Goal: Information Seeking & Learning: Learn about a topic

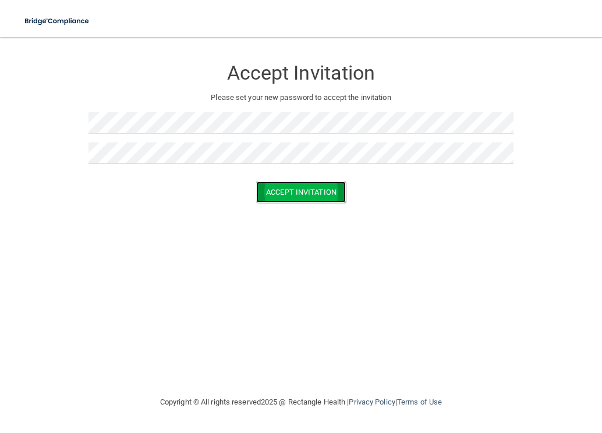
click at [319, 190] on button "Accept Invitation" at bounding box center [301, 193] width 90 height 22
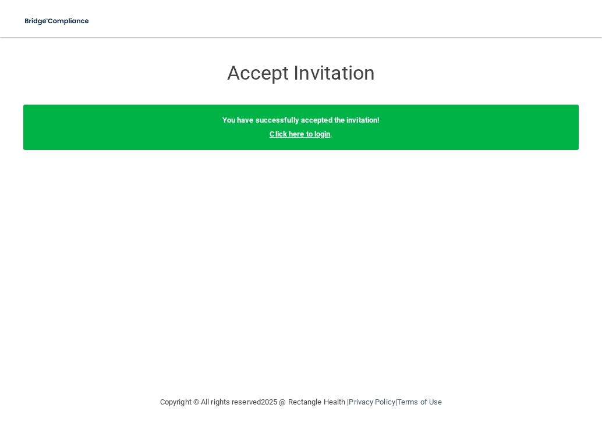
click at [308, 134] on link "Click here to login" at bounding box center [299, 134] width 61 height 9
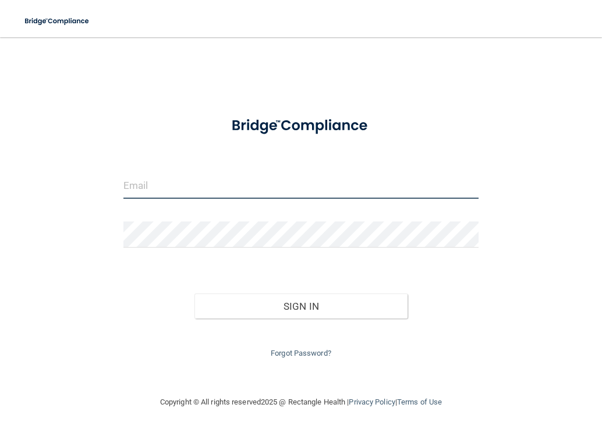
click at [278, 192] on input "email" at bounding box center [300, 186] width 355 height 26
type input "w"
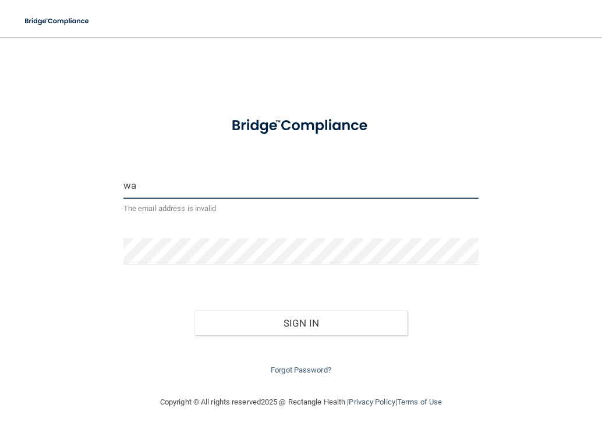
type input "w"
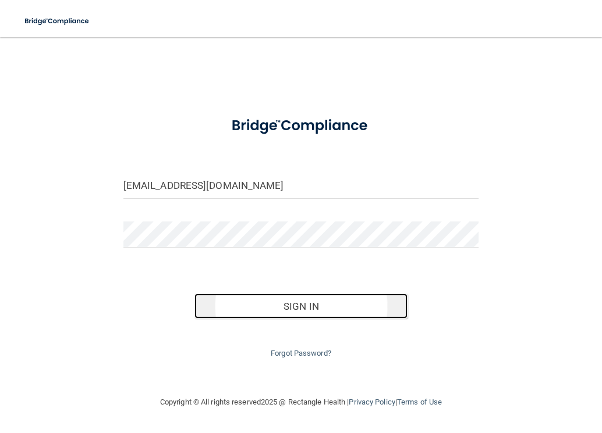
click at [355, 313] on button "Sign In" at bounding box center [300, 307] width 213 height 26
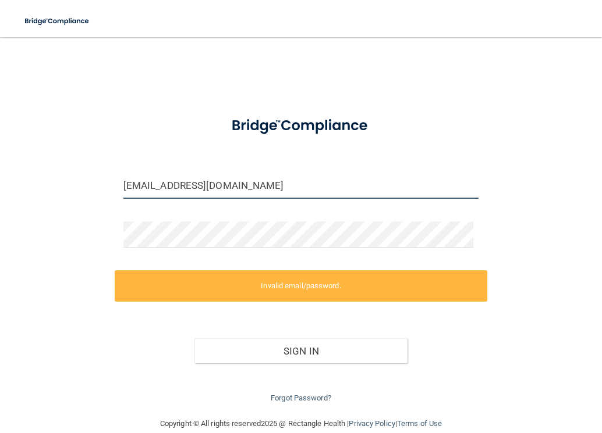
click at [183, 187] on input "swallwrath@lboms.com" at bounding box center [300, 186] width 355 height 26
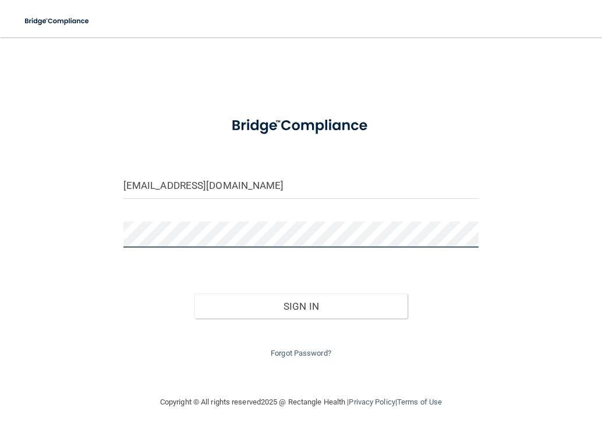
click at [98, 236] on div "swallwrath@lboms.com Invalid email/password. You don't have permission to acces…" at bounding box center [300, 216] width 555 height 335
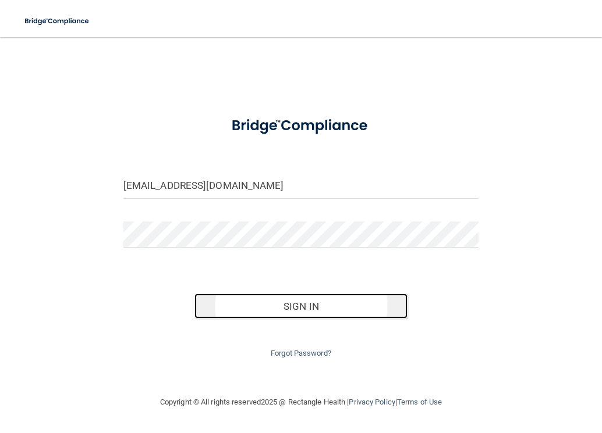
click at [307, 301] on button "Sign In" at bounding box center [300, 307] width 213 height 26
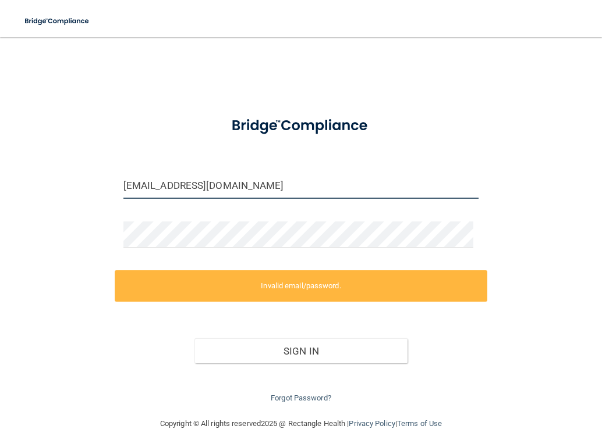
click at [251, 184] on input "swallwrath@lboms.com" at bounding box center [300, 186] width 355 height 26
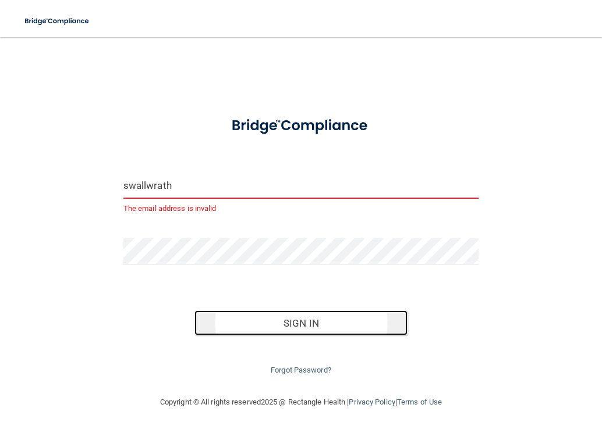
click at [290, 318] on button "Sign In" at bounding box center [300, 324] width 213 height 26
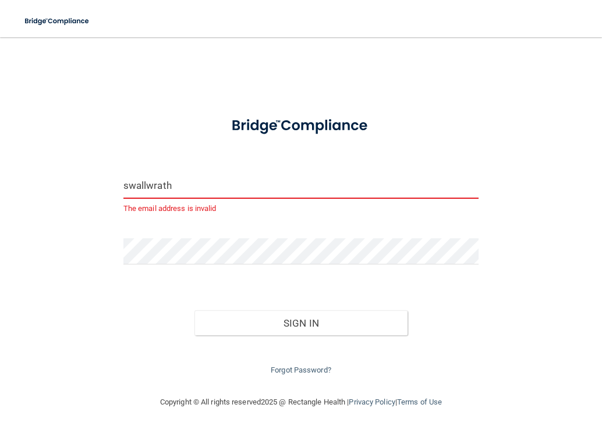
click at [214, 183] on input "swallwrath" at bounding box center [300, 186] width 355 height 26
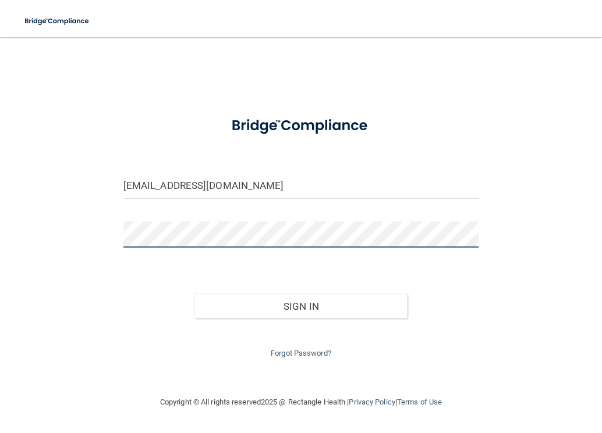
click at [194, 294] on button "Sign In" at bounding box center [300, 307] width 213 height 26
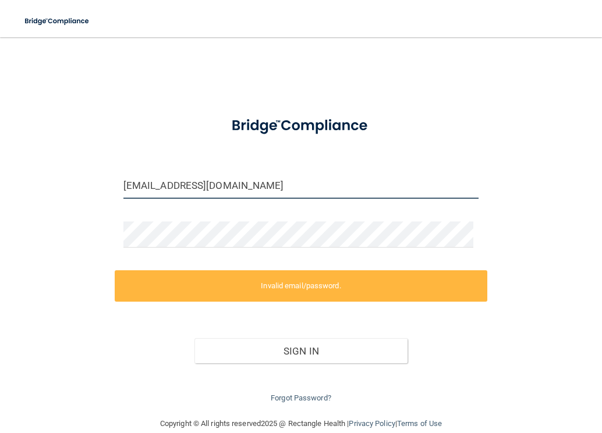
click at [150, 186] on input "swallwrath@lboms.com" at bounding box center [300, 186] width 355 height 26
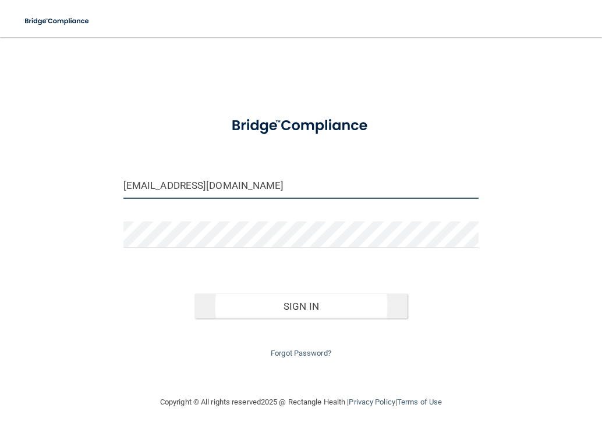
type input "[EMAIL_ADDRESS][DOMAIN_NAME]"
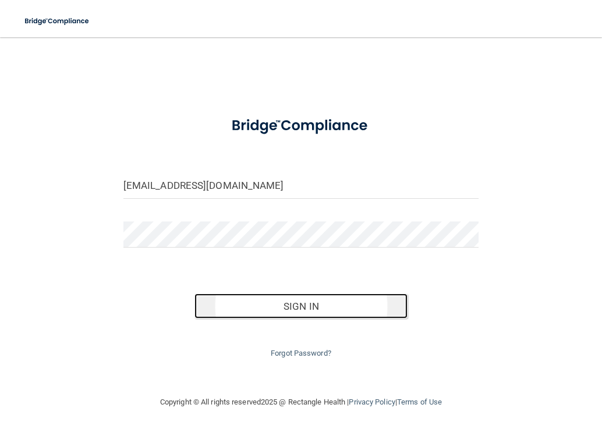
click at [327, 305] on button "Sign In" at bounding box center [300, 307] width 213 height 26
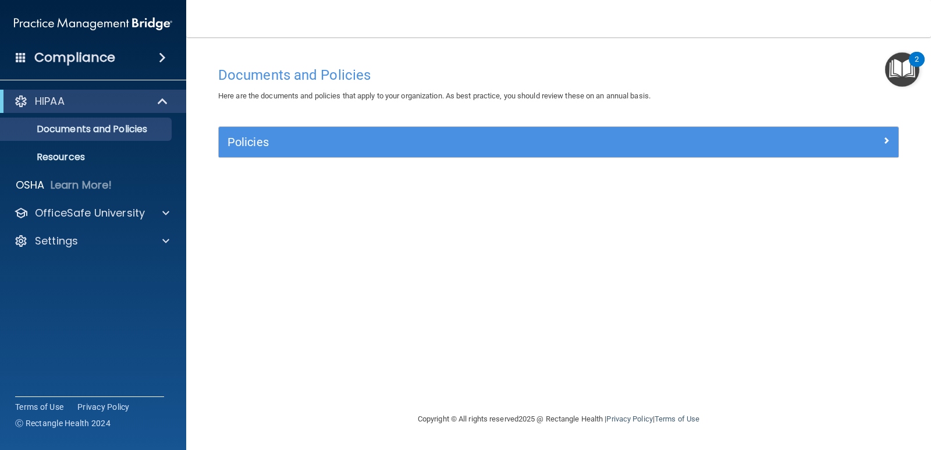
click at [467, 220] on div "Documents and Policies Here are the documents and policies that apply to your o…" at bounding box center [558, 236] width 698 height 351
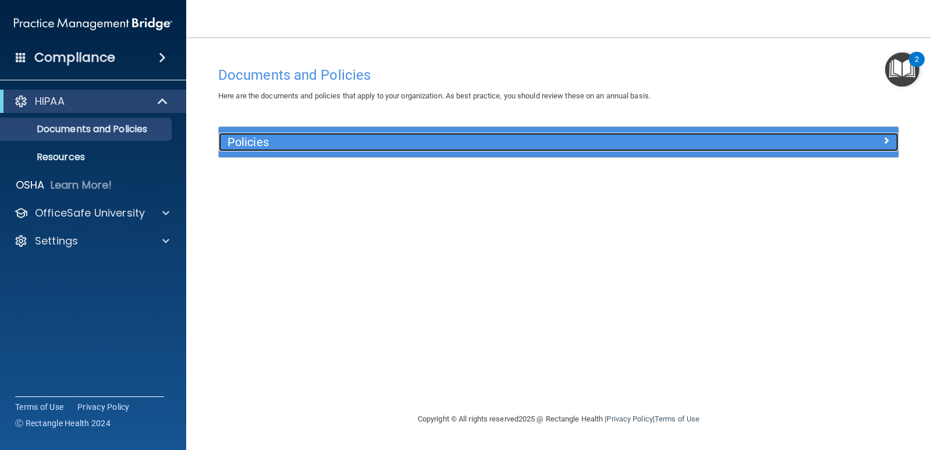
click at [305, 141] on h5 "Policies" at bounding box center [473, 142] width 492 height 13
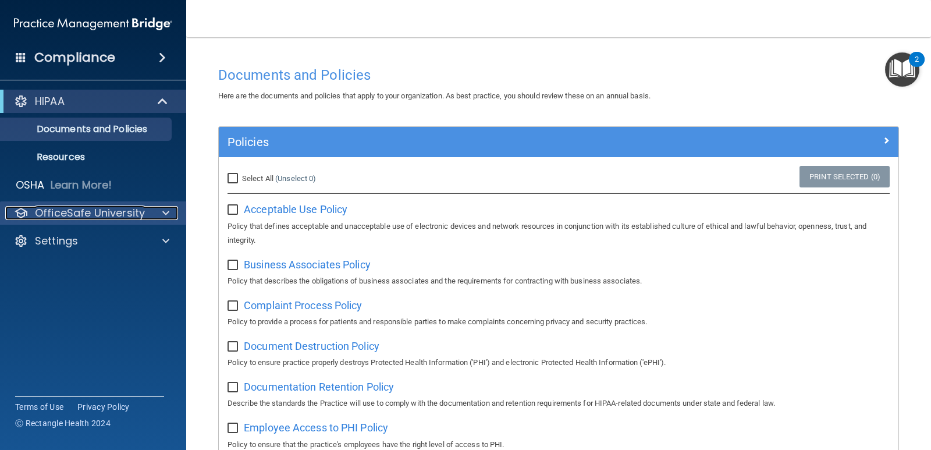
click at [170, 206] on div at bounding box center [164, 213] width 29 height 14
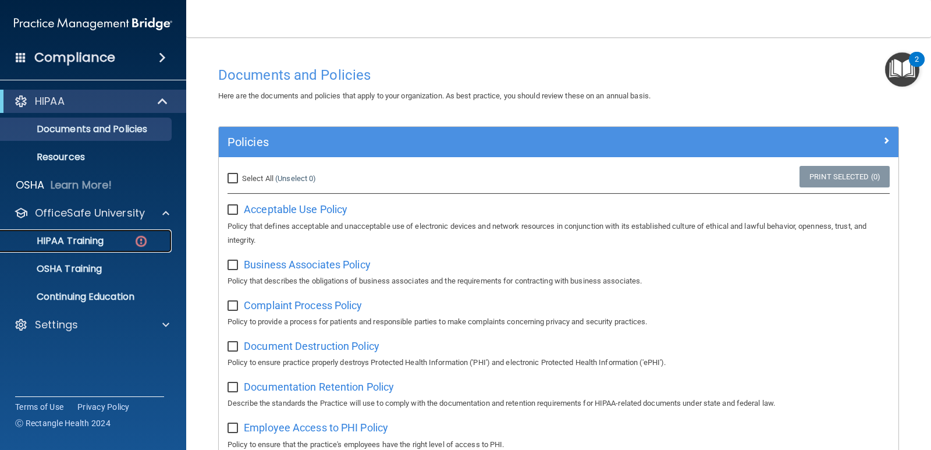
click at [120, 233] on link "HIPAA Training" at bounding box center [79, 240] width 183 height 23
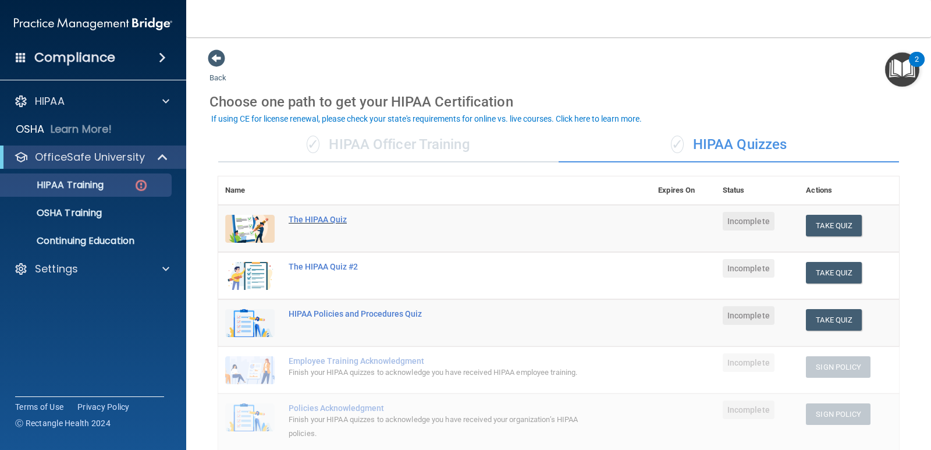
click at [319, 218] on div "The HIPAA Quiz" at bounding box center [441, 219] width 304 height 9
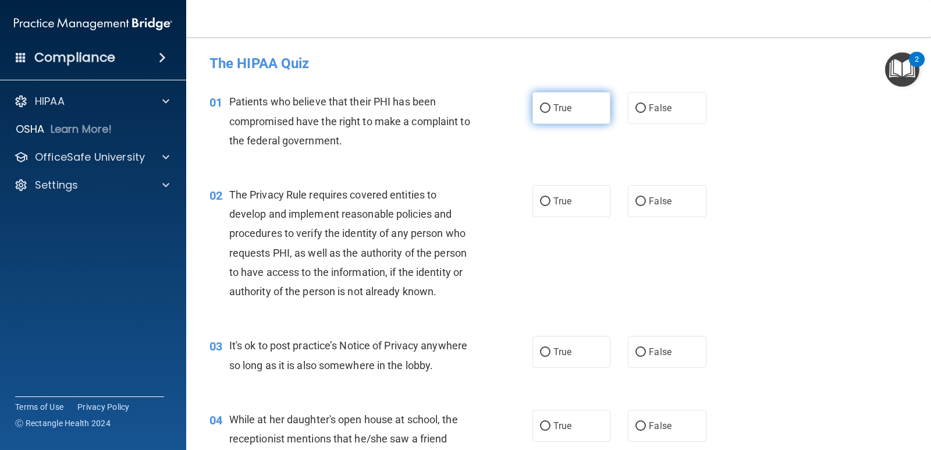
click at [550, 119] on label "True" at bounding box center [571, 108] width 78 height 32
click at [550, 113] on input "True" at bounding box center [545, 108] width 10 height 9
radio input "true"
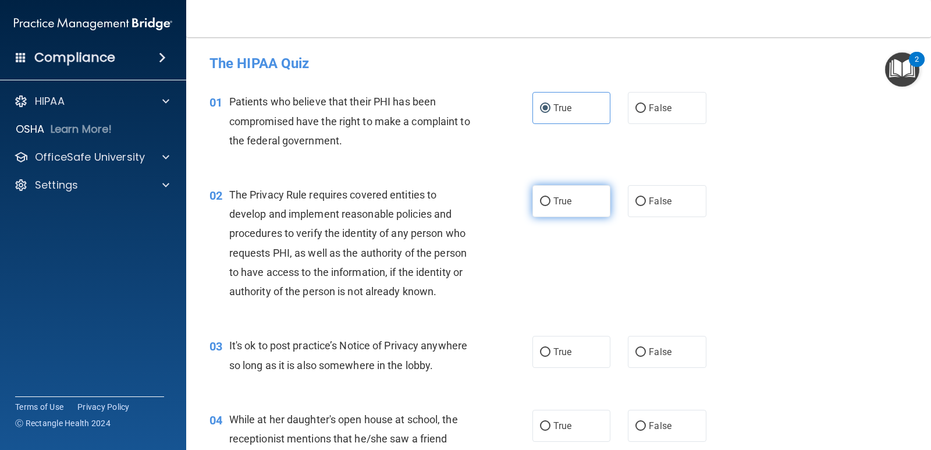
click at [557, 196] on span "True" at bounding box center [562, 200] width 18 height 11
click at [550, 197] on input "True" at bounding box center [545, 201] width 10 height 9
radio input "true"
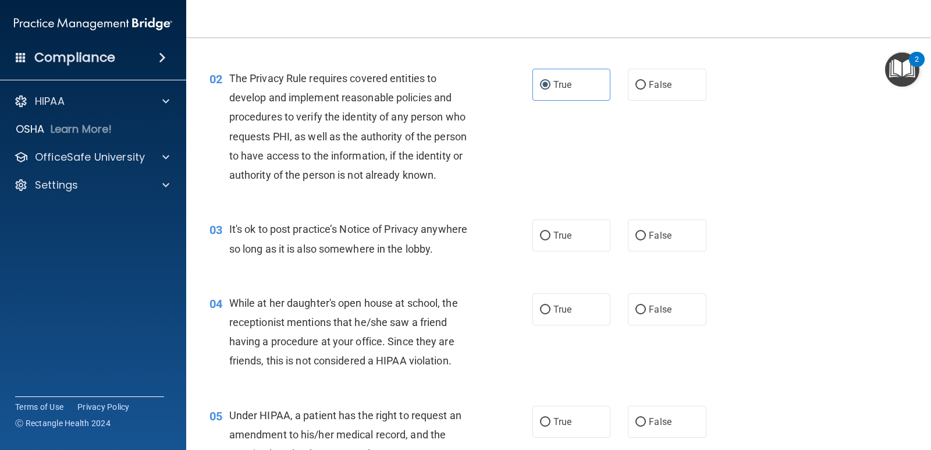
scroll to position [175, 0]
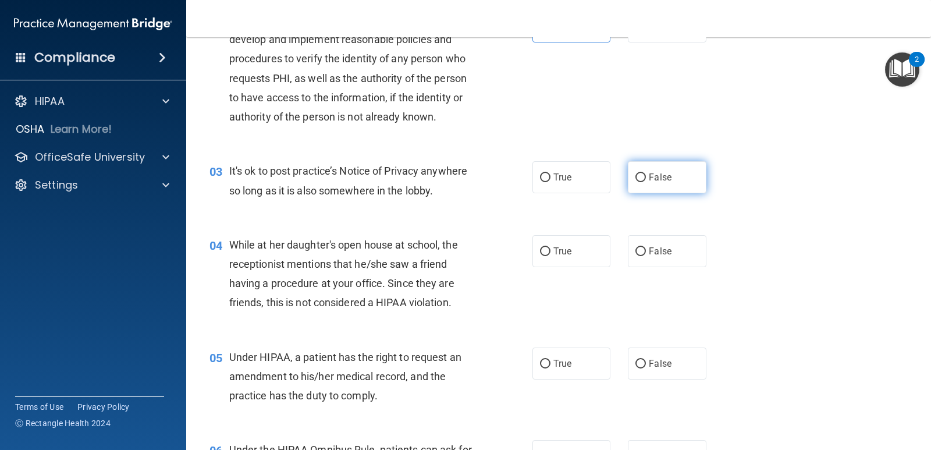
click at [601, 180] on input "False" at bounding box center [640, 177] width 10 height 9
radio input "true"
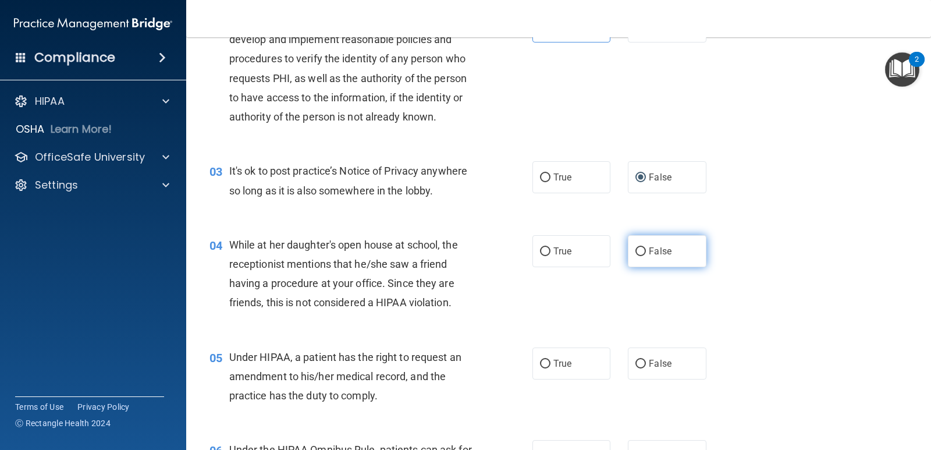
click at [601, 259] on label "False" at bounding box center [667, 251] width 78 height 32
click at [601, 256] on input "False" at bounding box center [640, 251] width 10 height 9
radio input "true"
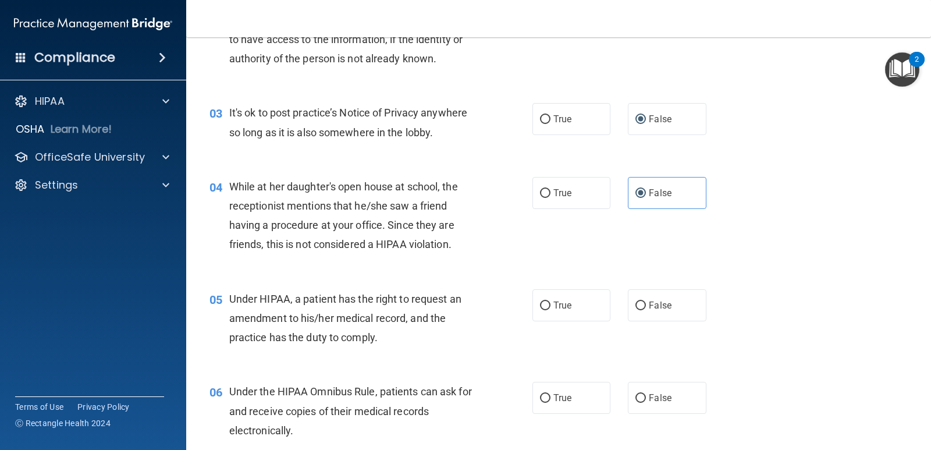
scroll to position [349, 0]
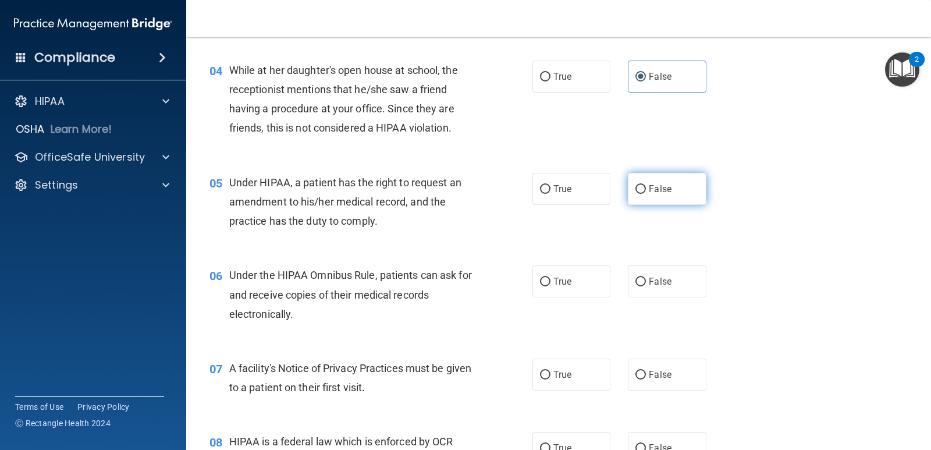
click at [601, 190] on span "False" at bounding box center [660, 188] width 23 height 11
click at [601, 190] on input "False" at bounding box center [640, 189] width 10 height 9
radio input "true"
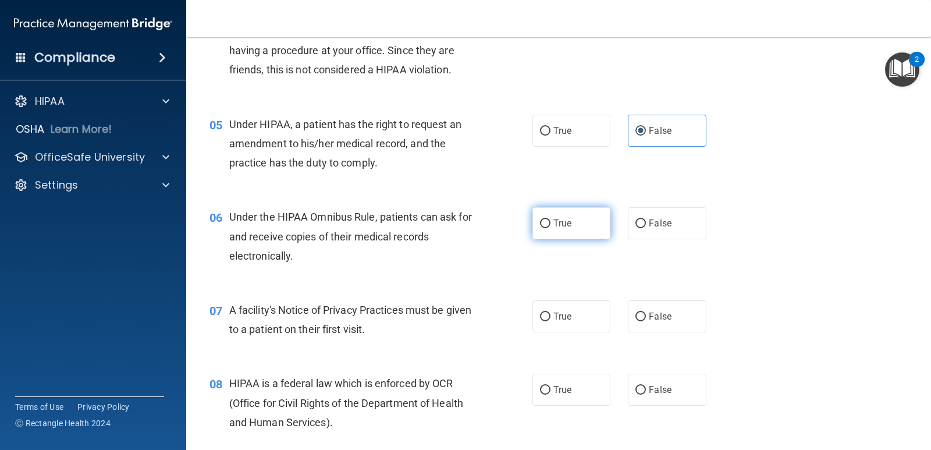
click at [554, 230] on label "True" at bounding box center [571, 223] width 78 height 32
click at [550, 228] on input "True" at bounding box center [545, 223] width 10 height 9
radio input "true"
click at [557, 310] on label "True" at bounding box center [571, 316] width 78 height 32
click at [550, 312] on input "True" at bounding box center [545, 316] width 10 height 9
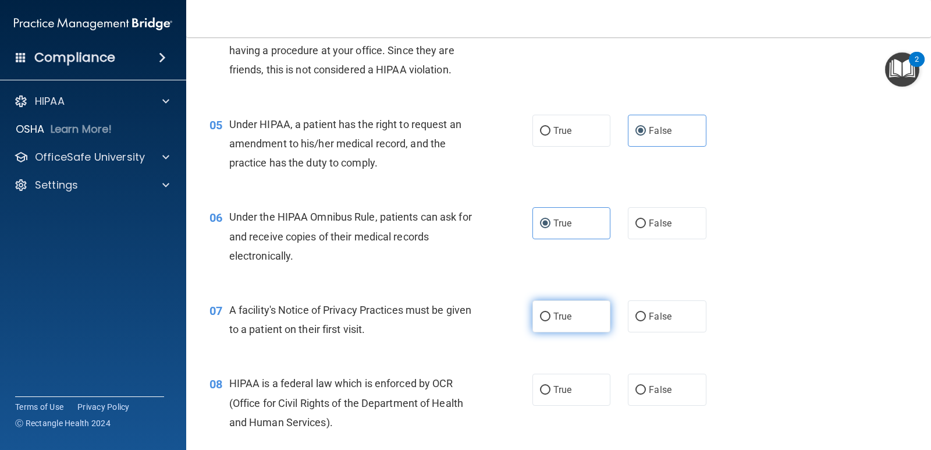
radio input "true"
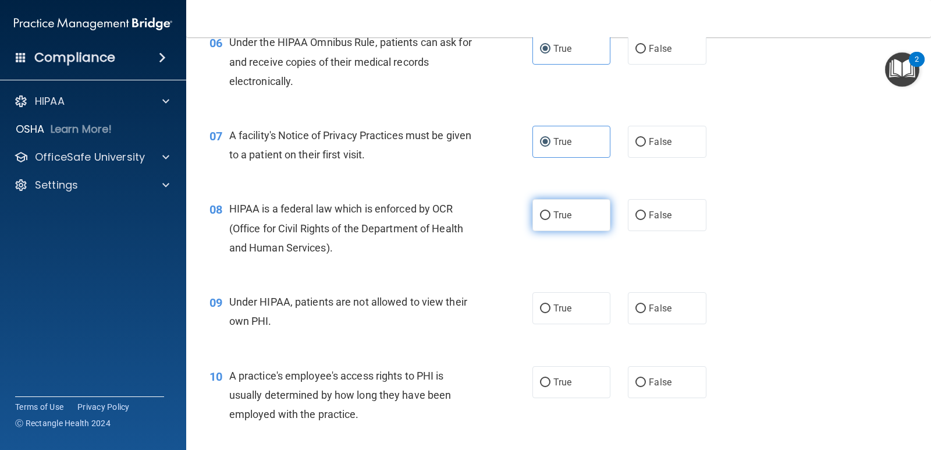
click at [569, 225] on label "True" at bounding box center [571, 215] width 78 height 32
click at [550, 220] on input "True" at bounding box center [545, 215] width 10 height 9
radio input "true"
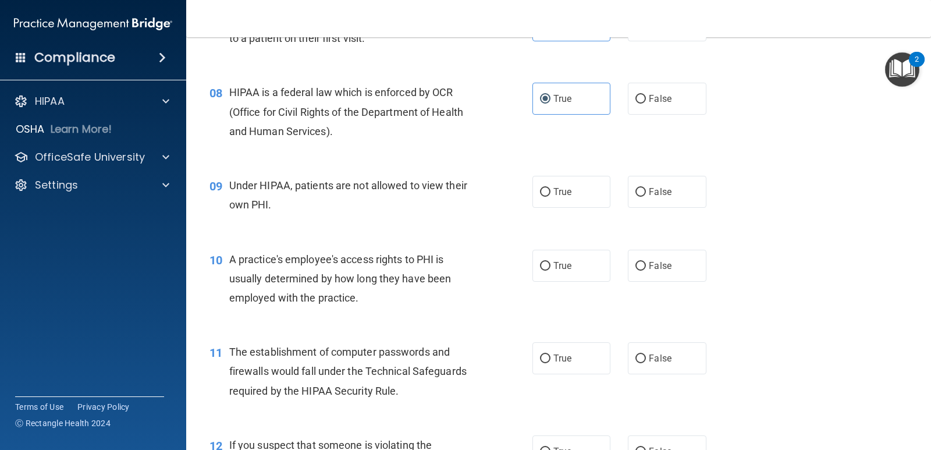
click at [601, 191] on div "True False" at bounding box center [626, 192] width 188 height 32
click at [601, 191] on input "False" at bounding box center [640, 192] width 10 height 9
radio input "true"
click at [601, 259] on label "False" at bounding box center [667, 266] width 78 height 32
click at [601, 262] on input "False" at bounding box center [640, 266] width 10 height 9
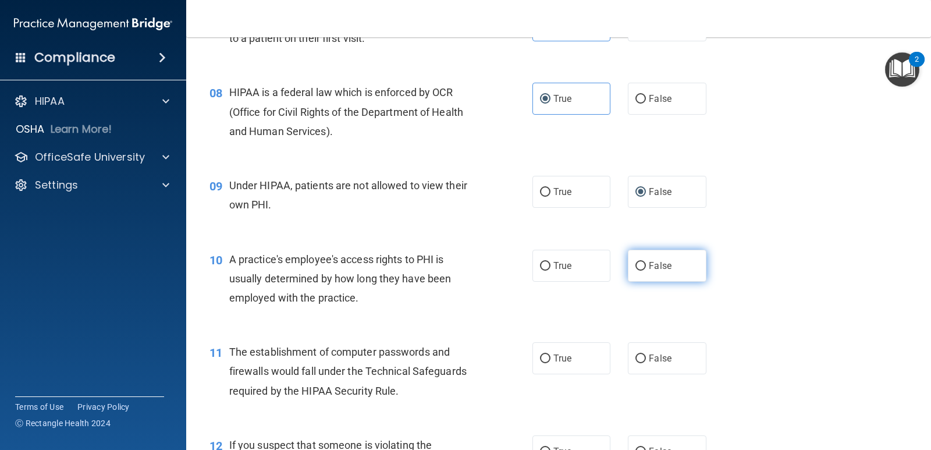
radio input "true"
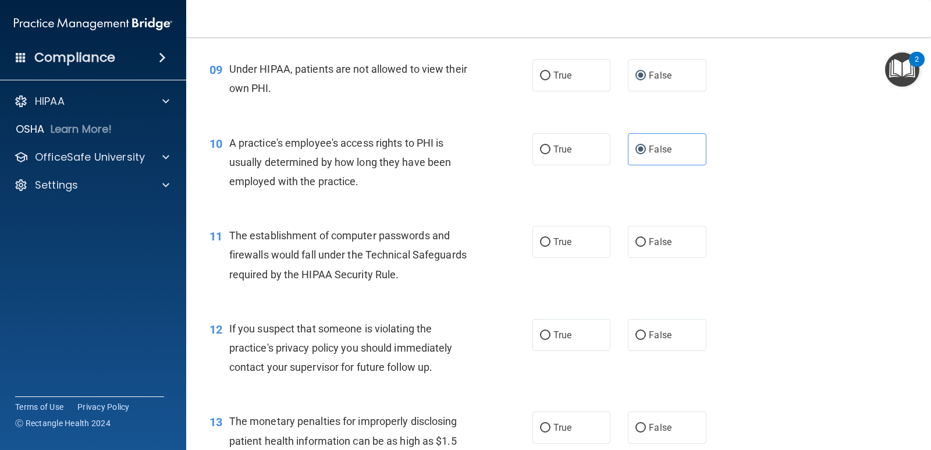
scroll to position [931, 0]
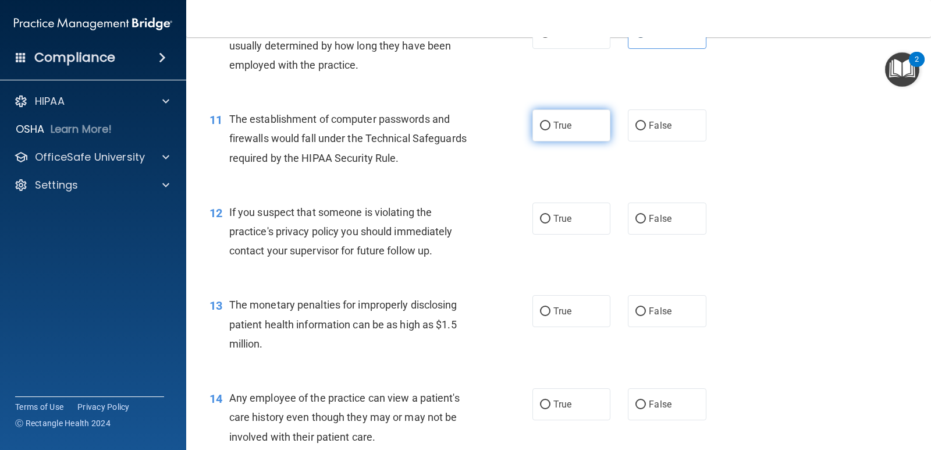
click at [563, 128] on span "True" at bounding box center [562, 125] width 18 height 11
click at [550, 128] on input "True" at bounding box center [545, 126] width 10 height 9
radio input "true"
click at [576, 222] on label "True" at bounding box center [571, 218] width 78 height 32
click at [550, 222] on input "True" at bounding box center [545, 219] width 10 height 9
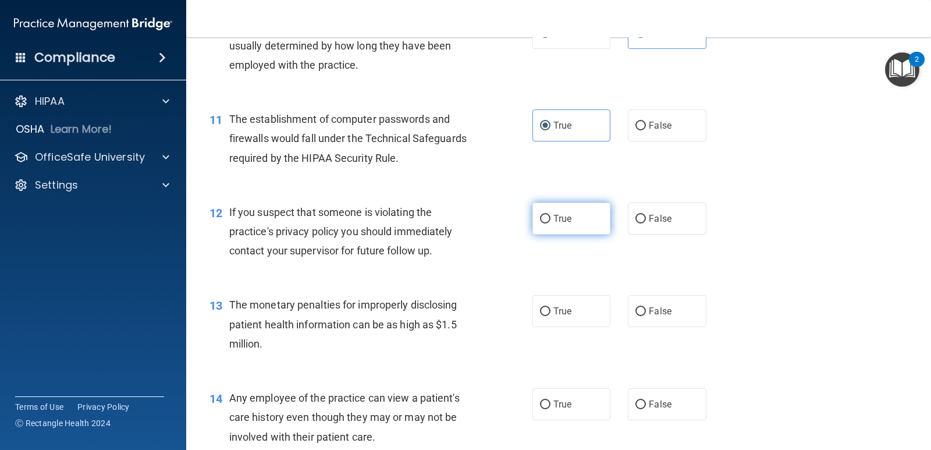
radio input "true"
click at [576, 314] on label "True" at bounding box center [571, 311] width 78 height 32
click at [550, 314] on input "True" at bounding box center [545, 311] width 10 height 9
radio input "true"
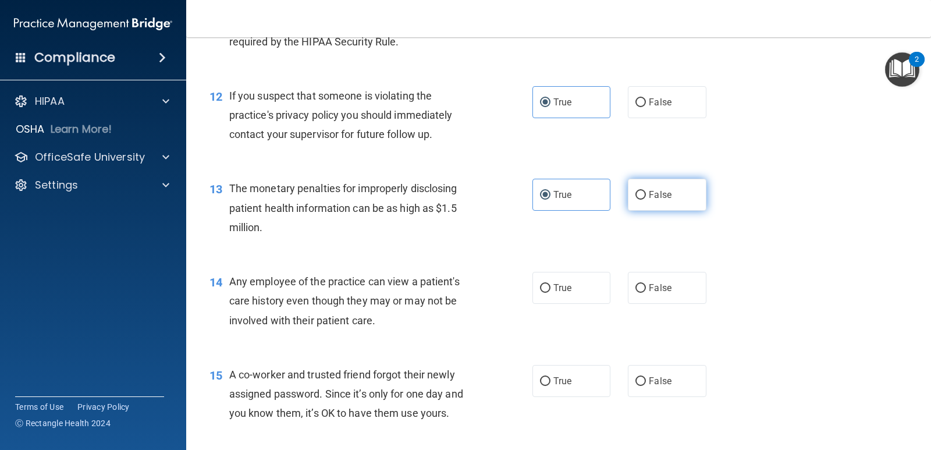
scroll to position [1164, 0]
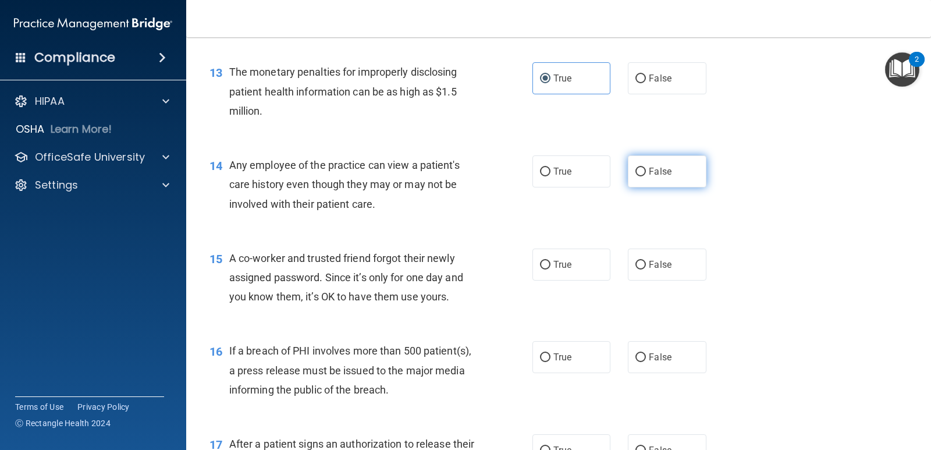
click at [601, 171] on span "False" at bounding box center [660, 171] width 23 height 11
click at [601, 171] on input "False" at bounding box center [640, 172] width 10 height 9
radio input "true"
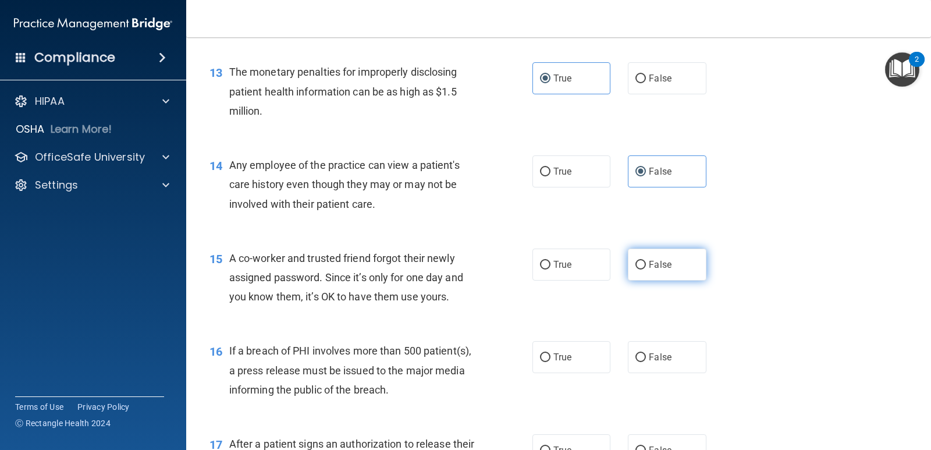
click at [601, 258] on label "False" at bounding box center [667, 264] width 78 height 32
click at [601, 261] on input "False" at bounding box center [640, 265] width 10 height 9
radio input "true"
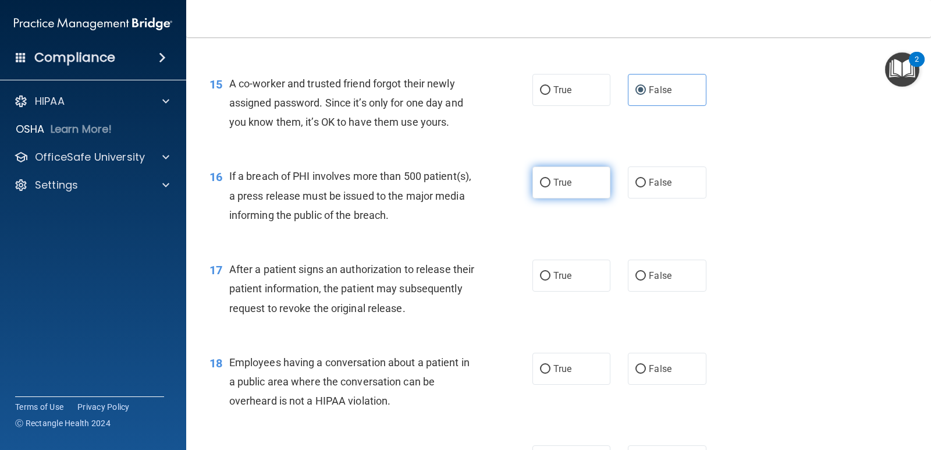
click at [558, 189] on label "True" at bounding box center [571, 182] width 78 height 32
click at [550, 187] on input "True" at bounding box center [545, 183] width 10 height 9
radio input "true"
click at [548, 279] on label "True" at bounding box center [571, 275] width 78 height 32
click at [548, 279] on input "True" at bounding box center [545, 276] width 10 height 9
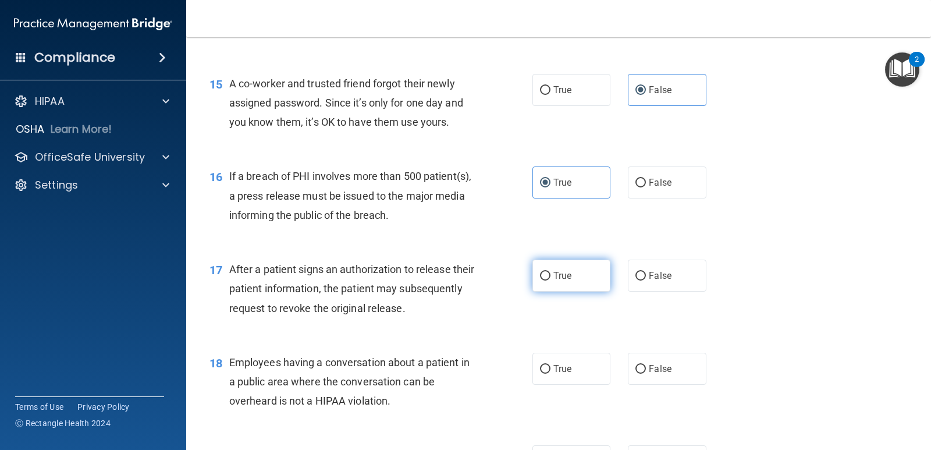
radio input "true"
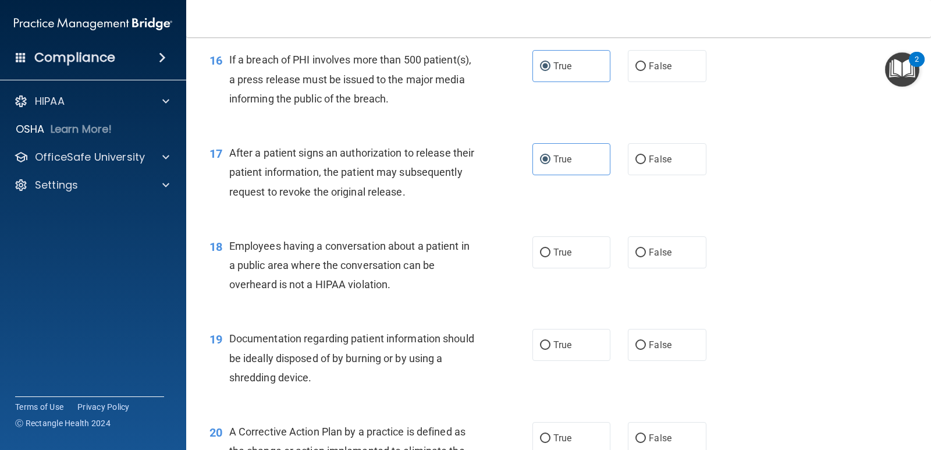
scroll to position [1513, 0]
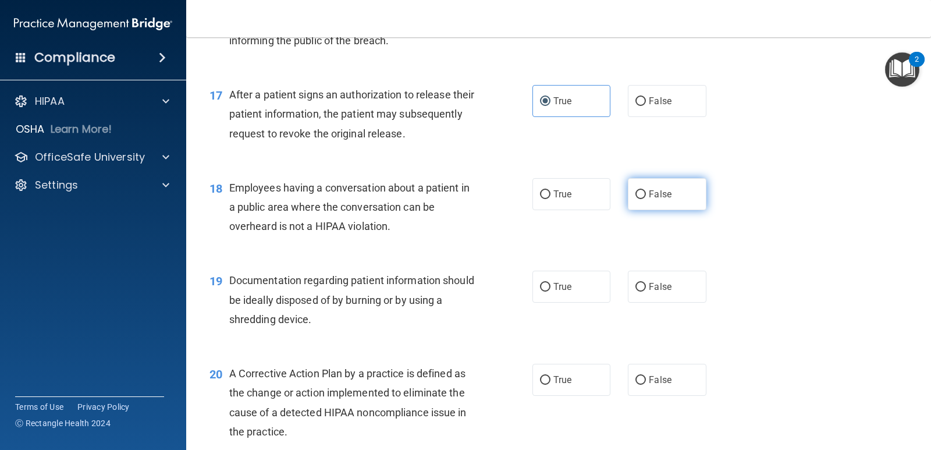
click at [601, 209] on label "False" at bounding box center [667, 194] width 78 height 32
click at [601, 199] on input "False" at bounding box center [640, 194] width 10 height 9
radio input "true"
click at [586, 279] on label "True" at bounding box center [571, 287] width 78 height 32
click at [550, 283] on input "True" at bounding box center [545, 287] width 10 height 9
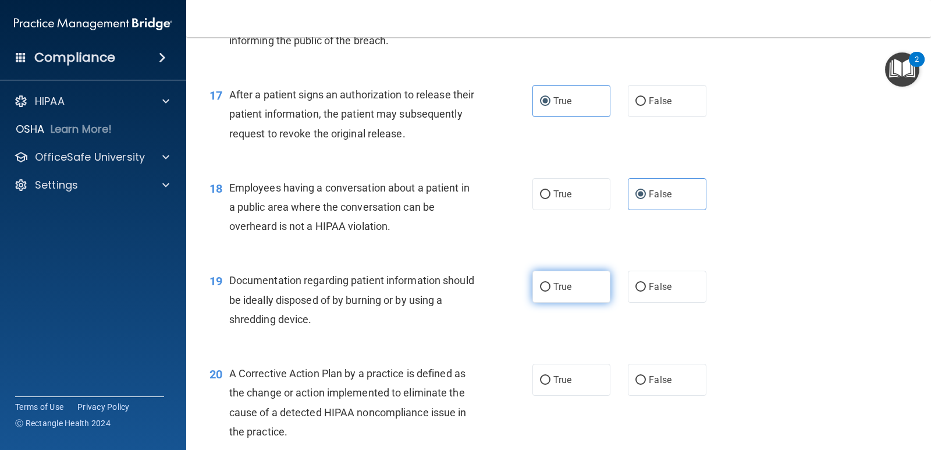
radio input "true"
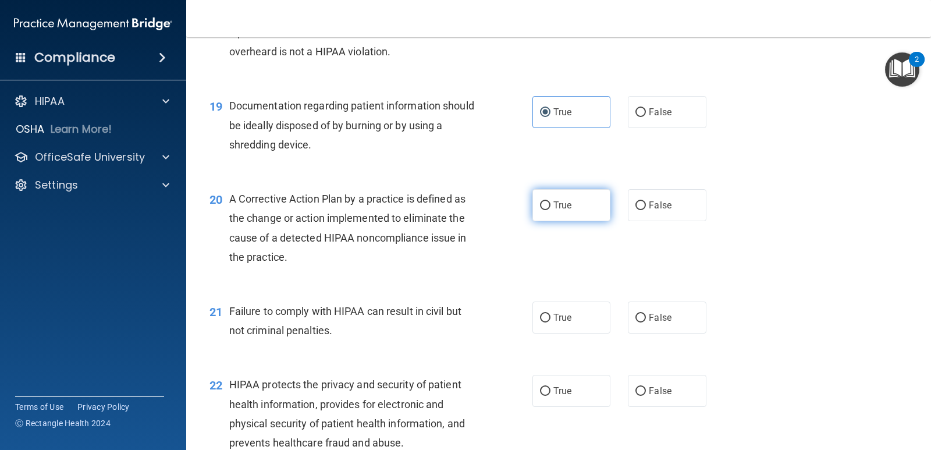
click at [567, 213] on label "True" at bounding box center [571, 205] width 78 height 32
click at [550, 210] on input "True" at bounding box center [545, 205] width 10 height 9
radio input "true"
click at [601, 311] on label "False" at bounding box center [667, 317] width 78 height 32
click at [601, 314] on input "False" at bounding box center [640, 318] width 10 height 9
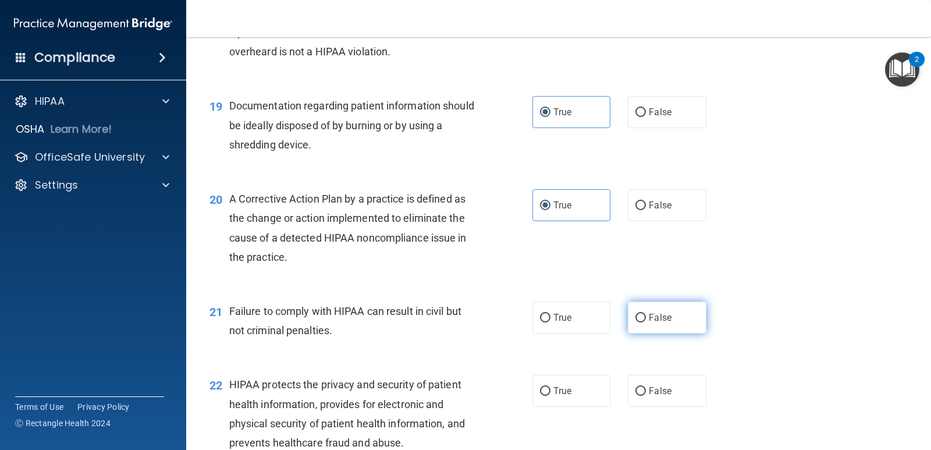
radio input "true"
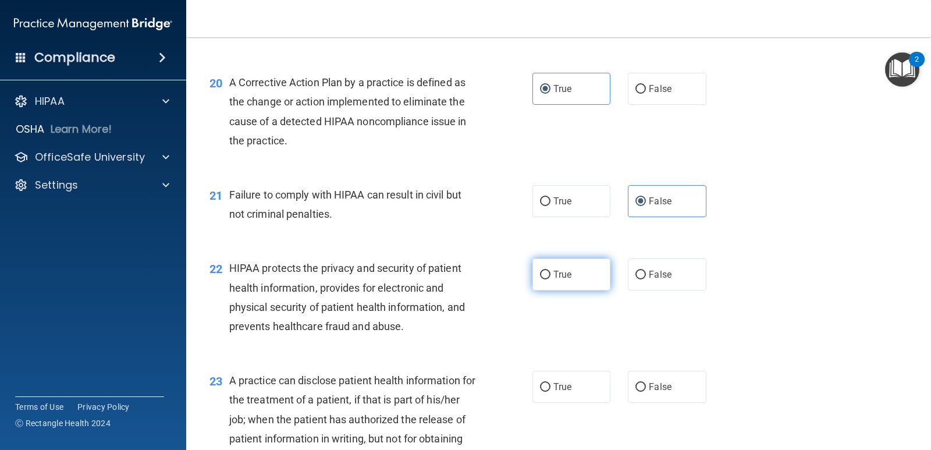
click at [573, 276] on label "True" at bounding box center [571, 274] width 78 height 32
click at [550, 276] on input "True" at bounding box center [545, 275] width 10 height 9
radio input "true"
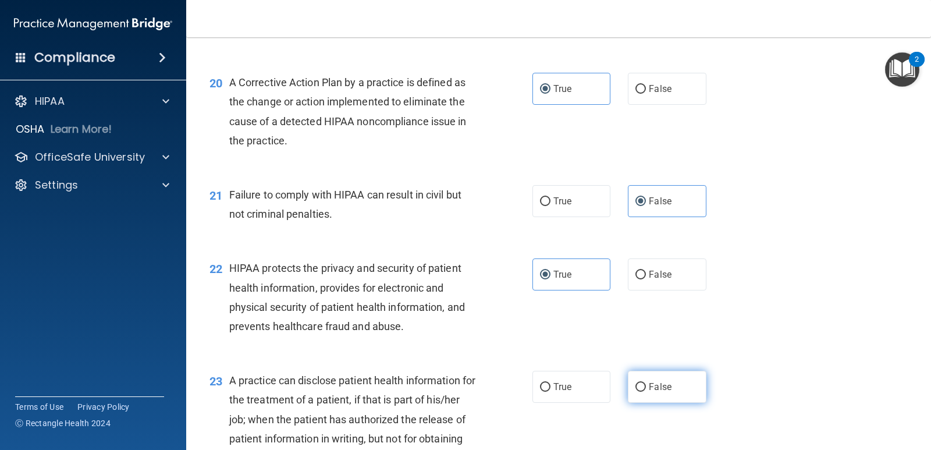
click at [601, 377] on label "False" at bounding box center [667, 387] width 78 height 32
click at [601, 383] on input "False" at bounding box center [640, 387] width 10 height 9
radio input "true"
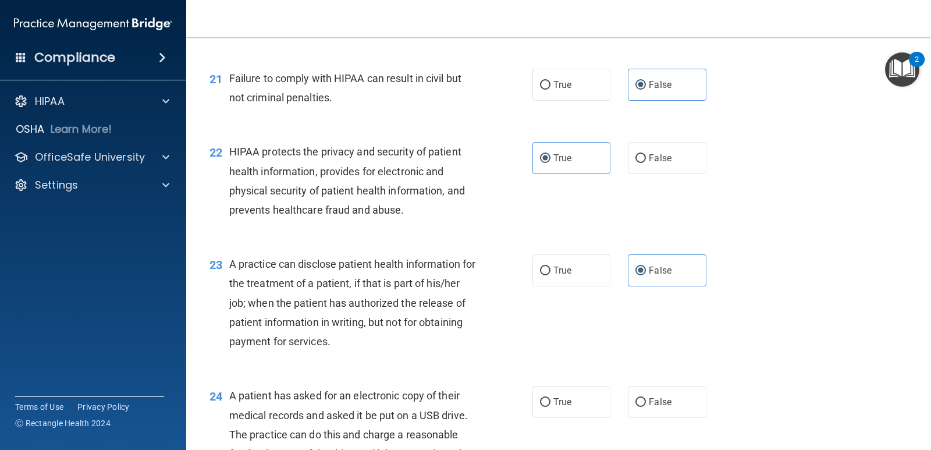
scroll to position [1978, 0]
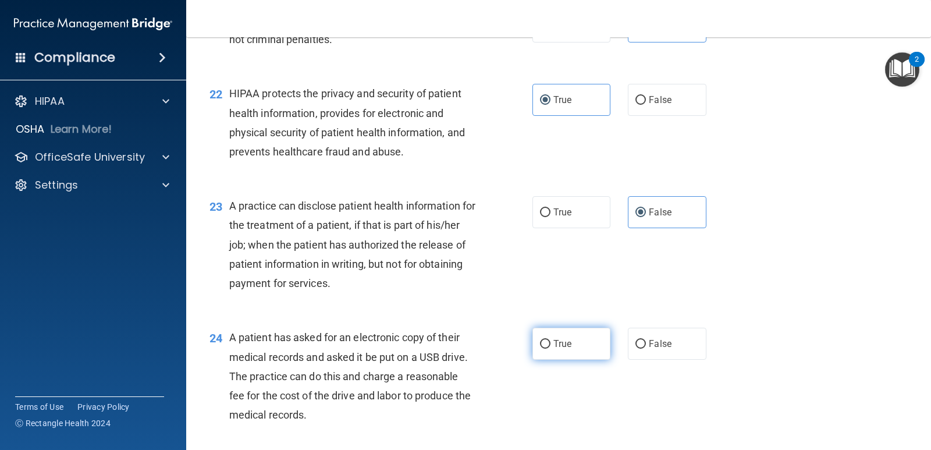
click at [572, 340] on label "True" at bounding box center [571, 344] width 78 height 32
click at [550, 340] on input "True" at bounding box center [545, 344] width 10 height 9
radio input "true"
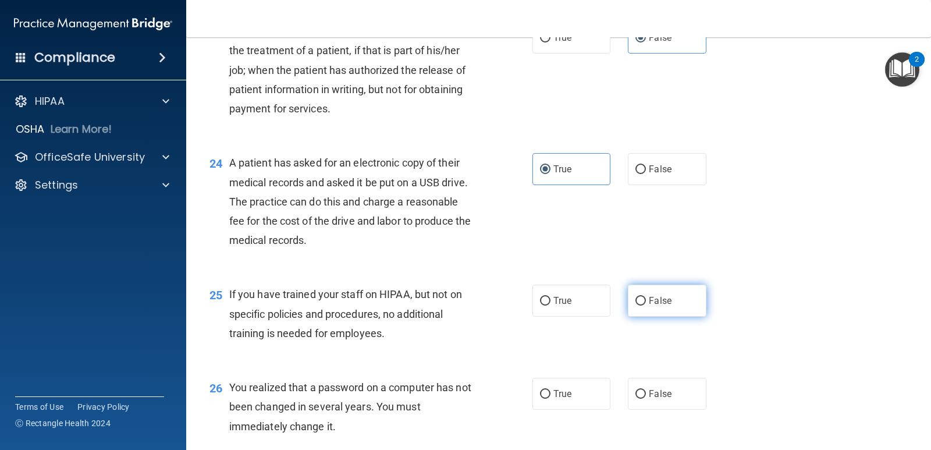
click at [601, 301] on span "False" at bounding box center [660, 300] width 23 height 11
click at [601, 301] on input "False" at bounding box center [640, 301] width 10 height 9
radio input "true"
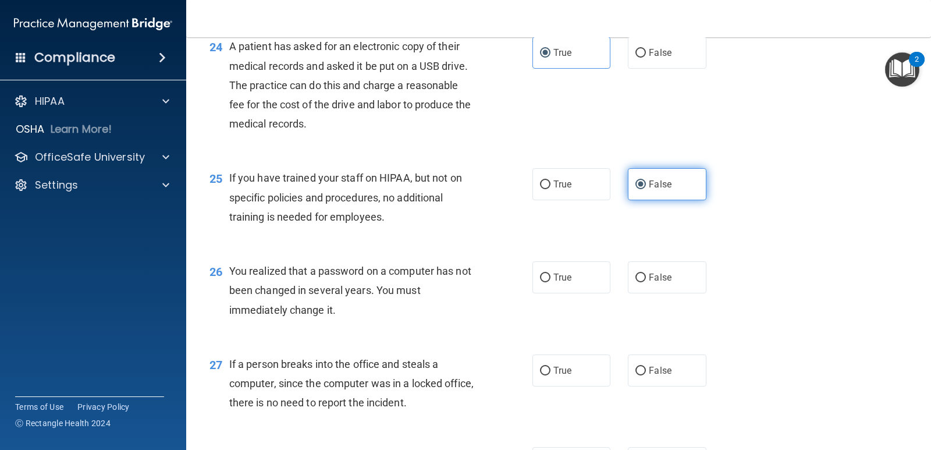
scroll to position [2327, 0]
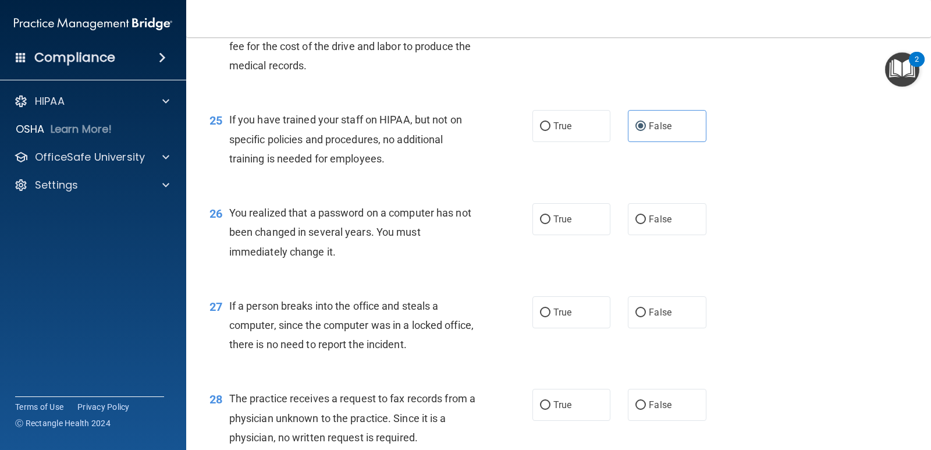
click at [544, 238] on div "26 You realized that a password on a computer has not been changed in several y…" at bounding box center [371, 235] width 358 height 64
click at [545, 231] on label "True" at bounding box center [571, 219] width 78 height 32
click at [545, 224] on input "True" at bounding box center [545, 219] width 10 height 9
radio input "true"
click at [568, 313] on label "True" at bounding box center [571, 312] width 78 height 32
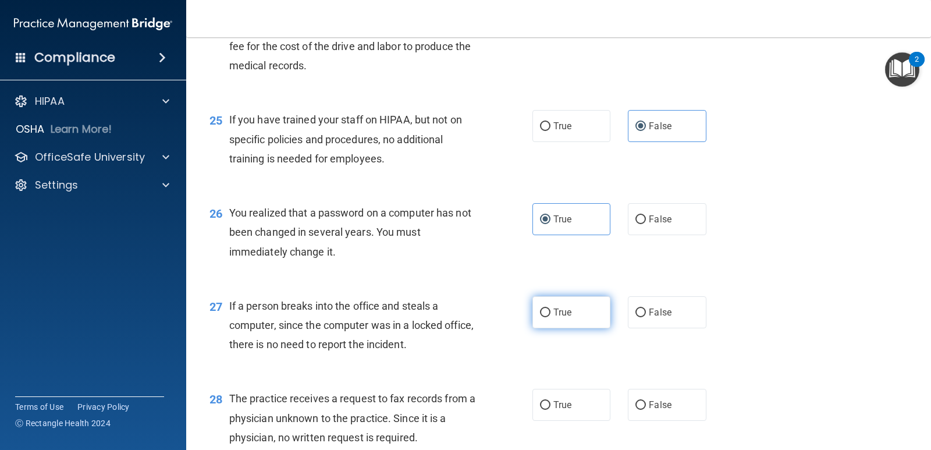
click at [550, 313] on input "True" at bounding box center [545, 312] width 10 height 9
radio input "true"
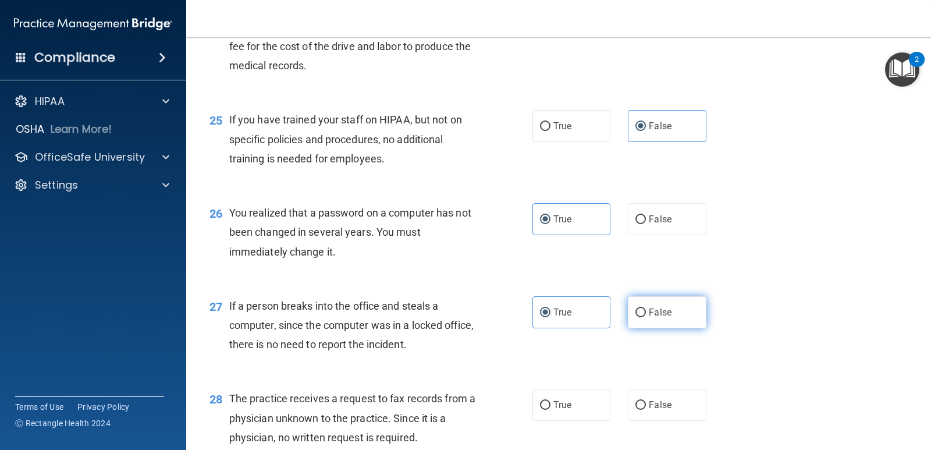
click at [601, 308] on input "False" at bounding box center [640, 312] width 10 height 9
radio input "true"
radio input "false"
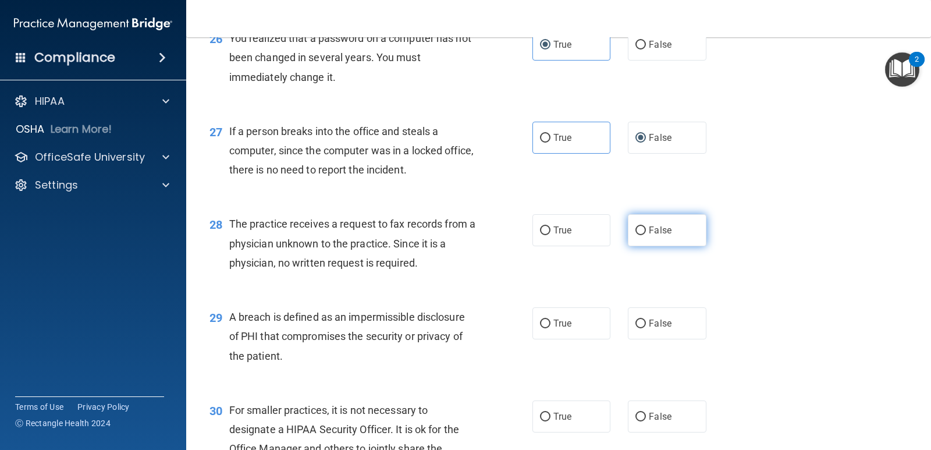
click at [601, 233] on input "False" at bounding box center [640, 230] width 10 height 9
radio input "true"
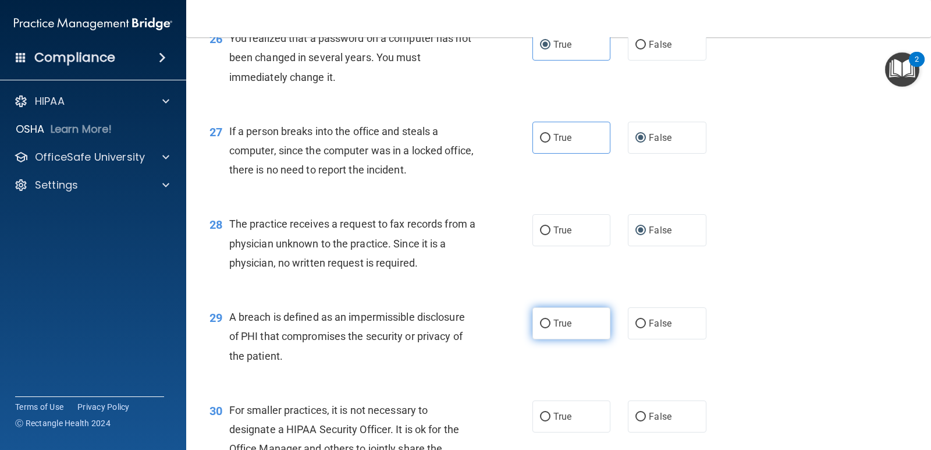
click at [576, 321] on label "True" at bounding box center [571, 323] width 78 height 32
click at [550, 321] on input "True" at bounding box center [545, 323] width 10 height 9
radio input "true"
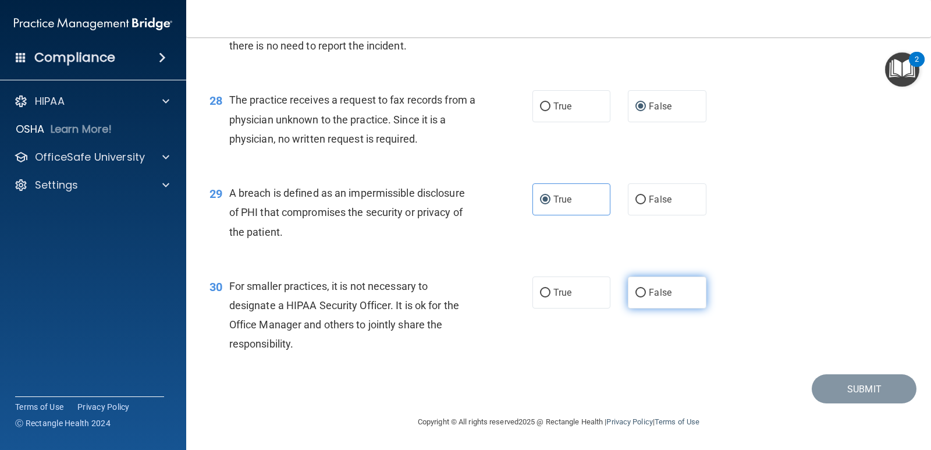
click at [601, 300] on label "False" at bounding box center [667, 292] width 78 height 32
click at [601, 297] on input "False" at bounding box center [640, 293] width 10 height 9
radio input "true"
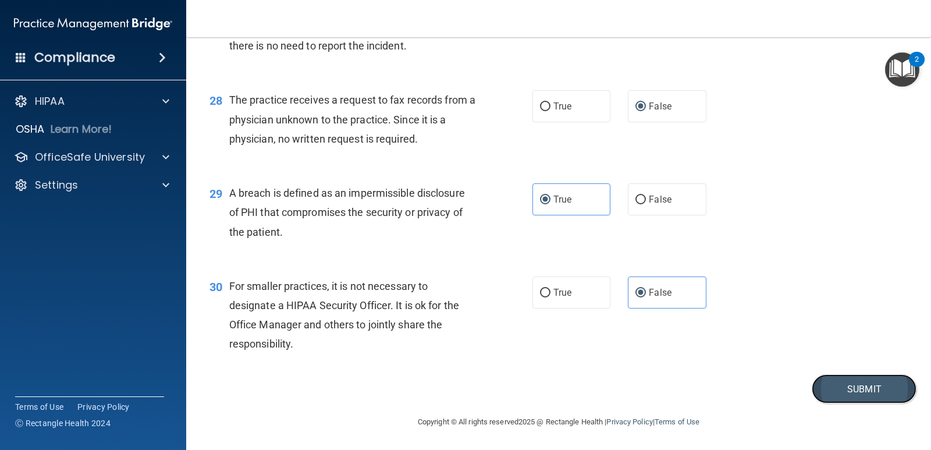
click at [601, 382] on button "Submit" at bounding box center [864, 389] width 105 height 30
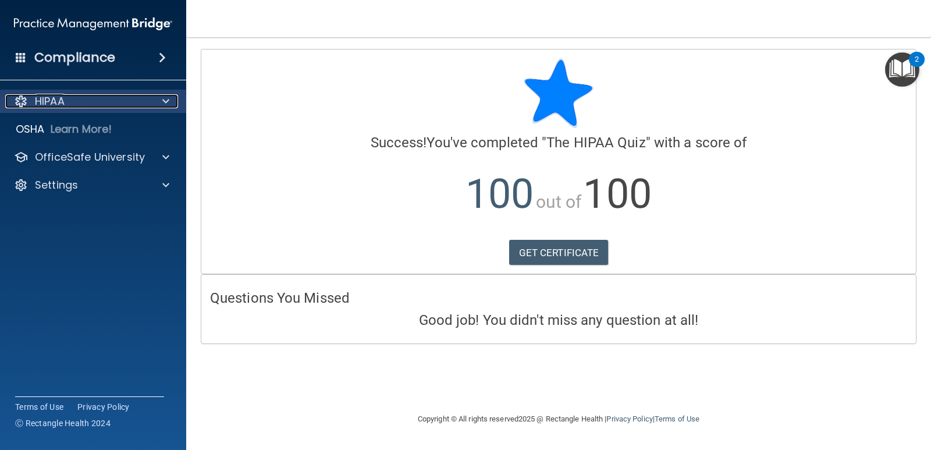
click at [158, 97] on div at bounding box center [164, 101] width 29 height 14
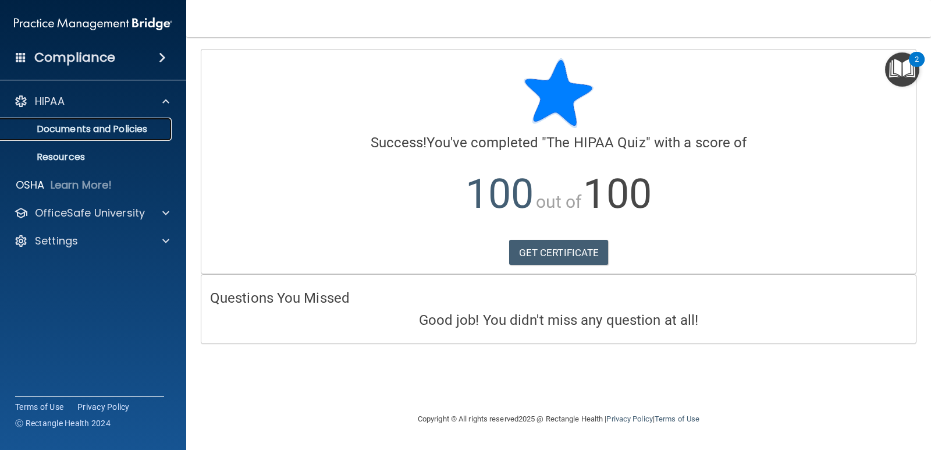
click at [114, 125] on p "Documents and Policies" at bounding box center [87, 129] width 159 height 12
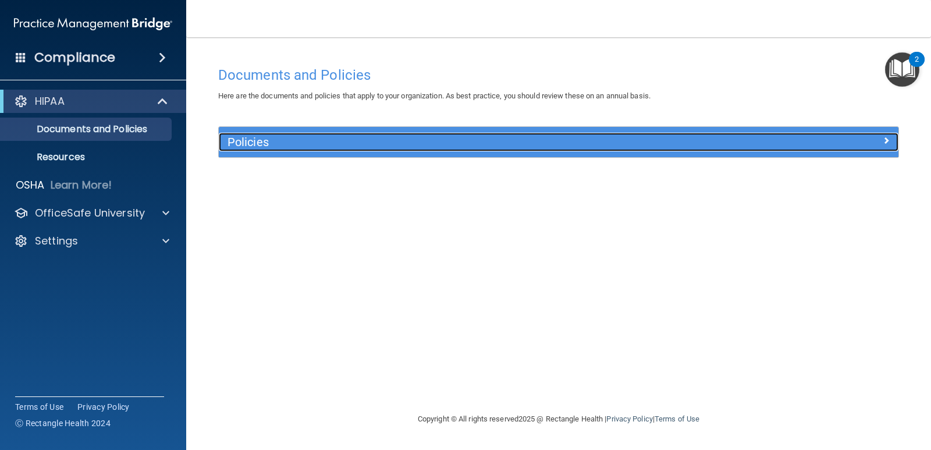
click at [302, 145] on h5 "Policies" at bounding box center [473, 142] width 492 height 13
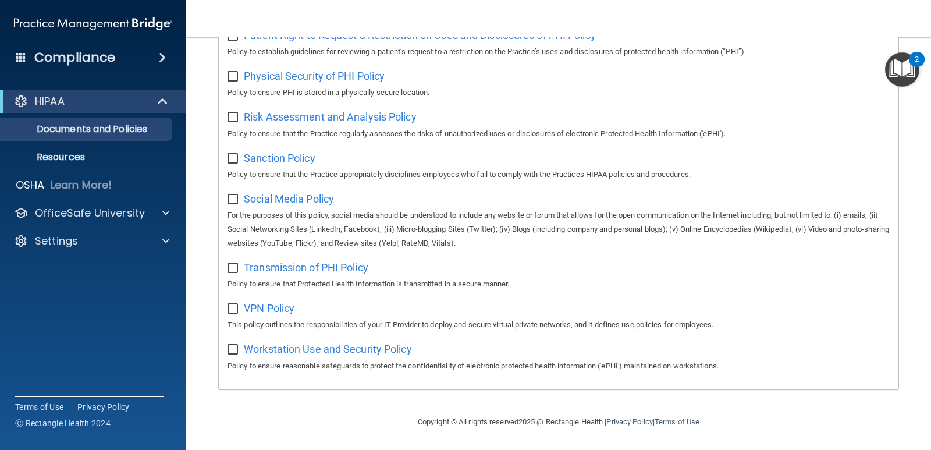
scroll to position [629, 0]
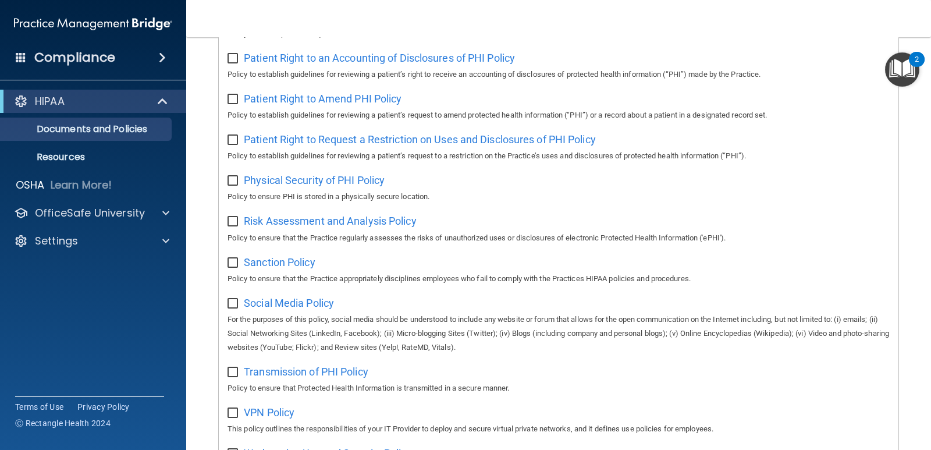
click at [88, 63] on h4 "Compliance" at bounding box center [74, 57] width 81 height 16
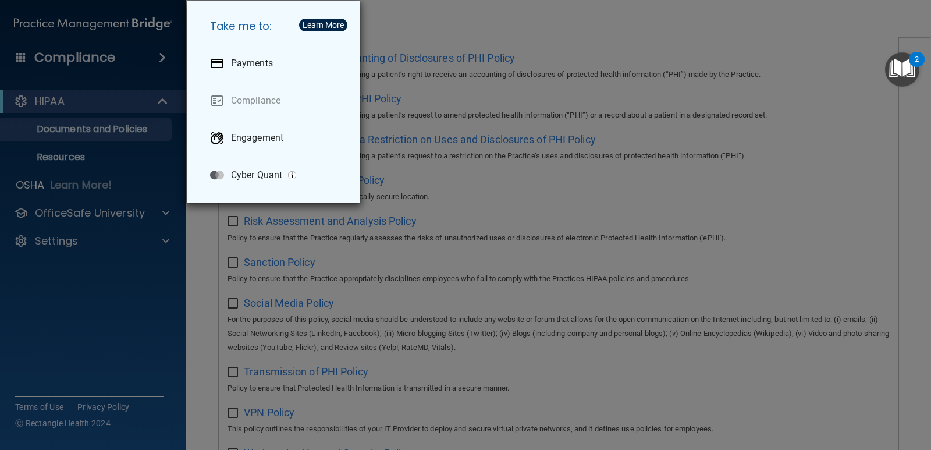
click at [77, 148] on div "Take me to: Payments Compliance Engagement Cyber Quant" at bounding box center [465, 225] width 931 height 450
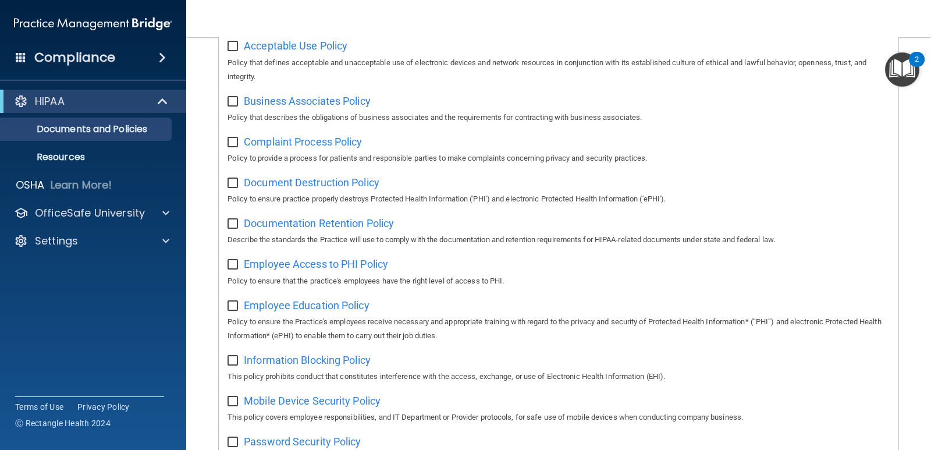
scroll to position [0, 0]
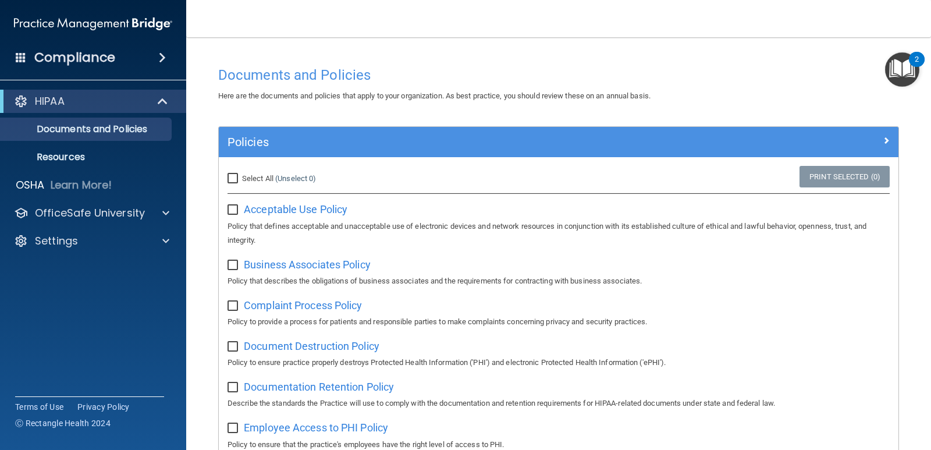
click at [601, 70] on img "Open Resource Center, 2 new notifications" at bounding box center [902, 69] width 34 height 34
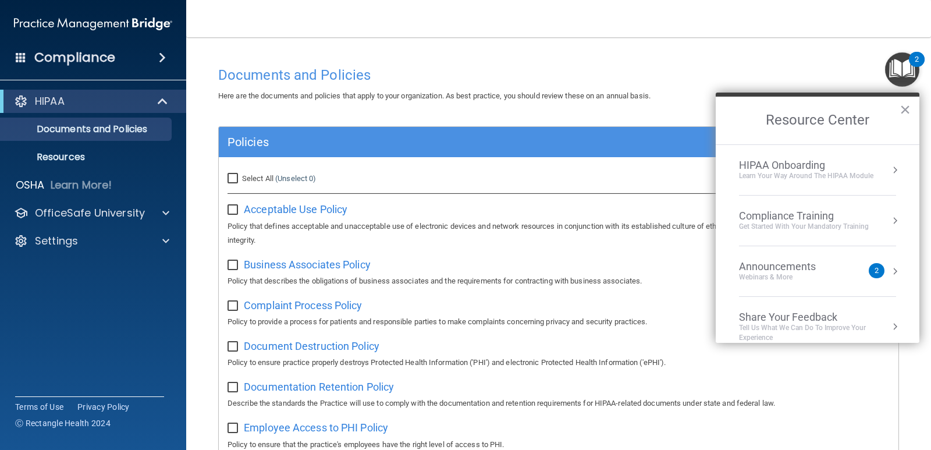
click at [601, 174] on div "Learn Your Way around the HIPAA module" at bounding box center [806, 176] width 134 height 10
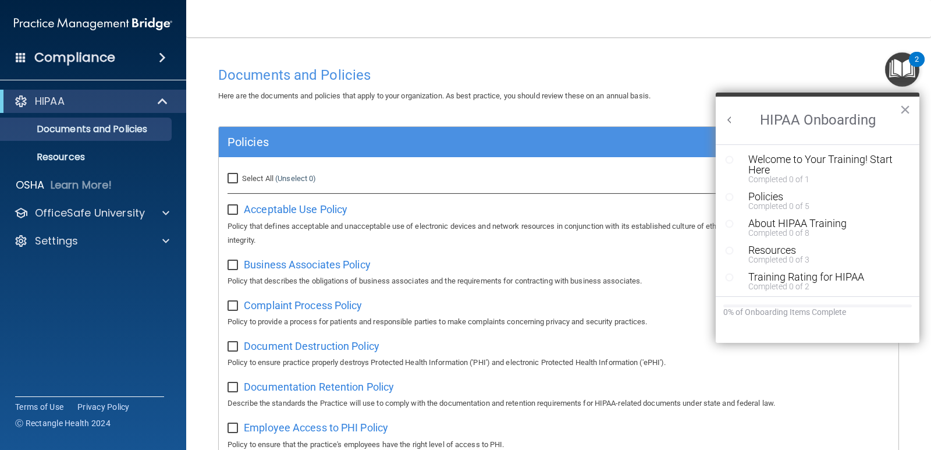
click at [601, 118] on button "Back to Resource Center Home" at bounding box center [730, 120] width 12 height 12
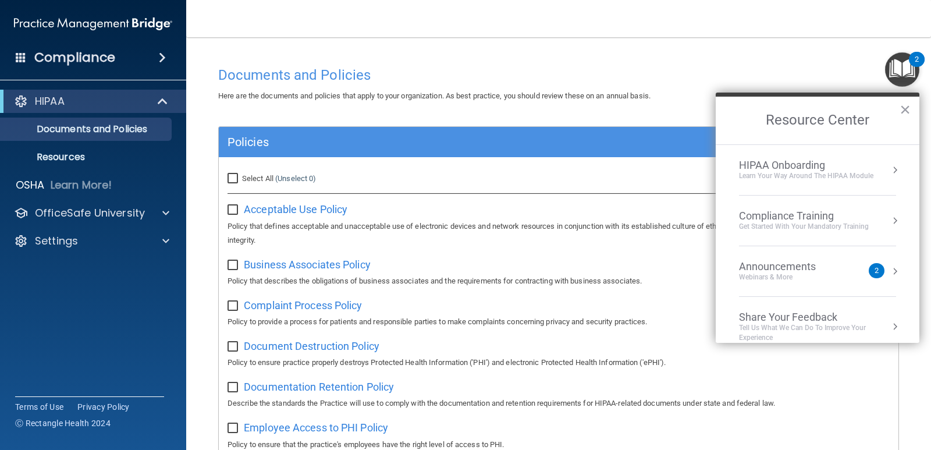
click at [601, 215] on div "Compliance Training" at bounding box center [804, 215] width 130 height 13
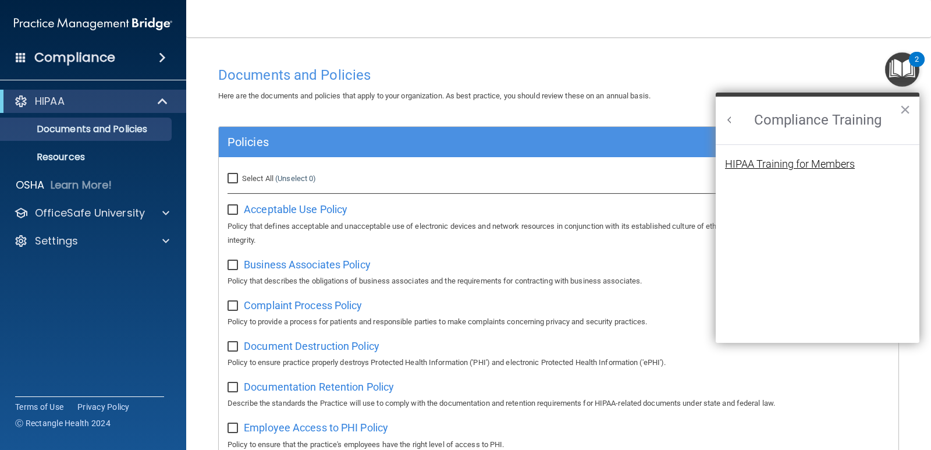
click at [601, 161] on div "HIPAA Training for Members" at bounding box center [790, 164] width 130 height 10
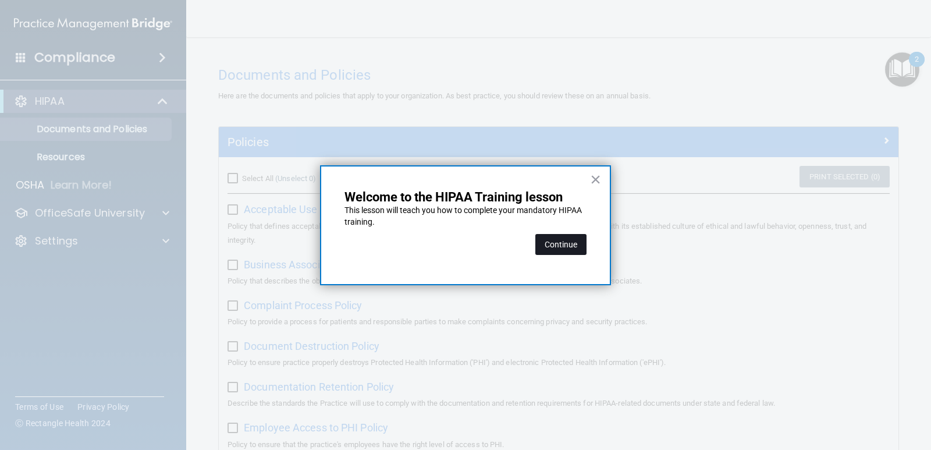
click at [574, 244] on button "Continue" at bounding box center [560, 244] width 51 height 21
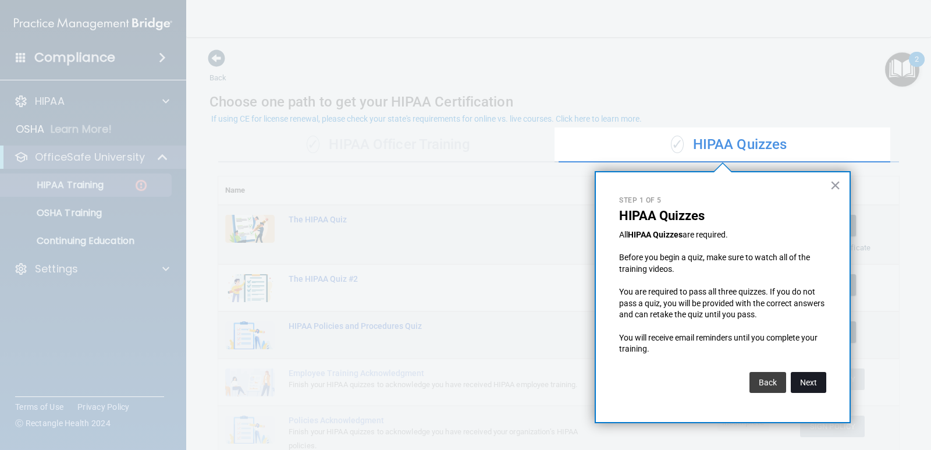
click at [601, 377] on button "Next" at bounding box center [808, 382] width 35 height 21
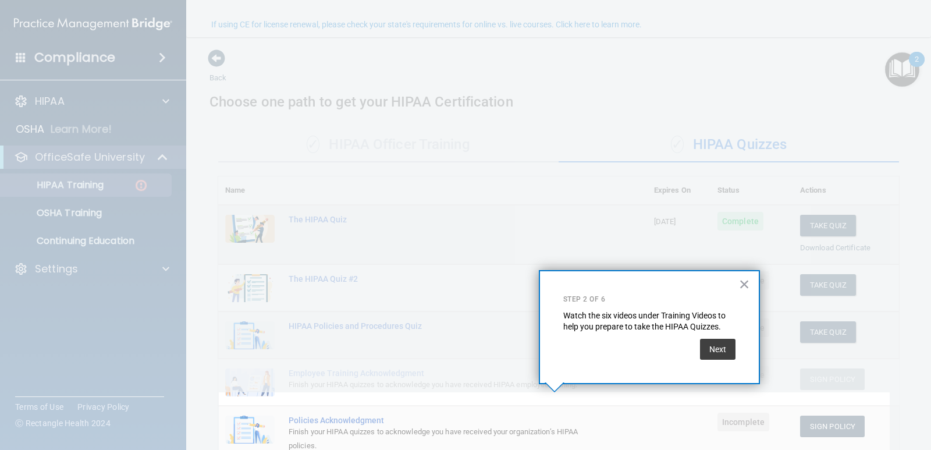
scroll to position [94, 0]
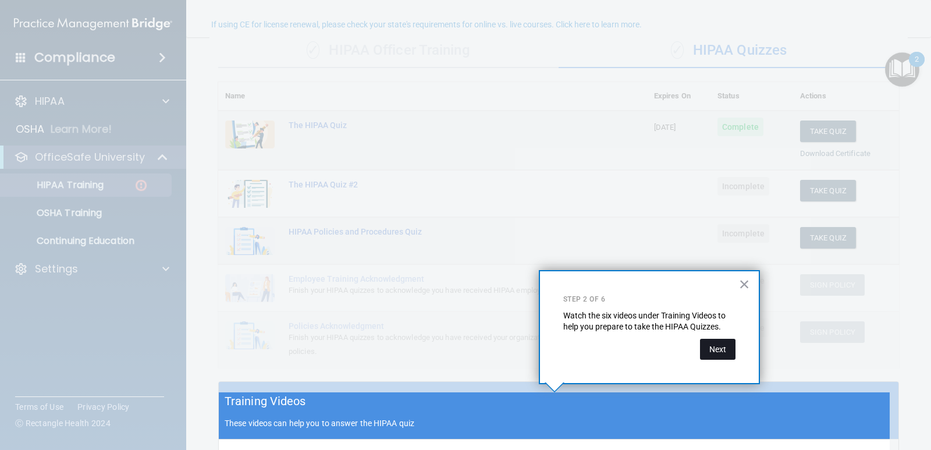
click at [601, 352] on button "Next" at bounding box center [717, 349] width 35 height 21
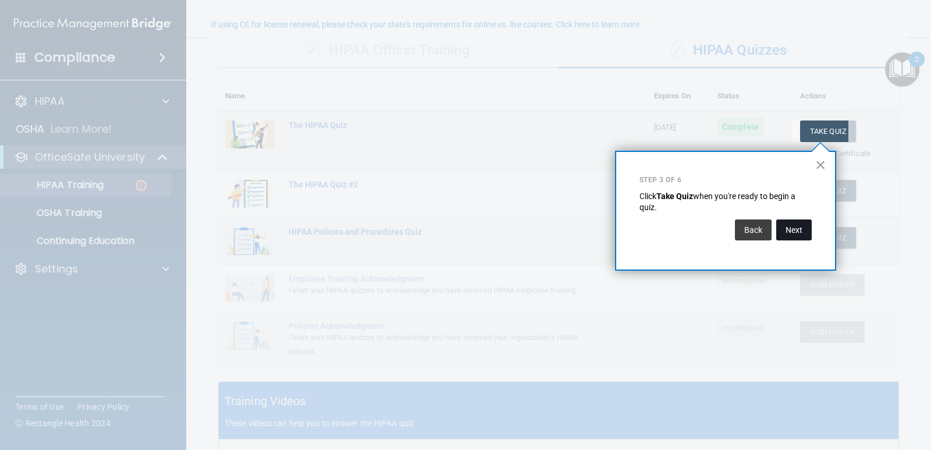
click at [601, 237] on button "Next" at bounding box center [793, 229] width 35 height 21
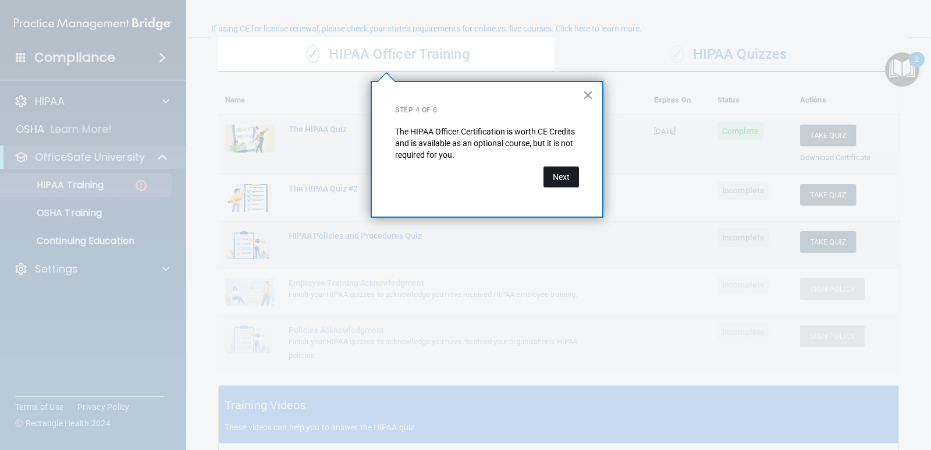
click at [558, 187] on button "Next" at bounding box center [560, 176] width 35 height 21
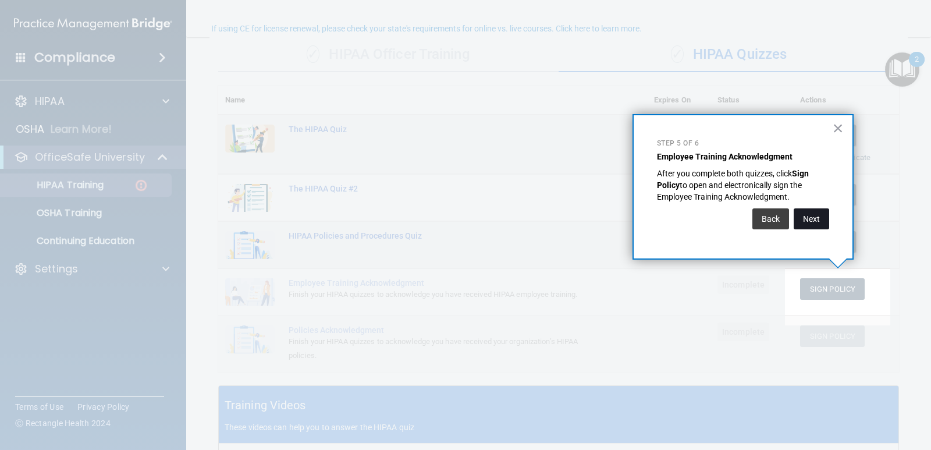
click at [601, 219] on button "Next" at bounding box center [811, 218] width 35 height 21
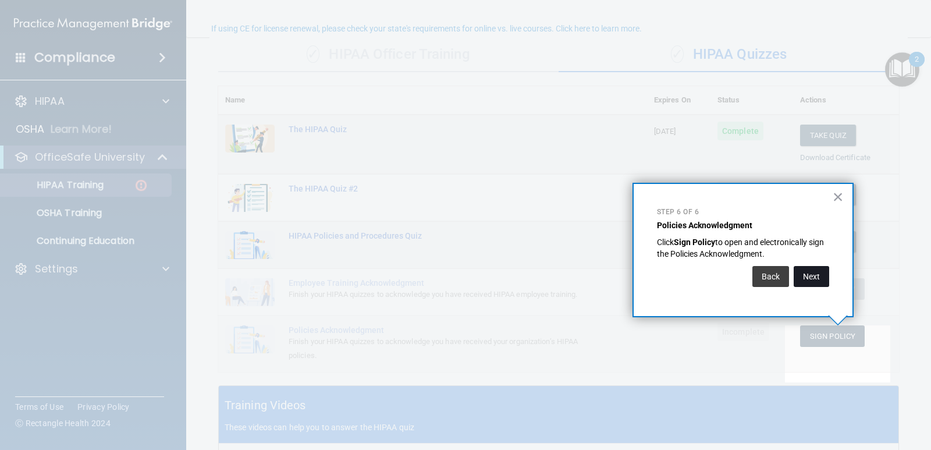
click at [601, 271] on button "Next" at bounding box center [811, 276] width 35 height 21
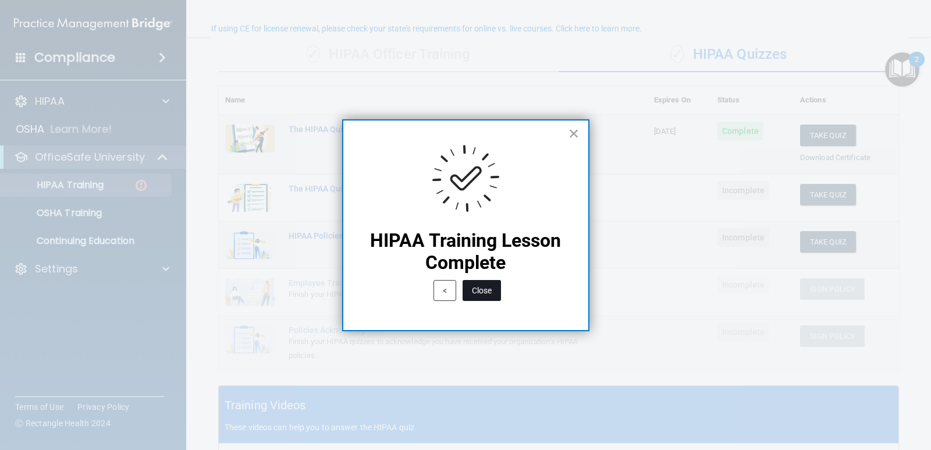
click at [490, 286] on button "Close" at bounding box center [482, 290] width 38 height 21
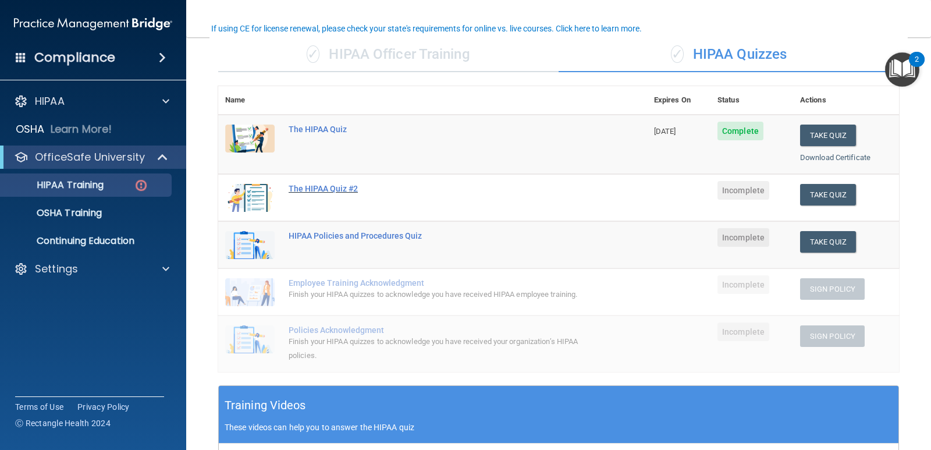
click at [429, 190] on div "The HIPAA Quiz #2" at bounding box center [439, 188] width 300 height 9
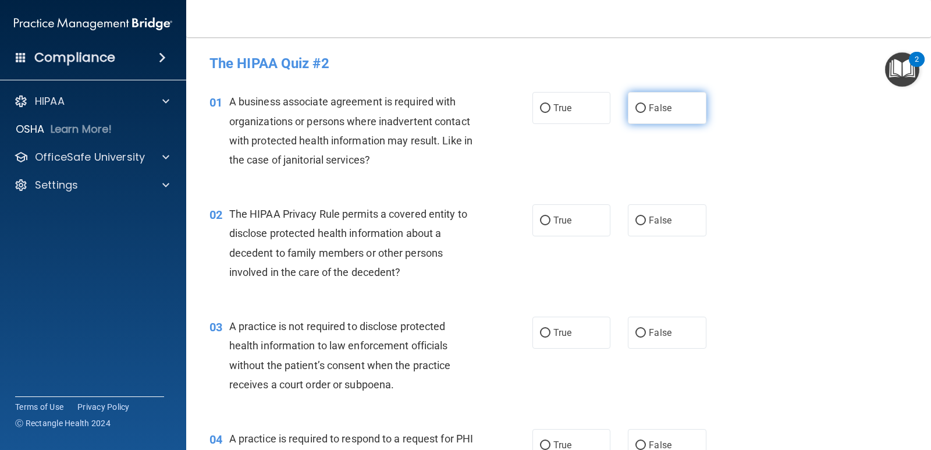
click at [601, 112] on span "False" at bounding box center [660, 107] width 23 height 11
click at [601, 112] on input "False" at bounding box center [640, 108] width 10 height 9
radio input "true"
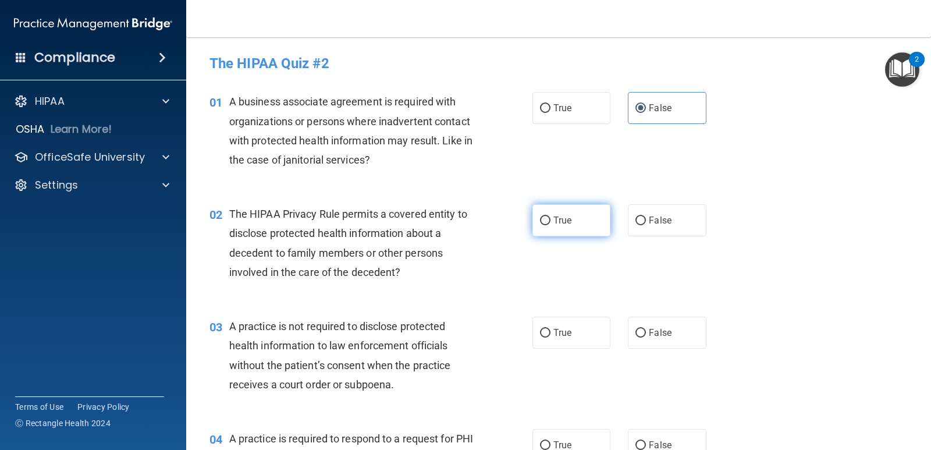
click at [582, 221] on label "True" at bounding box center [571, 220] width 78 height 32
click at [550, 221] on input "True" at bounding box center [545, 220] width 10 height 9
radio input "true"
click at [601, 321] on label "False" at bounding box center [667, 332] width 78 height 32
click at [601, 329] on input "False" at bounding box center [640, 333] width 10 height 9
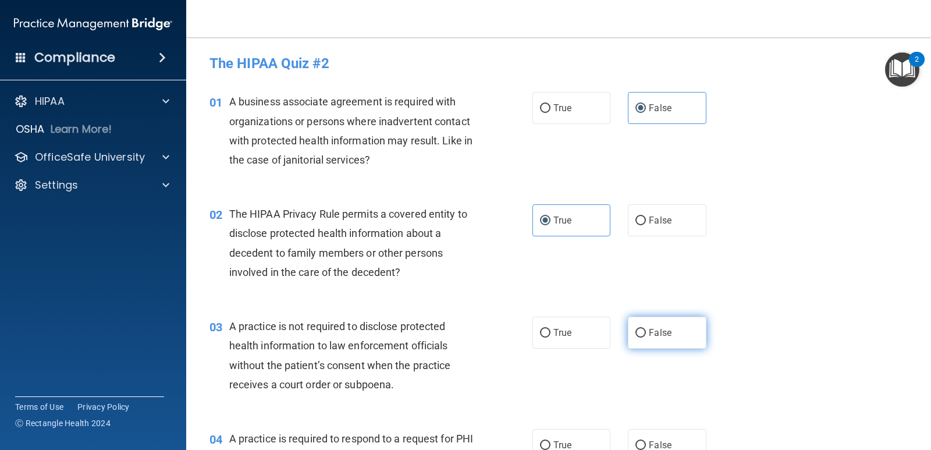
radio input "true"
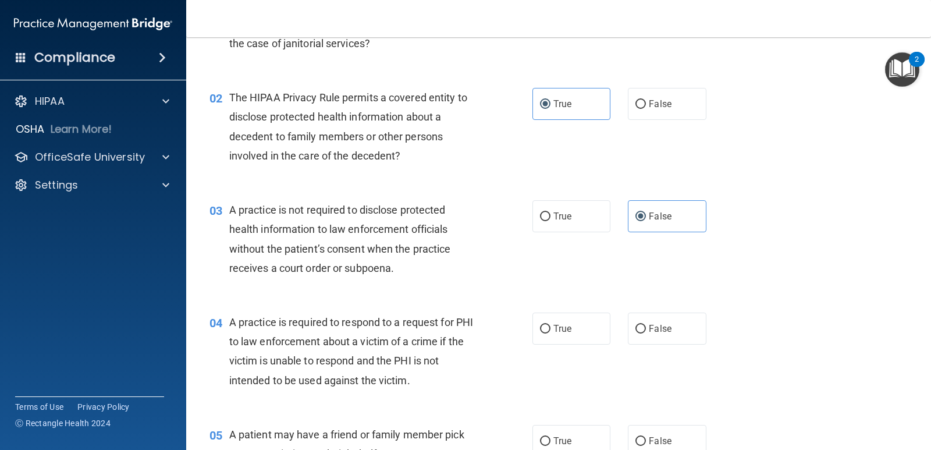
scroll to position [175, 0]
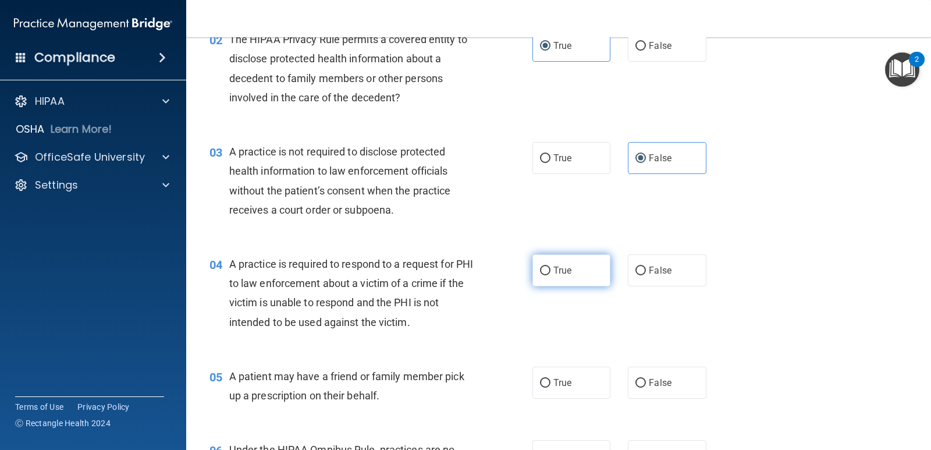
click at [540, 273] on input "True" at bounding box center [545, 270] width 10 height 9
radio input "true"
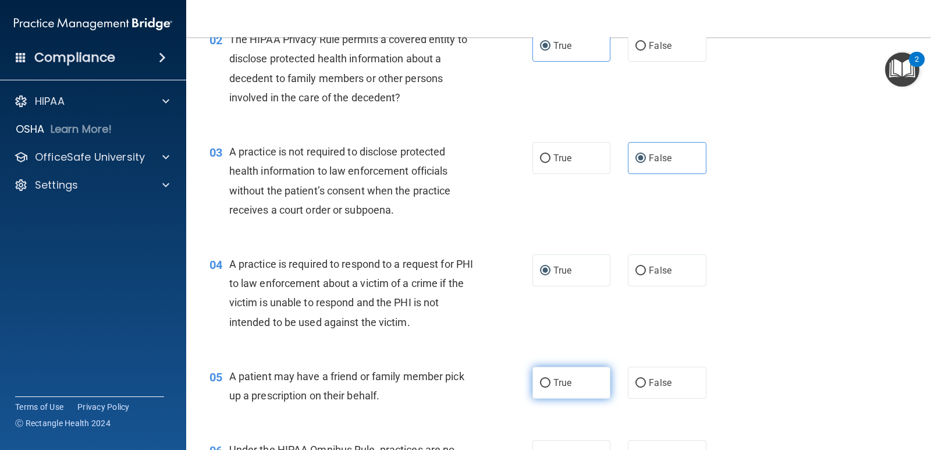
click at [547, 378] on label "True" at bounding box center [571, 383] width 78 height 32
click at [547, 379] on input "True" at bounding box center [545, 383] width 10 height 9
radio input "true"
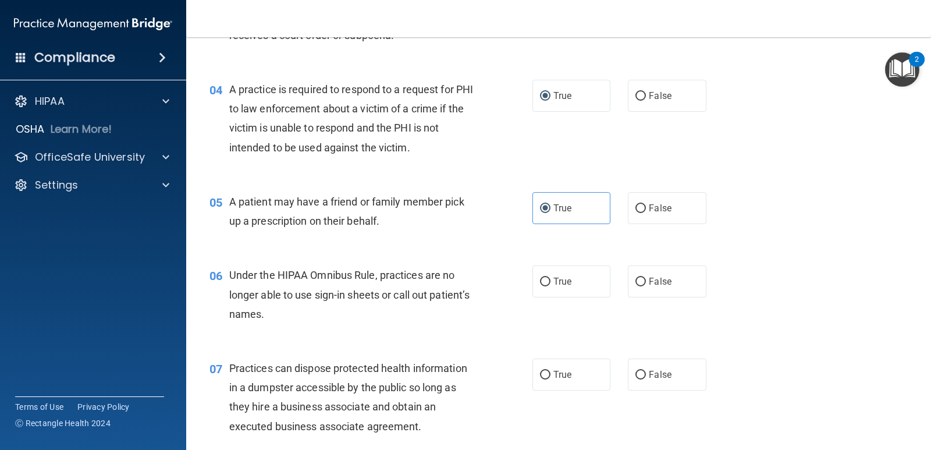
scroll to position [407, 0]
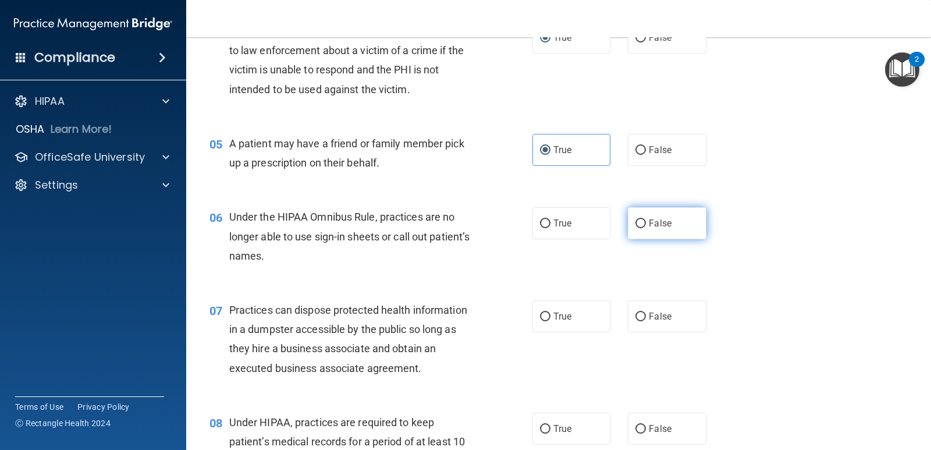
click at [601, 221] on span "False" at bounding box center [660, 223] width 23 height 11
click at [601, 221] on input "False" at bounding box center [640, 223] width 10 height 9
radio input "true"
click at [601, 311] on span "False" at bounding box center [660, 316] width 23 height 11
click at [601, 312] on input "False" at bounding box center [640, 316] width 10 height 9
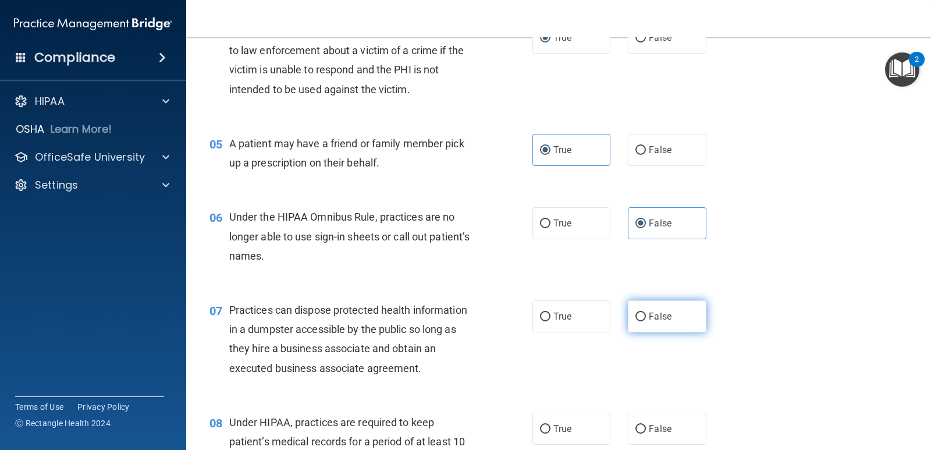
radio input "true"
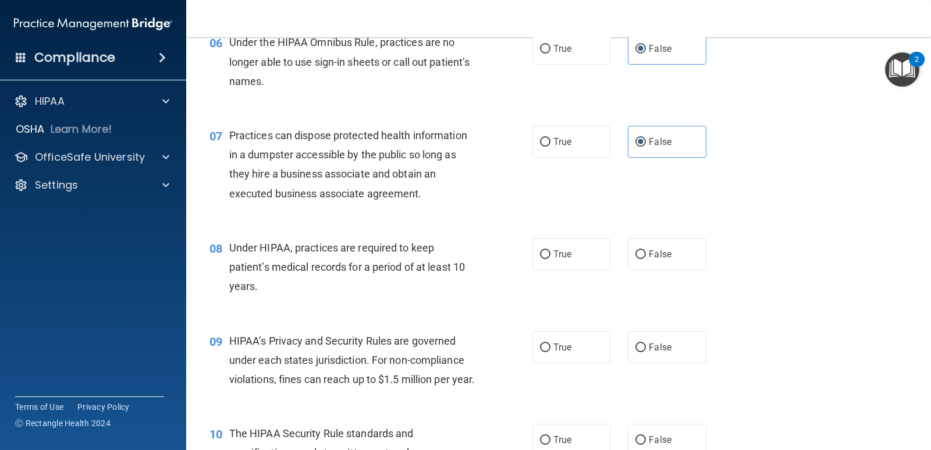
scroll to position [698, 0]
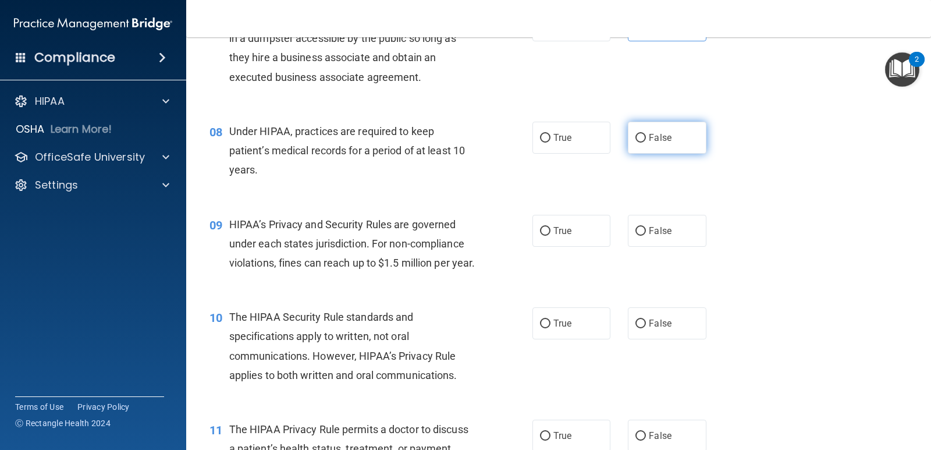
click at [601, 129] on label "False" at bounding box center [667, 138] width 78 height 32
click at [601, 134] on input "False" at bounding box center [640, 138] width 10 height 9
radio input "true"
click at [601, 220] on label "False" at bounding box center [667, 231] width 78 height 32
click at [601, 227] on input "False" at bounding box center [640, 231] width 10 height 9
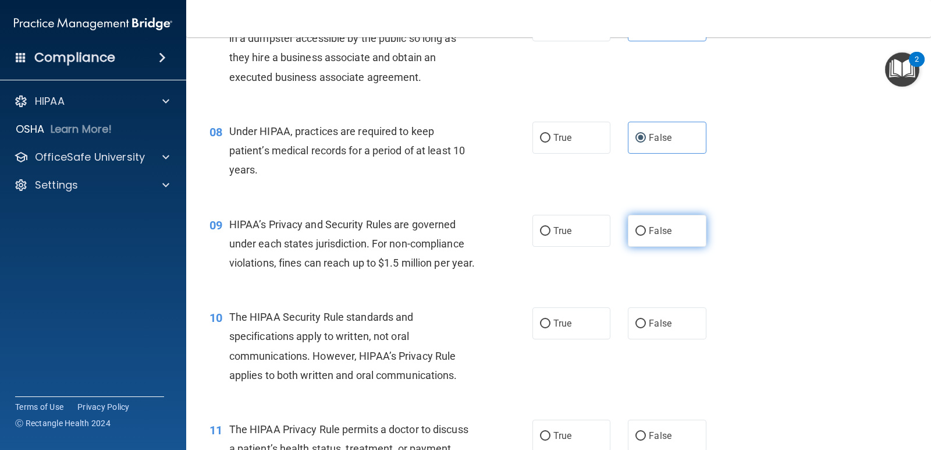
radio input "true"
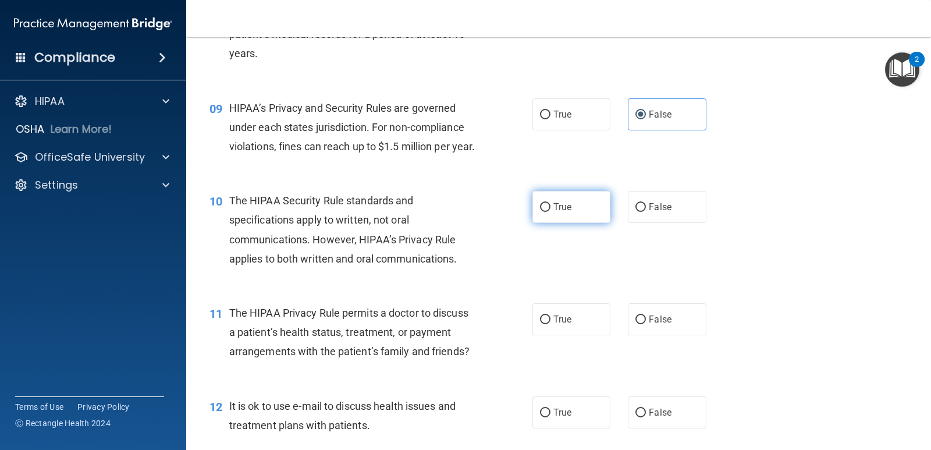
click at [569, 223] on label "True" at bounding box center [571, 207] width 78 height 32
click at [550, 212] on input "True" at bounding box center [545, 207] width 10 height 9
radio input "true"
click at [576, 333] on label "True" at bounding box center [571, 319] width 78 height 32
click at [550, 324] on input "True" at bounding box center [545, 319] width 10 height 9
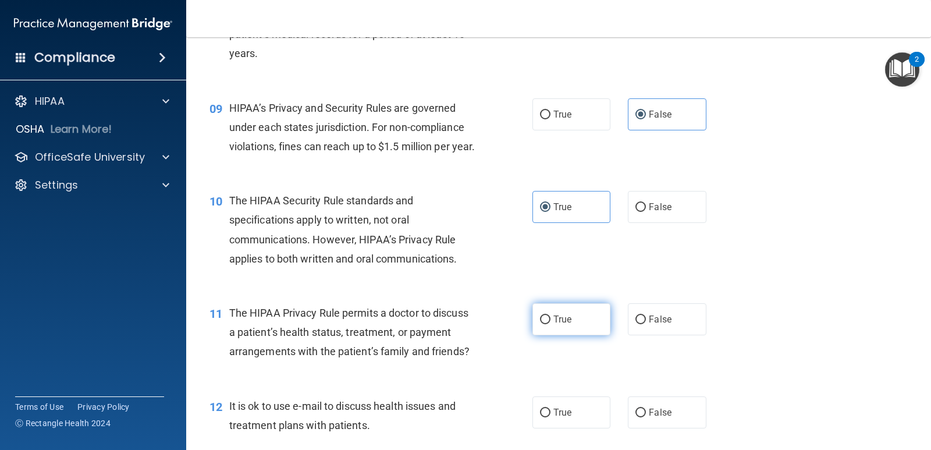
radio input "true"
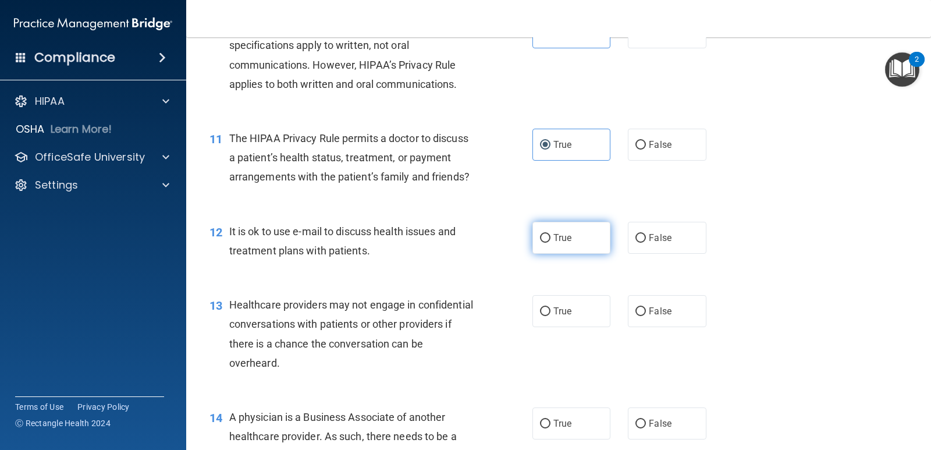
click at [562, 243] on span "True" at bounding box center [562, 237] width 18 height 11
click at [550, 243] on input "True" at bounding box center [545, 238] width 10 height 9
radio input "true"
click at [601, 316] on input "False" at bounding box center [640, 311] width 10 height 9
radio input "true"
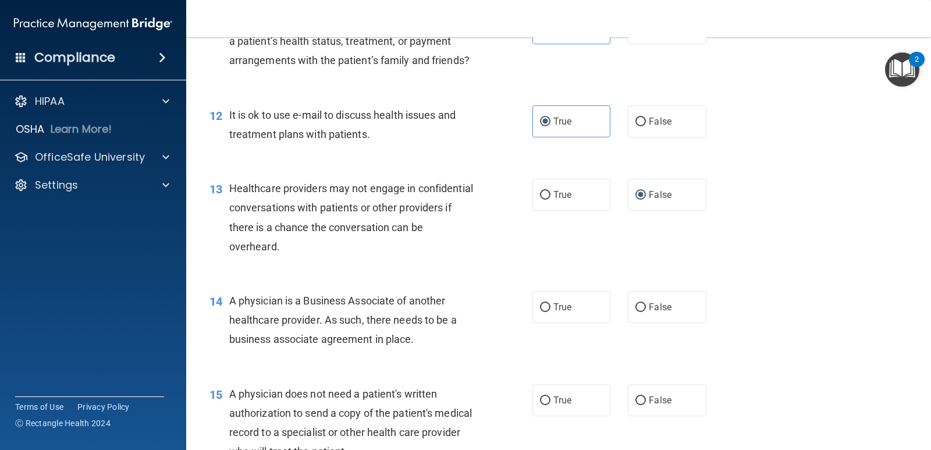
scroll to position [1222, 0]
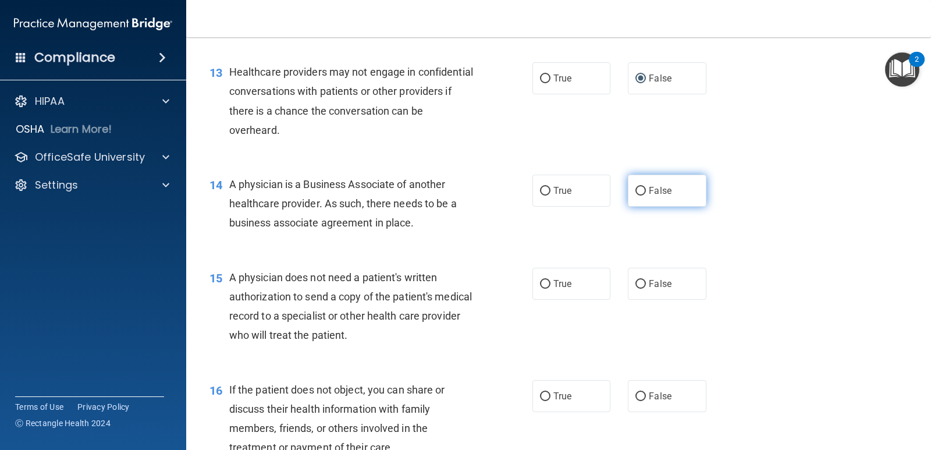
click at [601, 207] on label "False" at bounding box center [667, 191] width 78 height 32
click at [601, 195] on input "False" at bounding box center [640, 191] width 10 height 9
radio input "true"
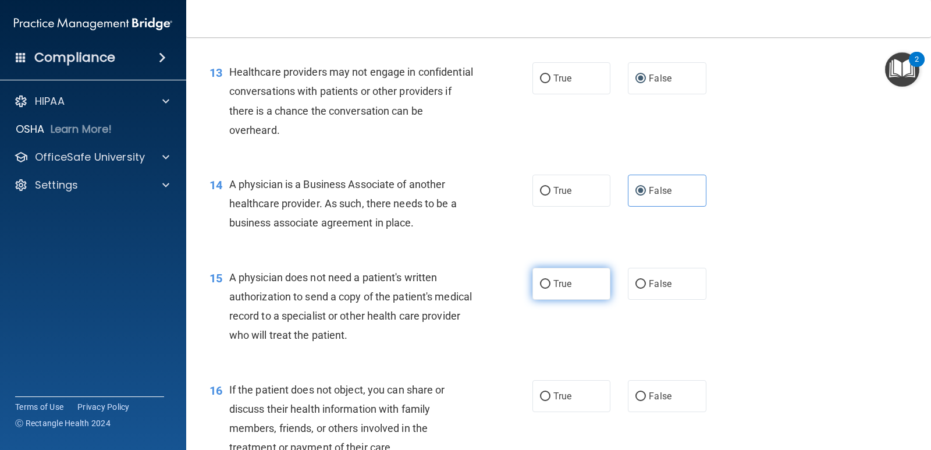
click at [565, 289] on span "True" at bounding box center [562, 283] width 18 height 11
click at [550, 289] on input "True" at bounding box center [545, 284] width 10 height 9
radio input "true"
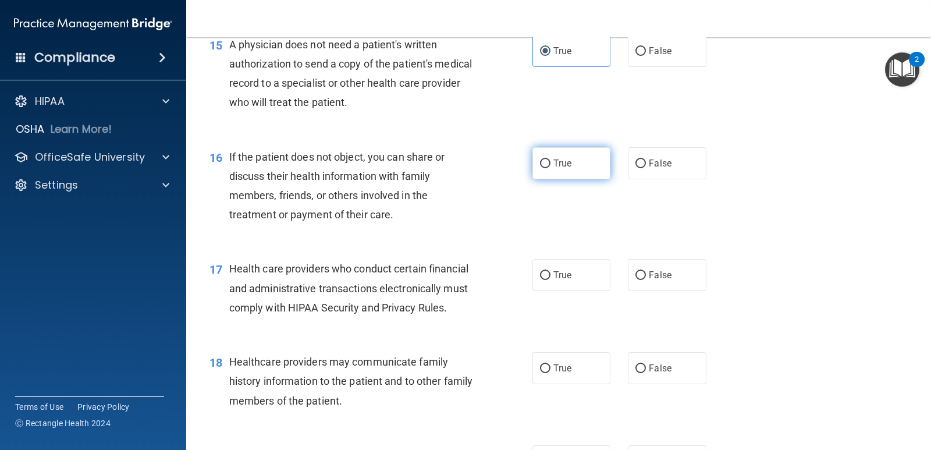
click at [554, 179] on label "True" at bounding box center [571, 163] width 78 height 32
click at [550, 168] on input "True" at bounding box center [545, 163] width 10 height 9
radio input "true"
click at [561, 282] on label "True" at bounding box center [571, 275] width 78 height 32
click at [550, 280] on input "True" at bounding box center [545, 275] width 10 height 9
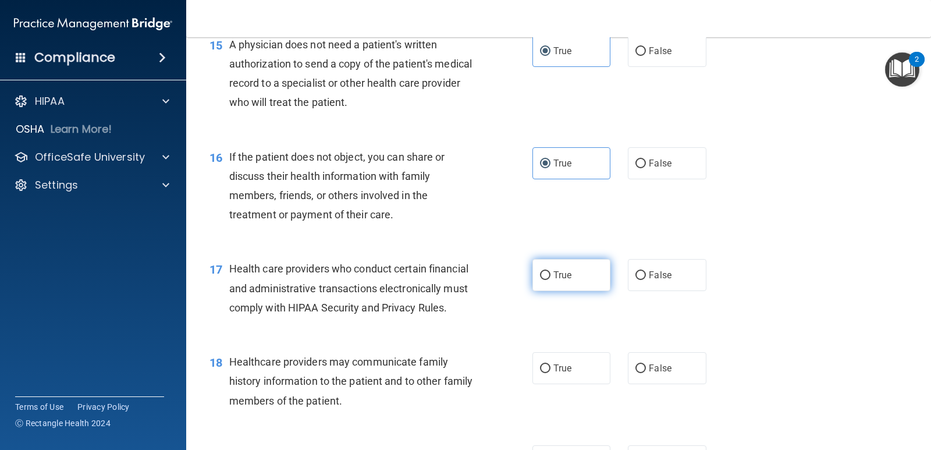
radio input "true"
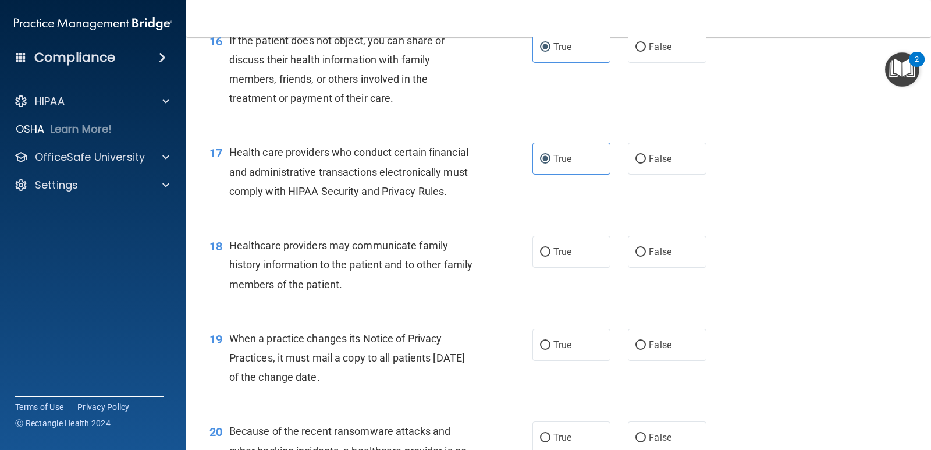
scroll to position [1629, 0]
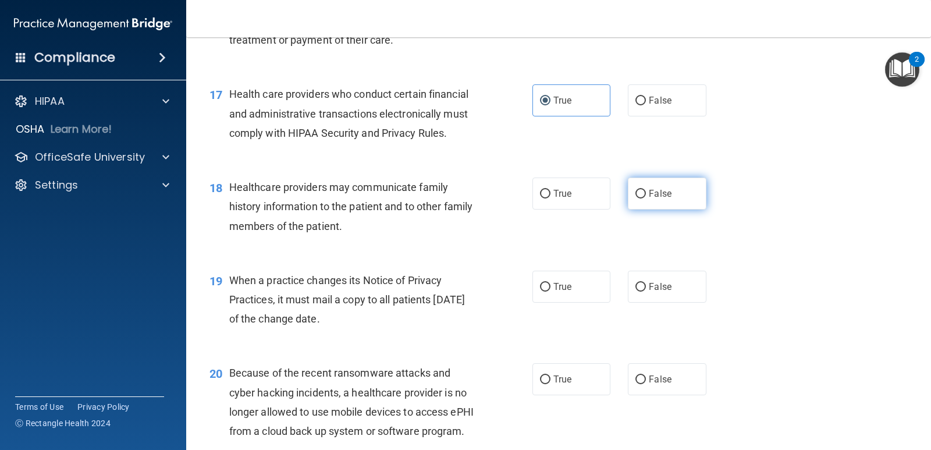
click at [601, 209] on label "False" at bounding box center [667, 193] width 78 height 32
click at [601, 198] on input "False" at bounding box center [640, 194] width 10 height 9
radio input "true"
click at [601, 292] on span "False" at bounding box center [660, 286] width 23 height 11
click at [601, 291] on input "False" at bounding box center [640, 287] width 10 height 9
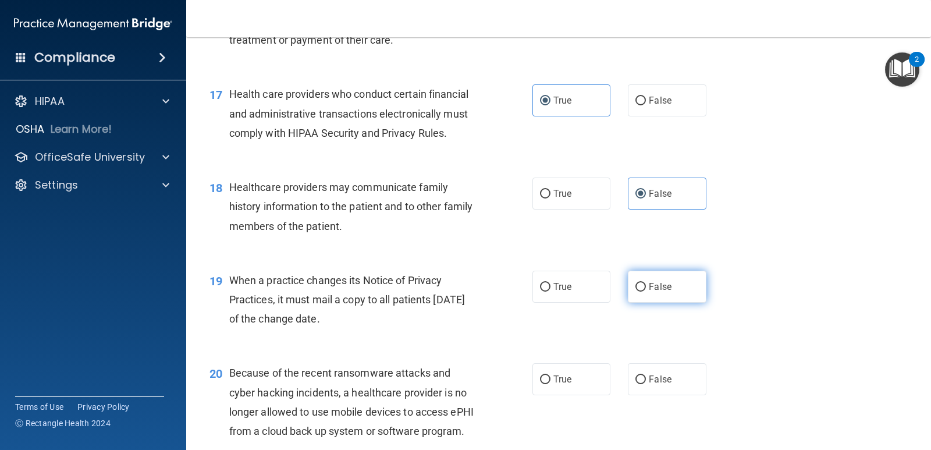
radio input "true"
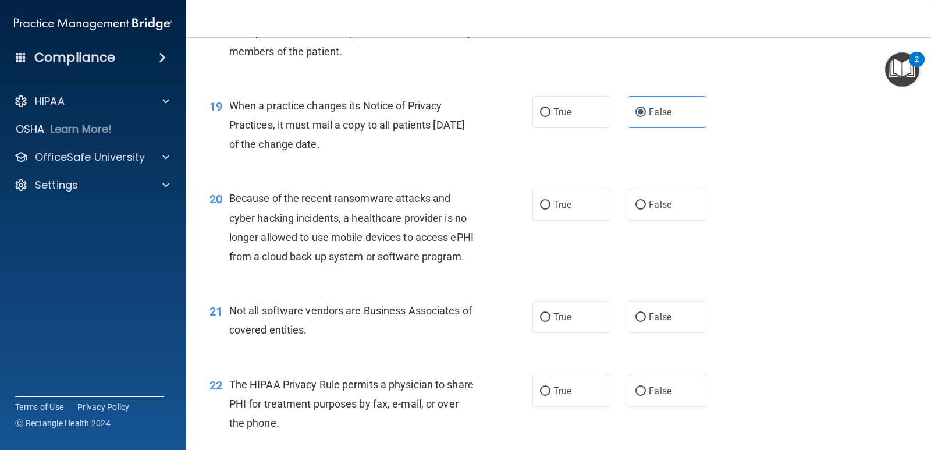
scroll to position [1862, 0]
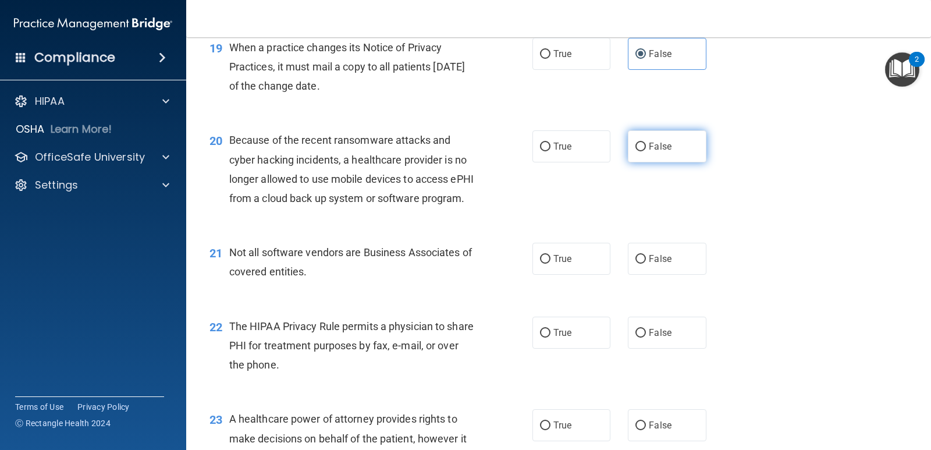
click at [601, 162] on label "False" at bounding box center [667, 146] width 78 height 32
click at [601, 151] on input "False" at bounding box center [640, 147] width 10 height 9
radio input "true"
click at [590, 275] on label "True" at bounding box center [571, 259] width 78 height 32
click at [550, 264] on input "True" at bounding box center [545, 259] width 10 height 9
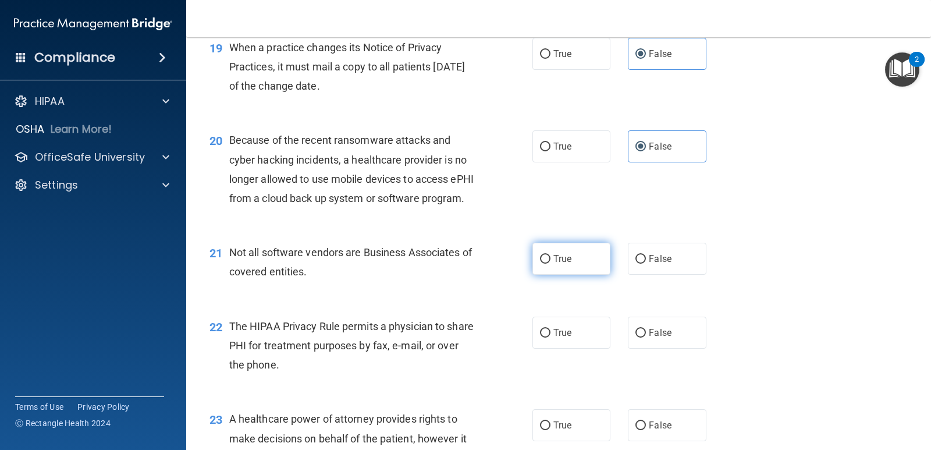
radio input "true"
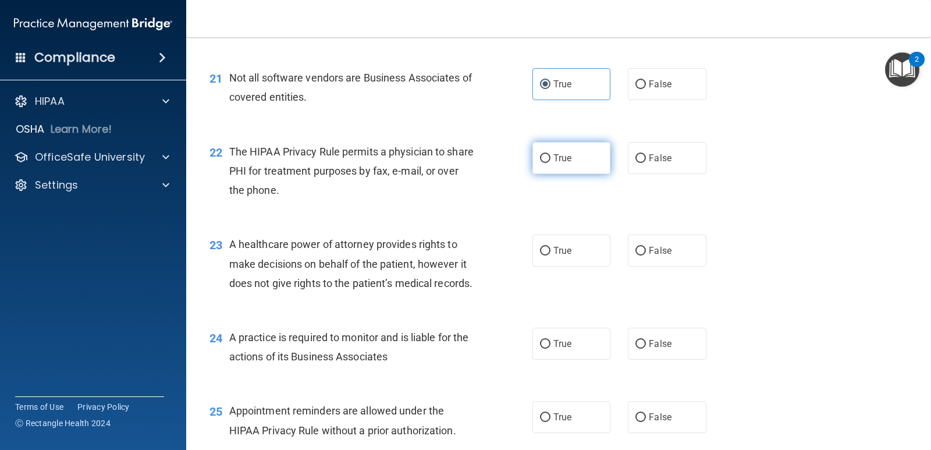
click at [547, 174] on label "True" at bounding box center [571, 158] width 78 height 32
click at [547, 163] on input "True" at bounding box center [545, 158] width 10 height 9
radio input "true"
click at [601, 266] on label "False" at bounding box center [667, 250] width 78 height 32
click at [601, 255] on input "False" at bounding box center [640, 251] width 10 height 9
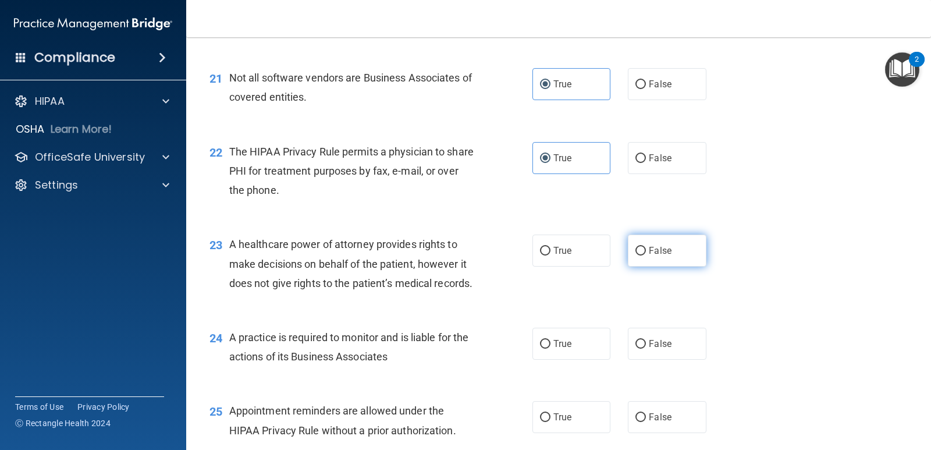
radio input "true"
click at [601, 360] on label "False" at bounding box center [667, 344] width 78 height 32
click at [601, 348] on input "False" at bounding box center [640, 344] width 10 height 9
radio input "true"
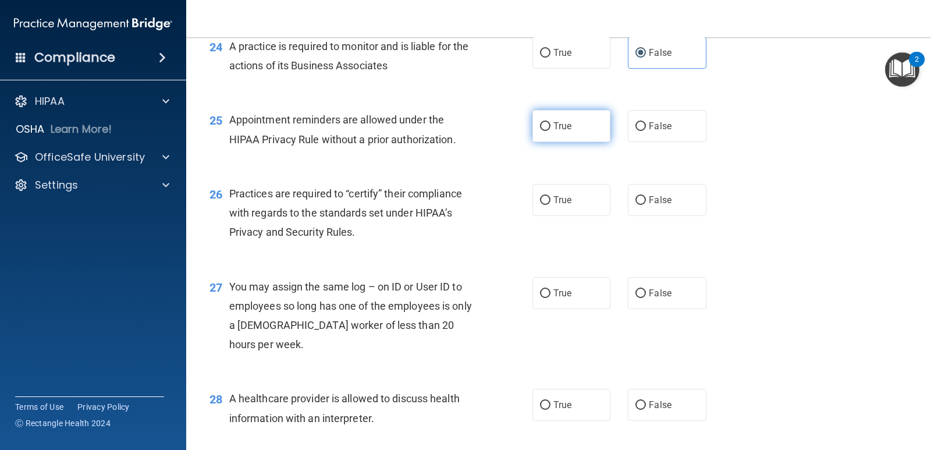
click at [553, 131] on span "True" at bounding box center [562, 125] width 18 height 11
click at [550, 131] on input "True" at bounding box center [545, 126] width 10 height 9
radio input "true"
click at [601, 216] on label "False" at bounding box center [667, 200] width 78 height 32
click at [601, 205] on input "False" at bounding box center [640, 200] width 10 height 9
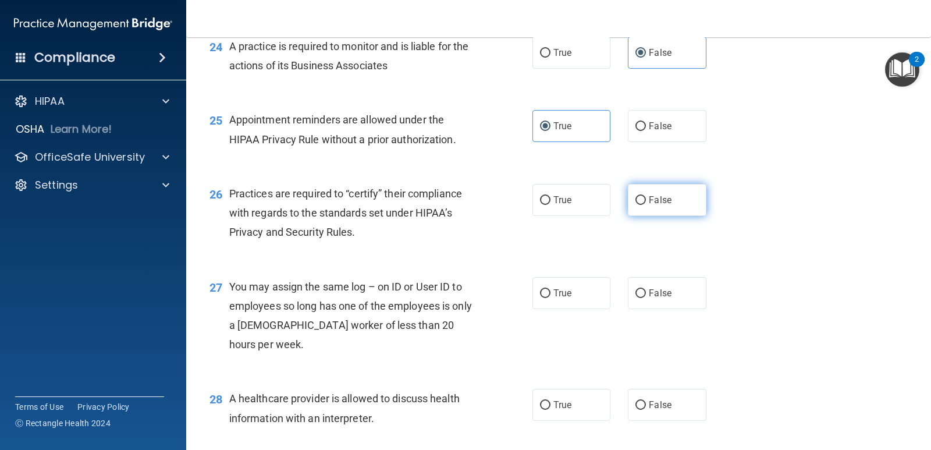
radio input "true"
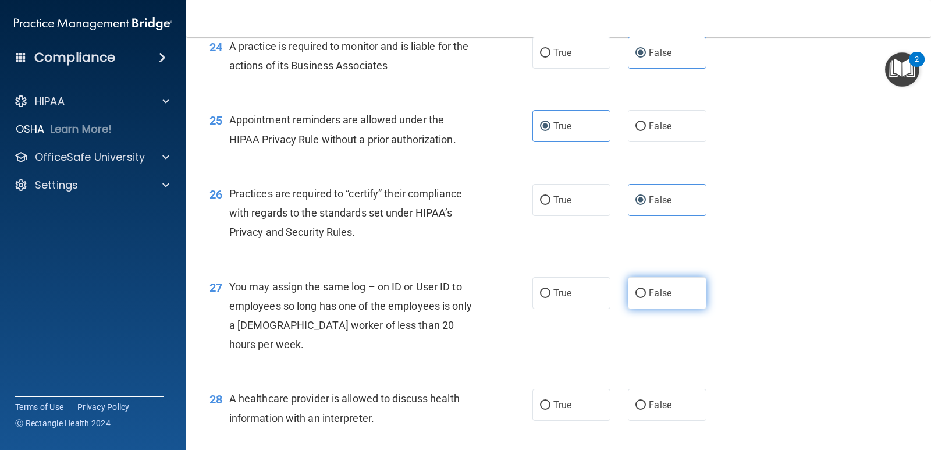
click at [601, 309] on label "False" at bounding box center [667, 293] width 78 height 32
click at [601, 298] on input "False" at bounding box center [640, 293] width 10 height 9
radio input "true"
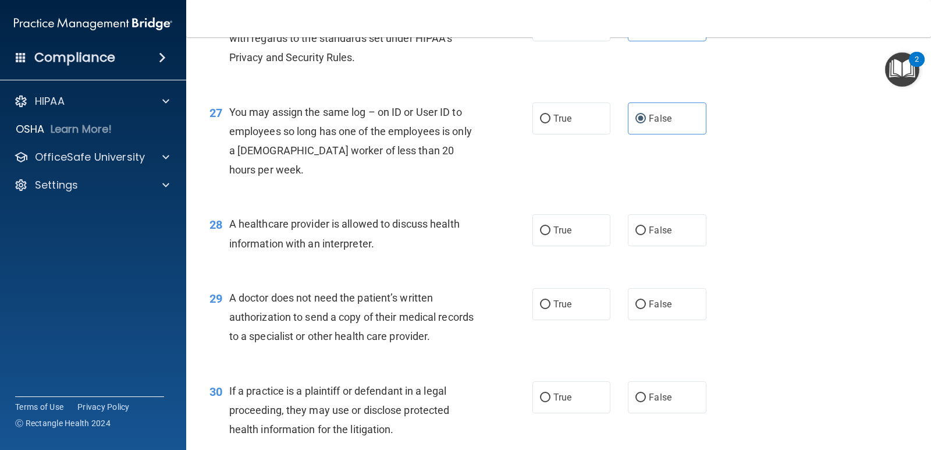
scroll to position [2618, 0]
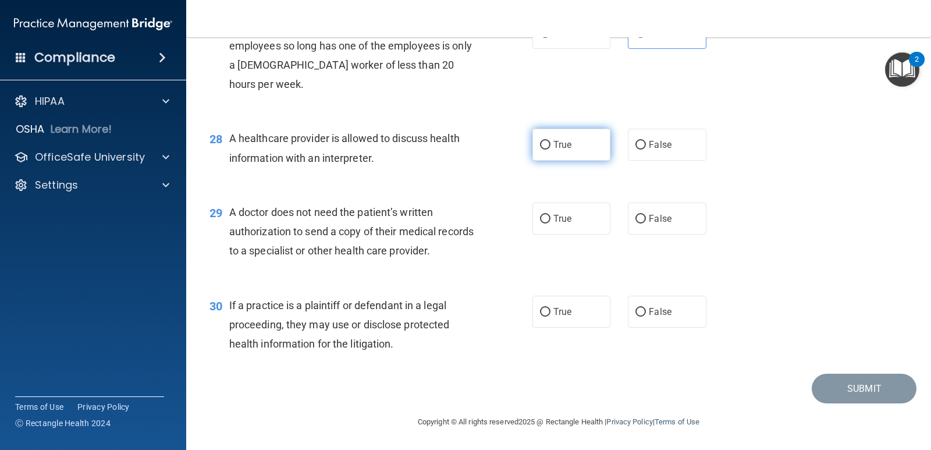
click at [562, 161] on label "True" at bounding box center [571, 145] width 78 height 32
click at [550, 150] on input "True" at bounding box center [545, 145] width 10 height 9
radio input "true"
click at [577, 234] on label "True" at bounding box center [571, 218] width 78 height 32
click at [550, 223] on input "True" at bounding box center [545, 219] width 10 height 9
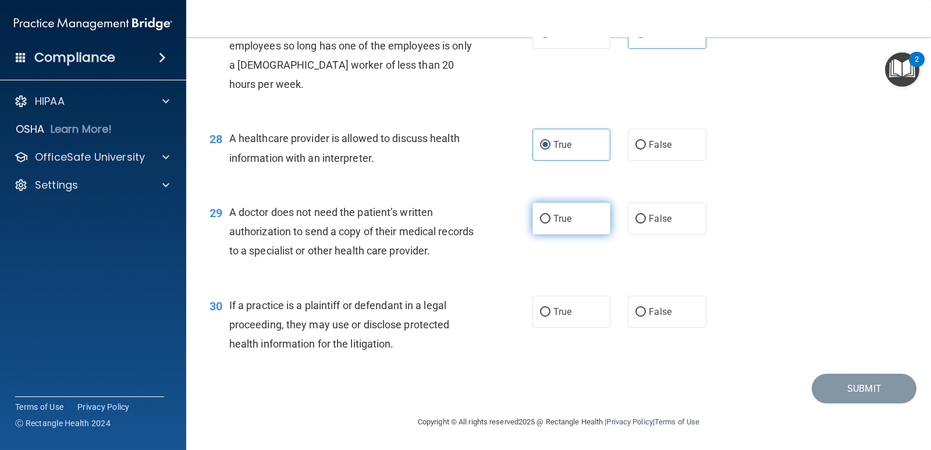
radio input "true"
click at [563, 328] on label "True" at bounding box center [571, 312] width 78 height 32
click at [550, 316] on input "True" at bounding box center [545, 312] width 10 height 9
radio input "true"
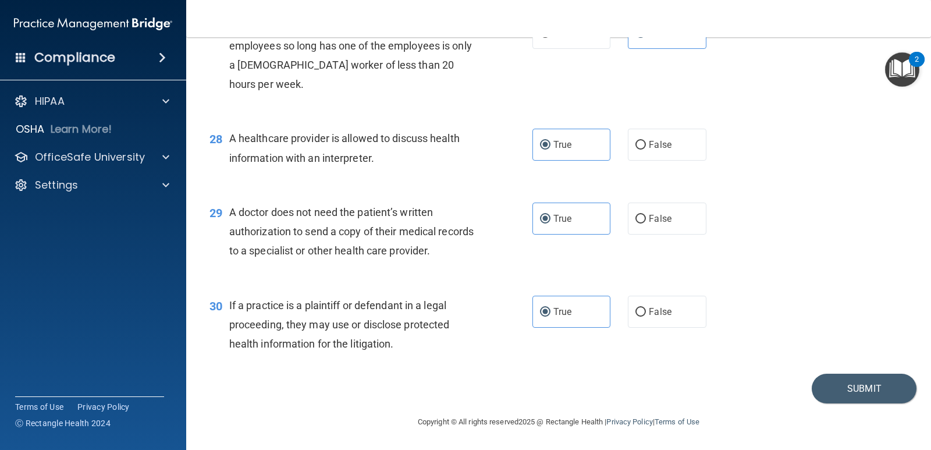
scroll to position [2645, 0]
click at [601, 390] on button "Submit" at bounding box center [864, 388] width 105 height 30
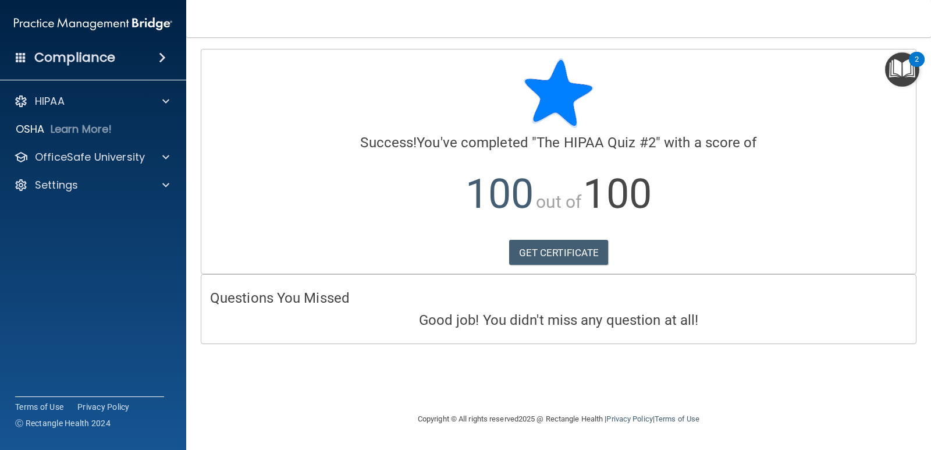
click at [601, 73] on img "Open Resource Center, 2 new notifications" at bounding box center [902, 69] width 34 height 34
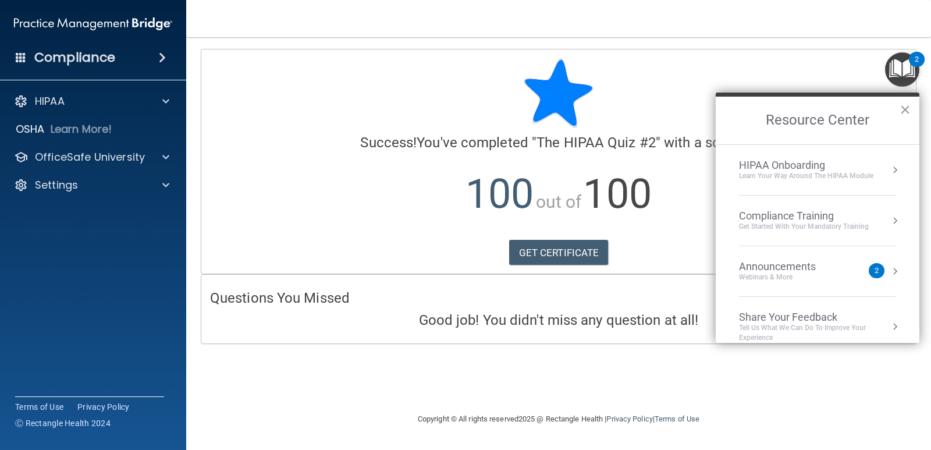
click at [601, 177] on div "Learn Your Way around the HIPAA module" at bounding box center [806, 176] width 134 height 10
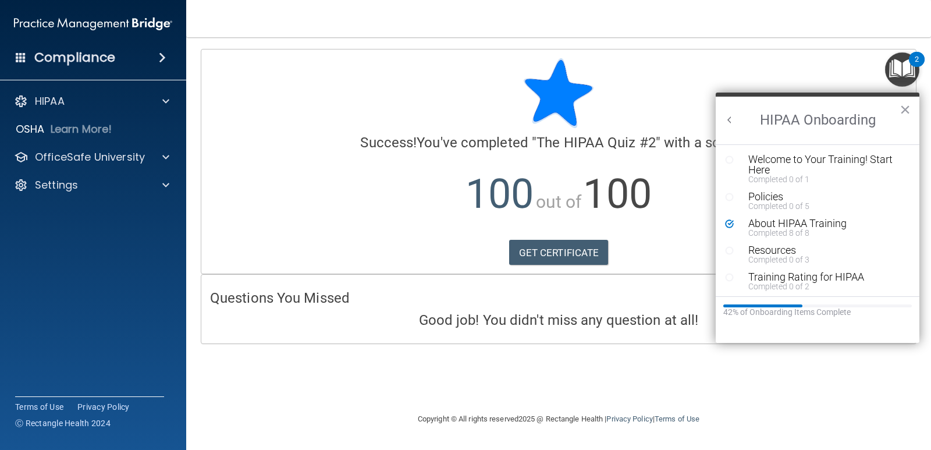
click at [601, 119] on button "Back to Resource Center Home" at bounding box center [730, 120] width 12 height 12
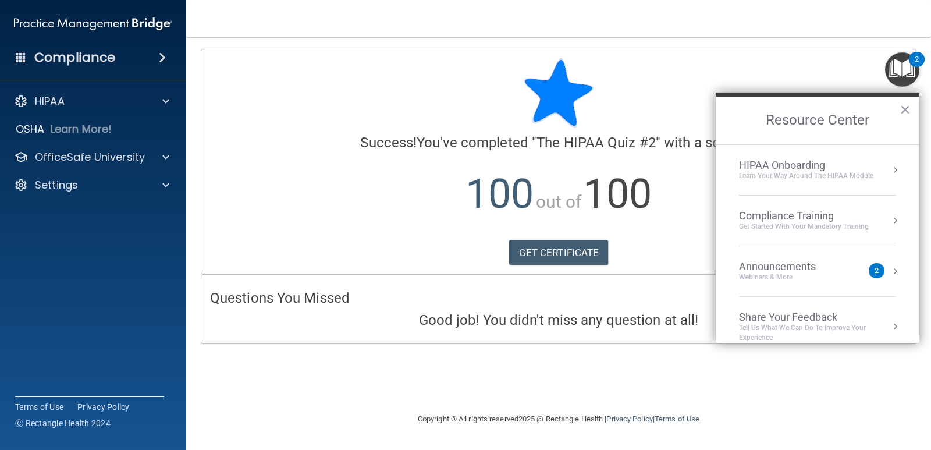
click at [601, 225] on div "Get Started with your mandatory training" at bounding box center [804, 227] width 130 height 10
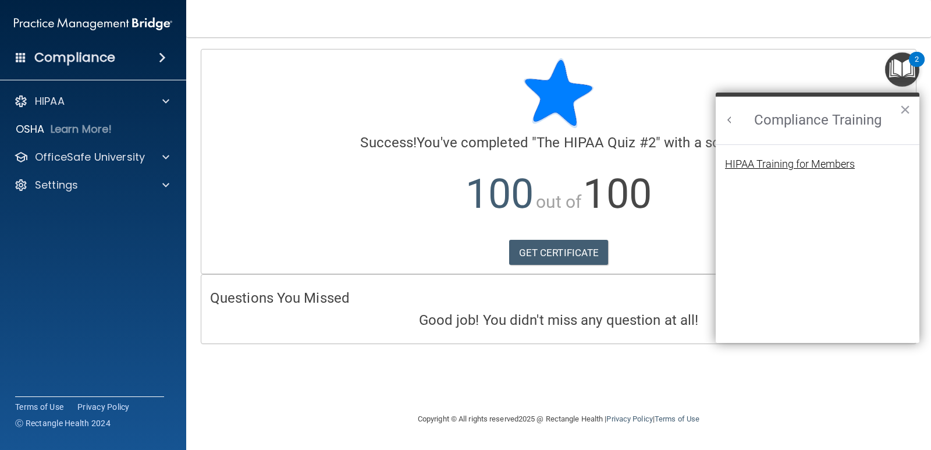
click at [601, 165] on div "HIPAA Training for Members" at bounding box center [790, 164] width 130 height 10
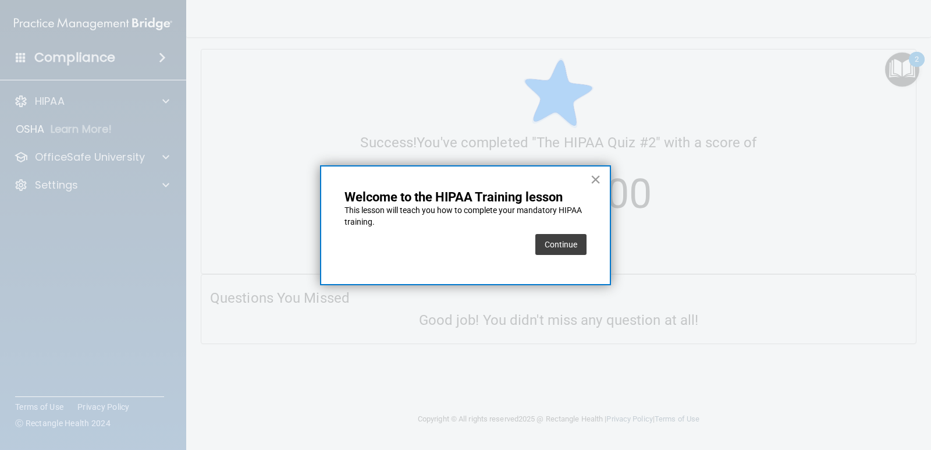
click at [590, 179] on button "×" at bounding box center [595, 179] width 11 height 19
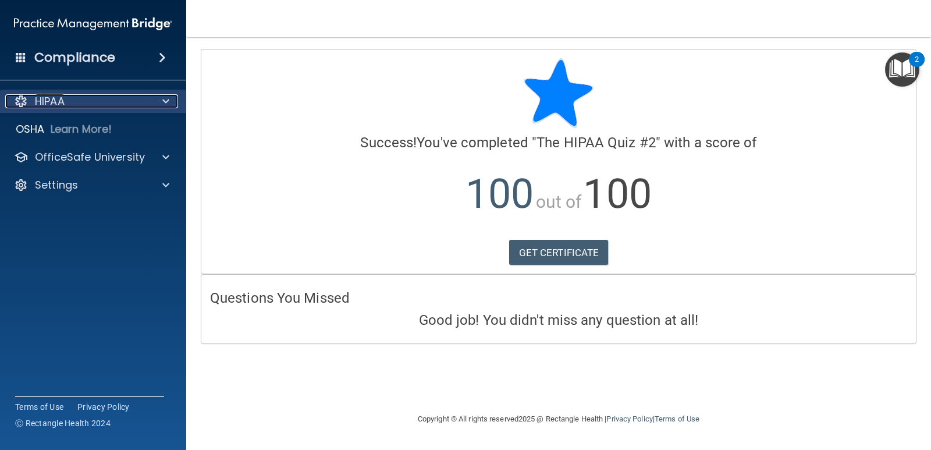
click at [45, 100] on p "HIPAA" at bounding box center [50, 101] width 30 height 14
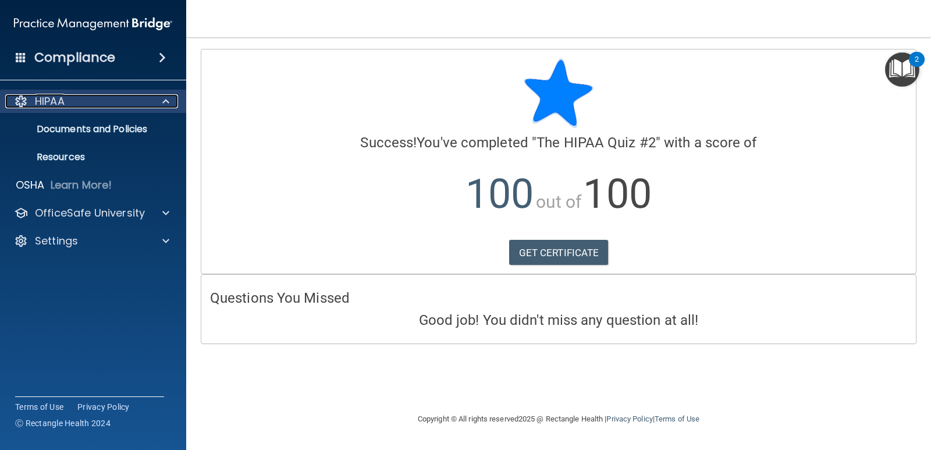
click at [45, 100] on p "HIPAA" at bounding box center [50, 101] width 30 height 14
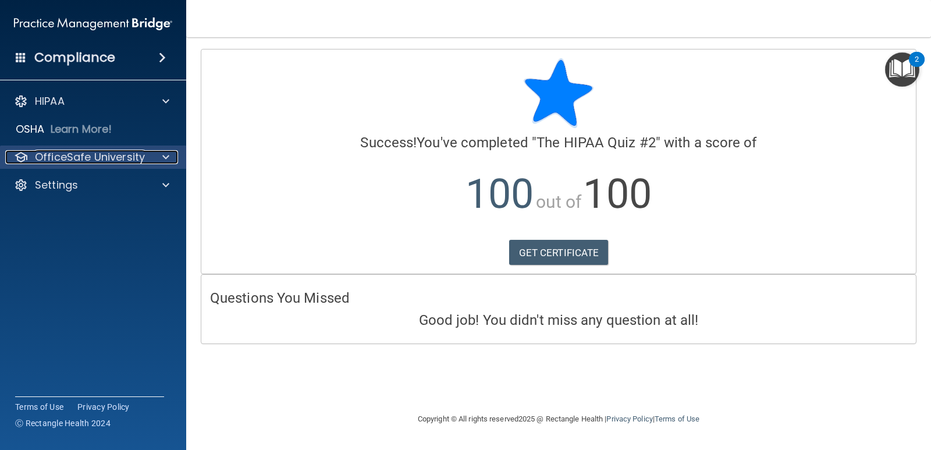
click at [169, 153] on div at bounding box center [164, 157] width 29 height 14
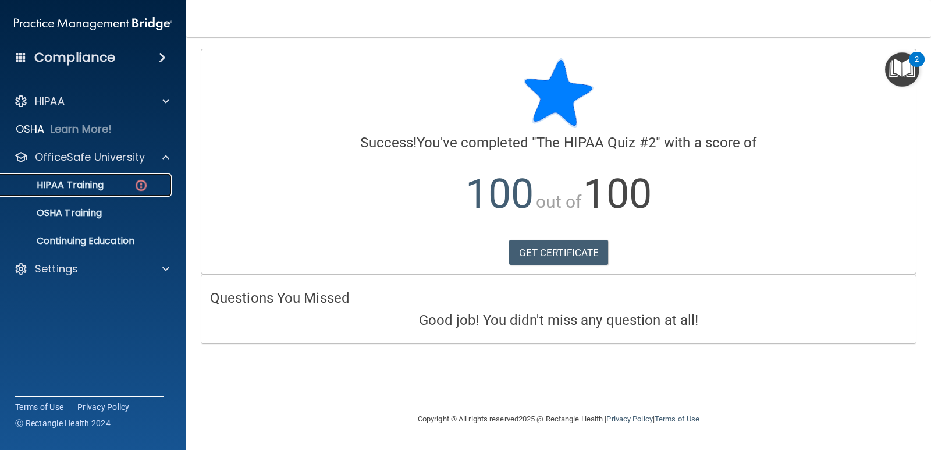
click at [89, 184] on p "HIPAA Training" at bounding box center [56, 185] width 96 height 12
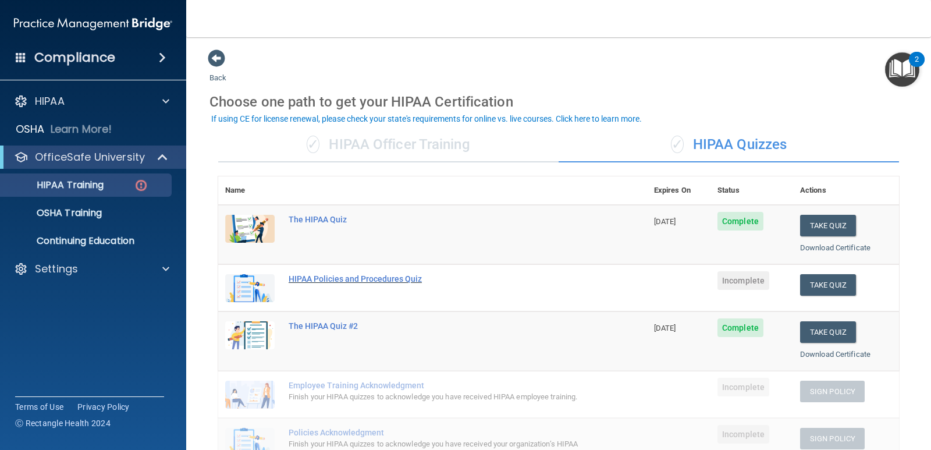
click at [365, 281] on div "HIPAA Policies and Procedures Quiz" at bounding box center [439, 278] width 300 height 9
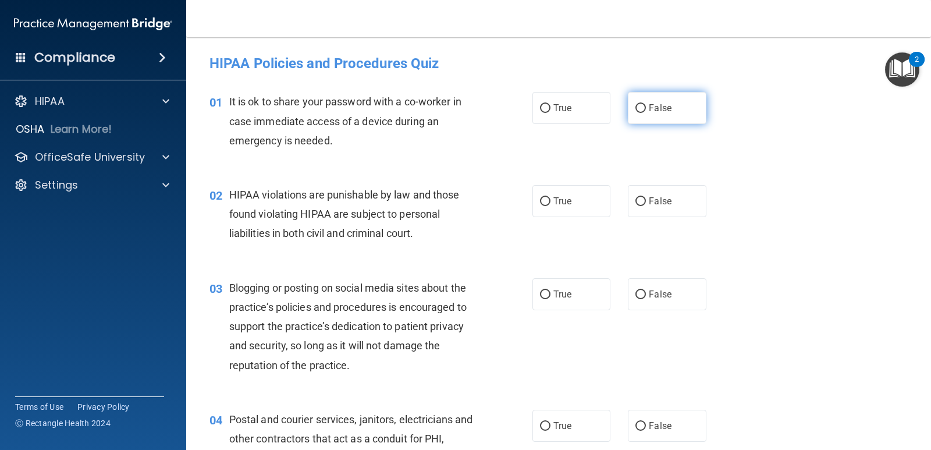
click at [601, 114] on label "False" at bounding box center [667, 108] width 78 height 32
click at [601, 113] on input "False" at bounding box center [640, 108] width 10 height 9
radio input "true"
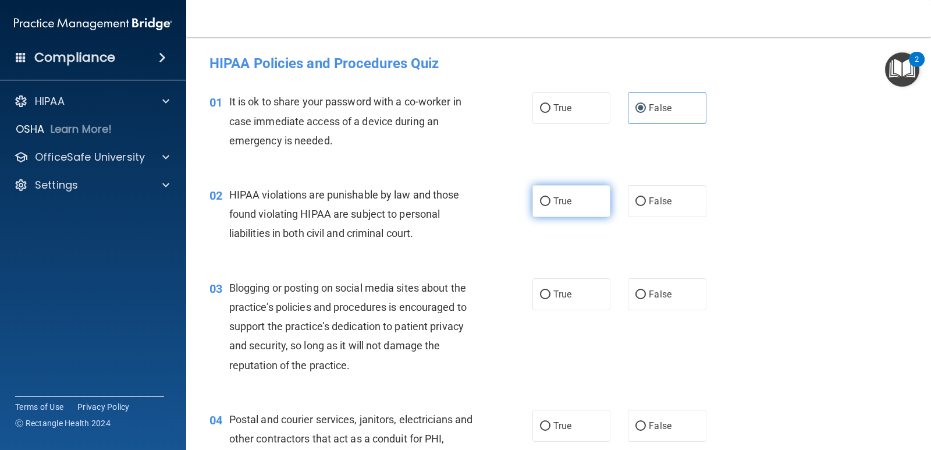
click at [562, 204] on span "True" at bounding box center [562, 200] width 18 height 11
click at [550, 204] on input "True" at bounding box center [545, 201] width 10 height 9
radio input "true"
click at [601, 294] on span "False" at bounding box center [660, 294] width 23 height 11
click at [601, 294] on input "False" at bounding box center [640, 294] width 10 height 9
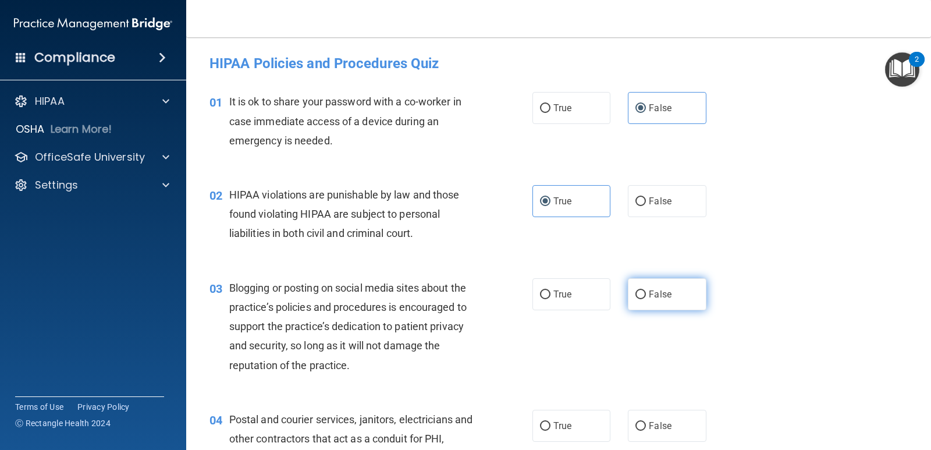
radio input "true"
click at [560, 424] on span "True" at bounding box center [562, 425] width 18 height 11
click at [550, 424] on input "True" at bounding box center [545, 426] width 10 height 9
radio input "true"
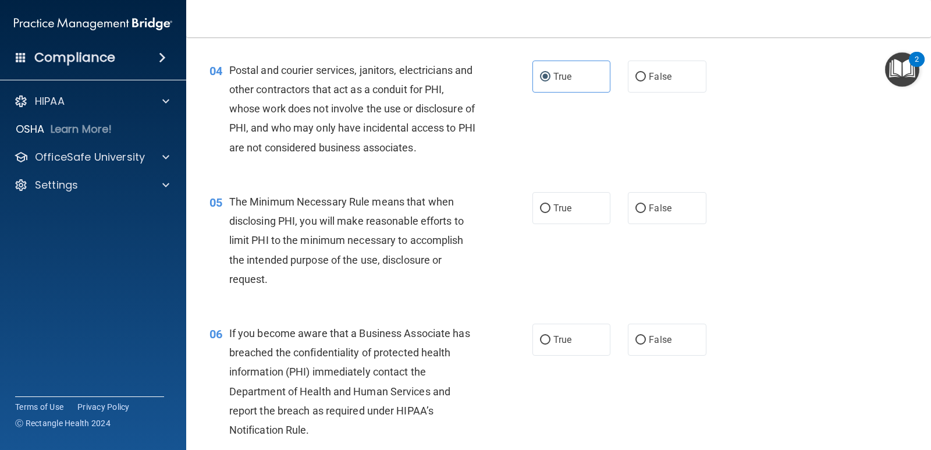
scroll to position [407, 0]
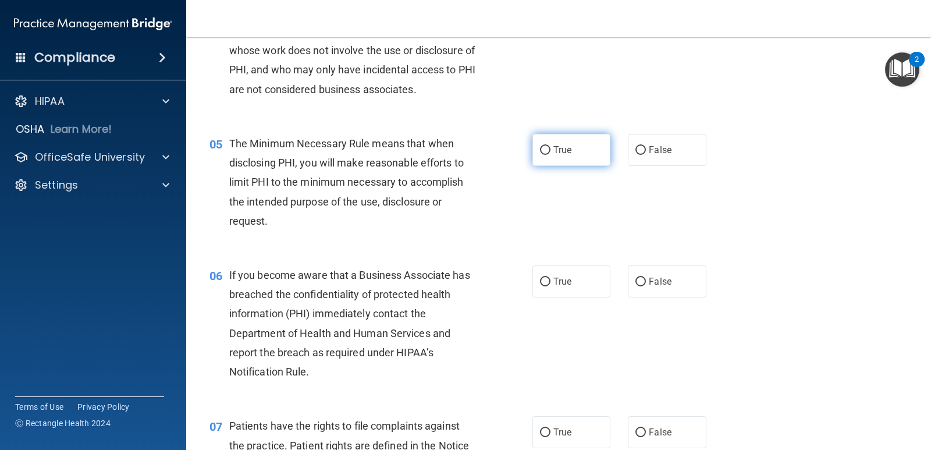
click at [541, 147] on input "True" at bounding box center [545, 150] width 10 height 9
radio input "true"
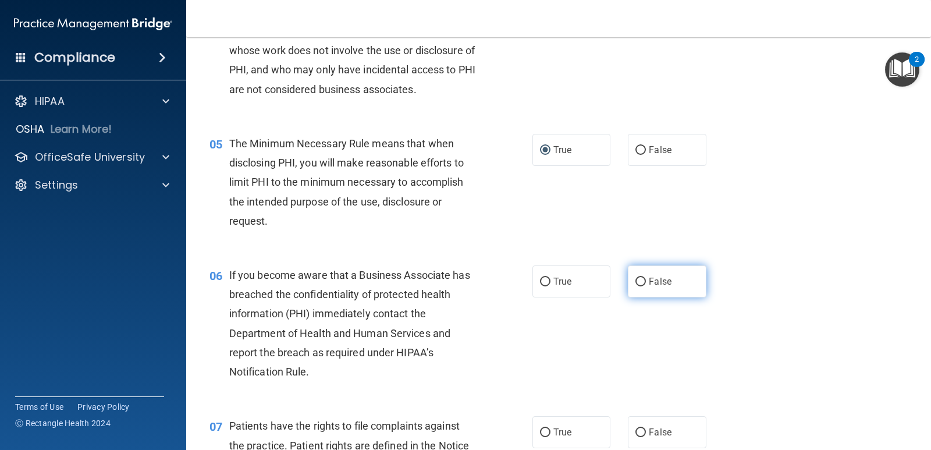
click at [601, 276] on label "False" at bounding box center [667, 281] width 78 height 32
click at [601, 278] on input "False" at bounding box center [640, 282] width 10 height 9
radio input "true"
click at [588, 421] on label "True" at bounding box center [571, 432] width 78 height 32
click at [550, 428] on input "True" at bounding box center [545, 432] width 10 height 9
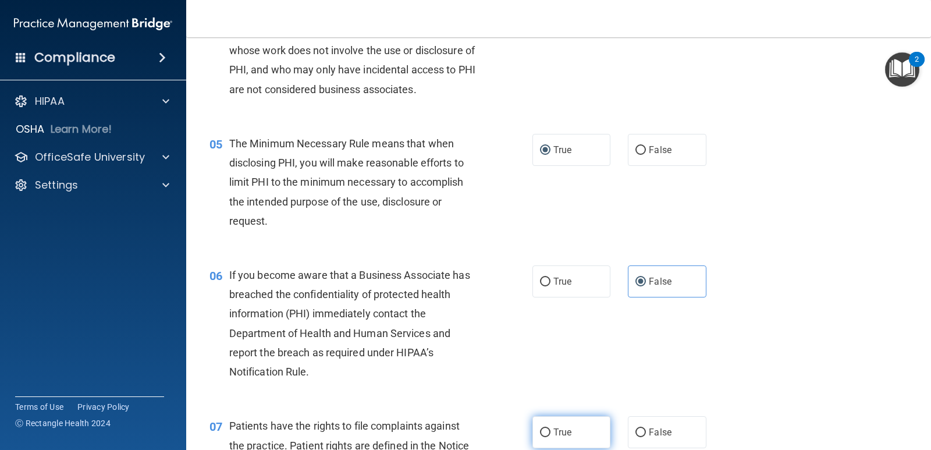
radio input "true"
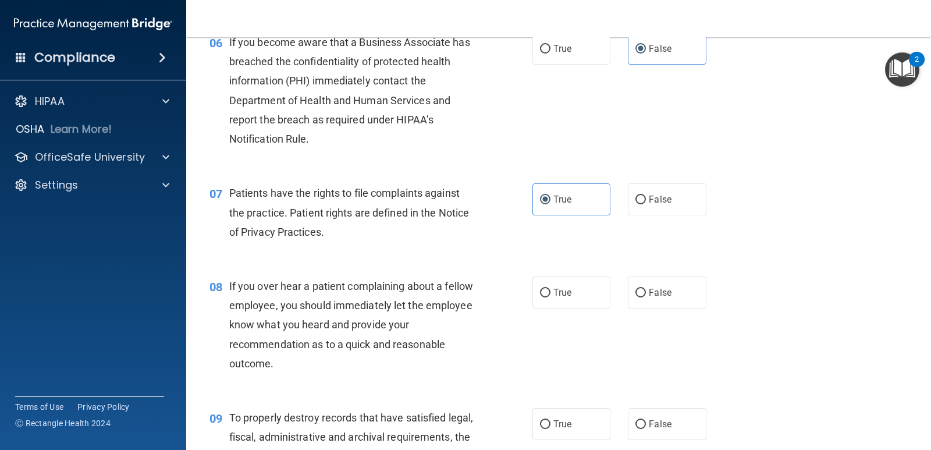
scroll to position [698, 0]
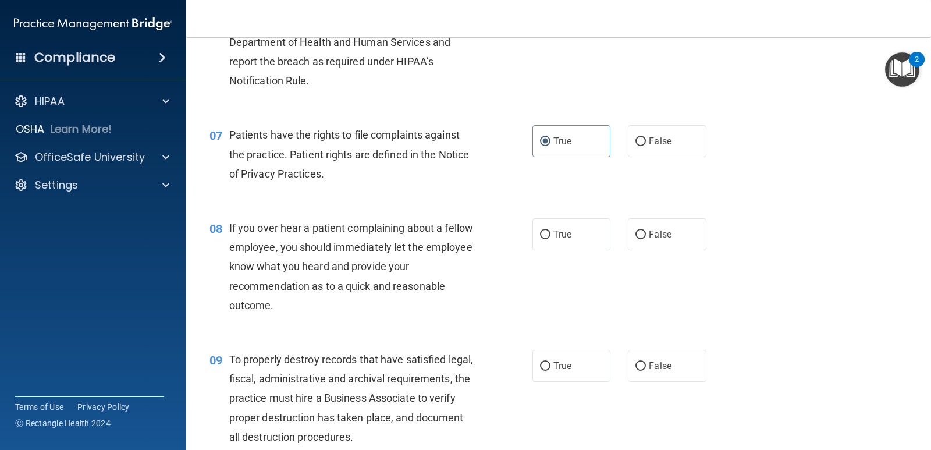
click at [601, 241] on label "False" at bounding box center [667, 234] width 78 height 32
click at [601, 239] on input "False" at bounding box center [640, 234] width 10 height 9
radio input "true"
click at [601, 349] on div "09 To properly destroy records that have satisfied legal, fiscal, administrativ…" at bounding box center [559, 400] width 716 height 131
drag, startPoint x: 668, startPoint y: 360, endPoint x: 674, endPoint y: 355, distance: 7.5
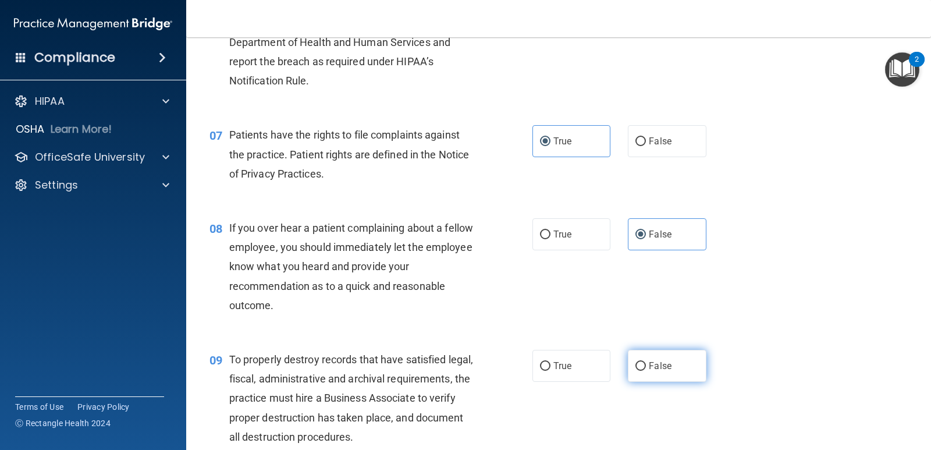
click at [601, 360] on label "False" at bounding box center [667, 366] width 78 height 32
click at [601, 362] on input "False" at bounding box center [640, 366] width 10 height 9
radio input "true"
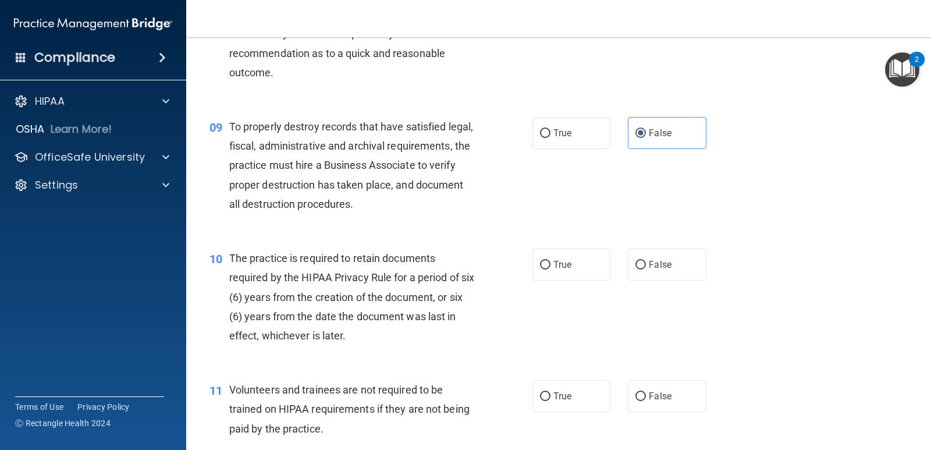
scroll to position [989, 0]
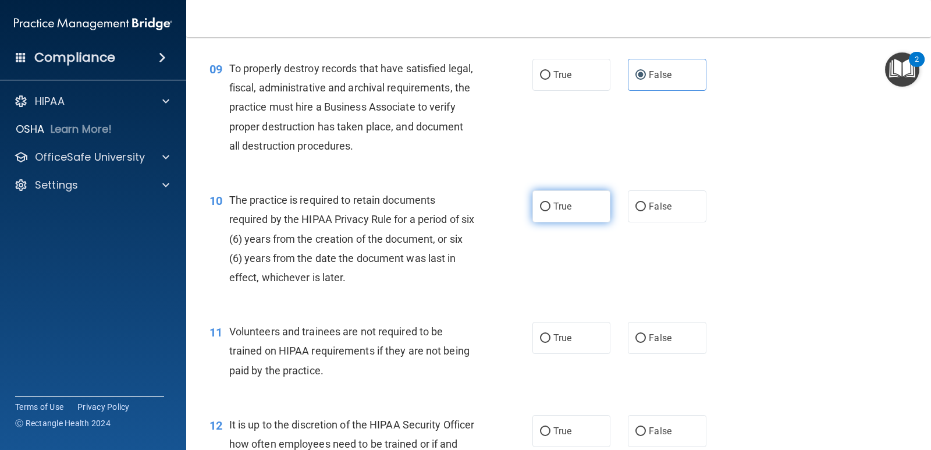
click at [592, 192] on label "True" at bounding box center [571, 206] width 78 height 32
click at [550, 202] on input "True" at bounding box center [545, 206] width 10 height 9
radio input "true"
drag, startPoint x: 672, startPoint y: 337, endPoint x: 675, endPoint y: 368, distance: 31.0
click at [601, 338] on label "False" at bounding box center [667, 338] width 78 height 32
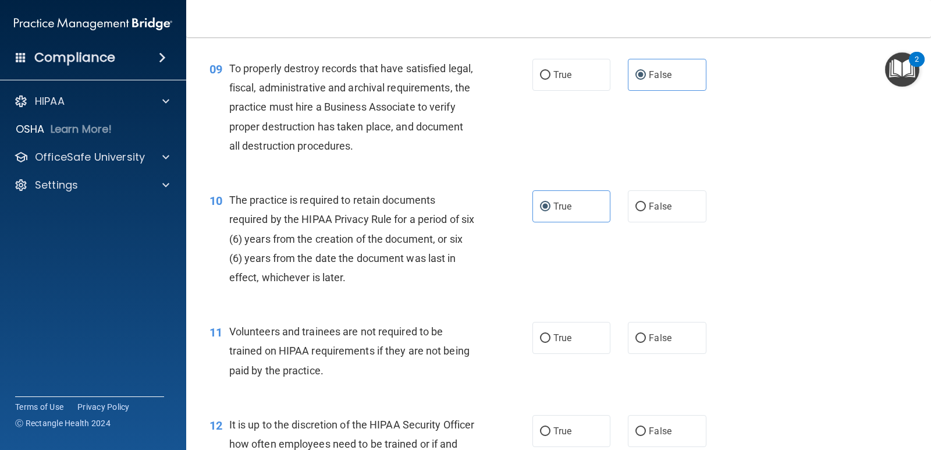
click at [601, 338] on input "False" at bounding box center [640, 338] width 10 height 9
radio input "true"
click at [601, 425] on label "False" at bounding box center [667, 431] width 78 height 32
click at [601, 427] on input "False" at bounding box center [640, 431] width 10 height 9
radio input "true"
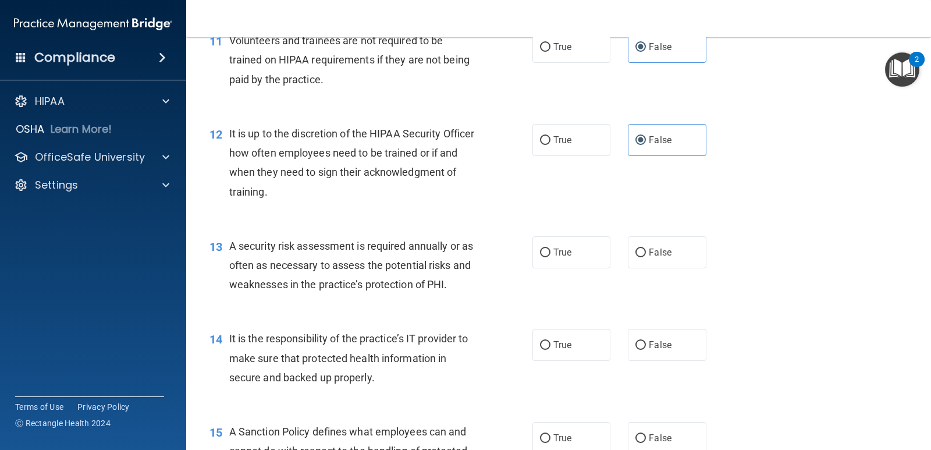
scroll to position [1338, 0]
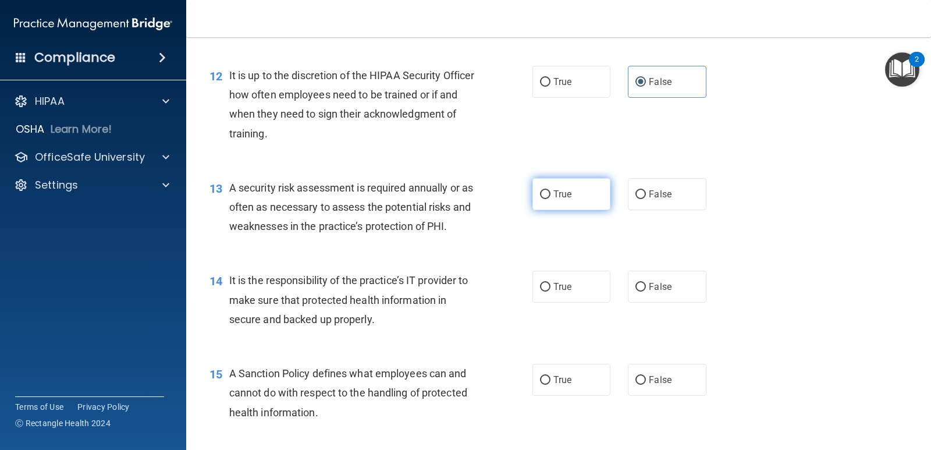
click at [550, 184] on label "True" at bounding box center [571, 194] width 78 height 32
click at [550, 190] on input "True" at bounding box center [545, 194] width 10 height 9
radio input "true"
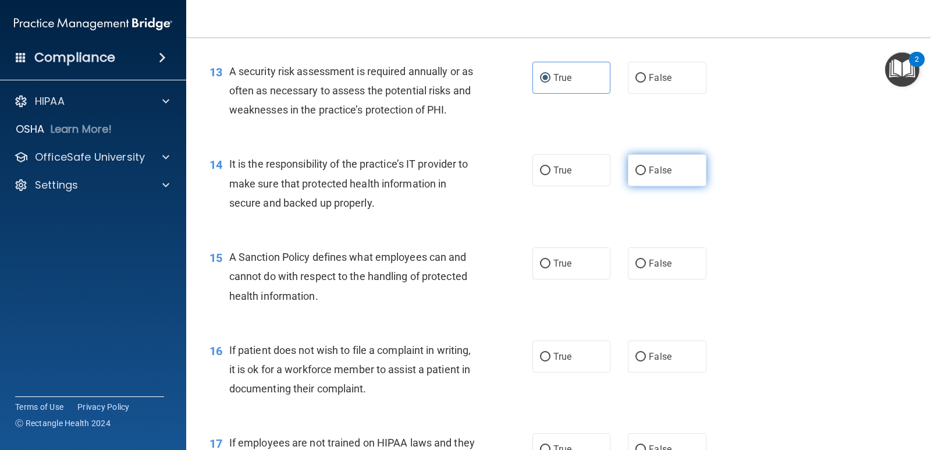
click at [601, 176] on label "False" at bounding box center [667, 170] width 78 height 32
click at [601, 175] on input "False" at bounding box center [640, 170] width 10 height 9
radio input "true"
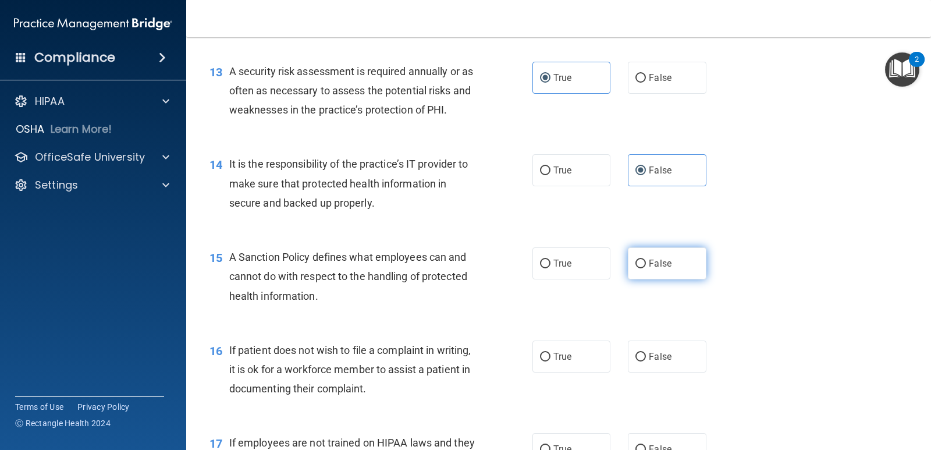
drag, startPoint x: 673, startPoint y: 257, endPoint x: 675, endPoint y: 279, distance: 22.8
click at [601, 257] on label "False" at bounding box center [667, 263] width 78 height 32
click at [601, 259] on input "False" at bounding box center [640, 263] width 10 height 9
radio input "true"
click at [571, 358] on label "True" at bounding box center [571, 356] width 78 height 32
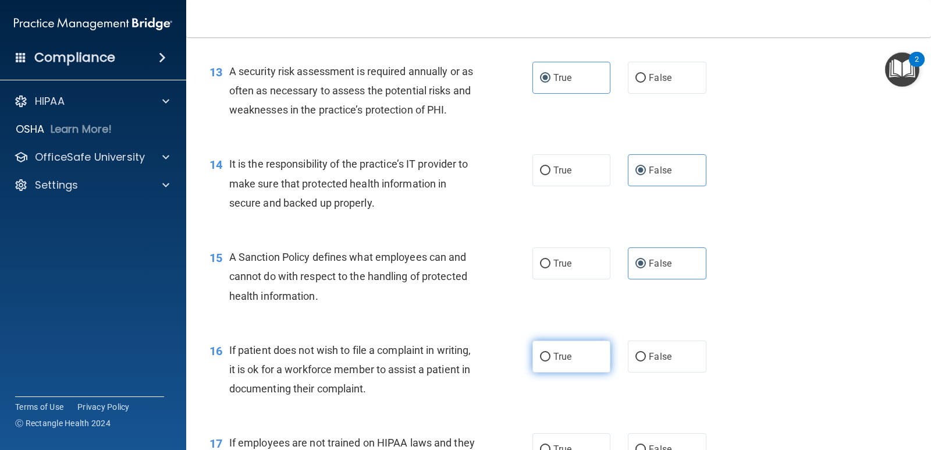
click at [550, 358] on input "True" at bounding box center [545, 357] width 10 height 9
radio input "true"
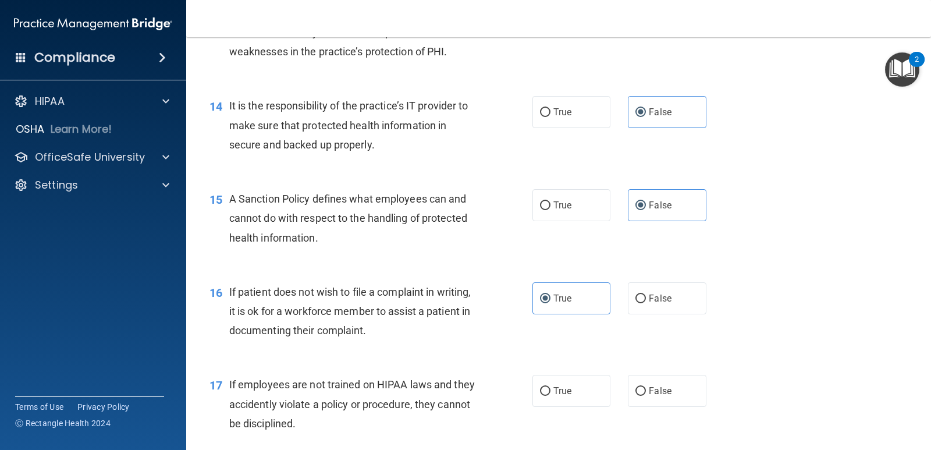
scroll to position [1687, 0]
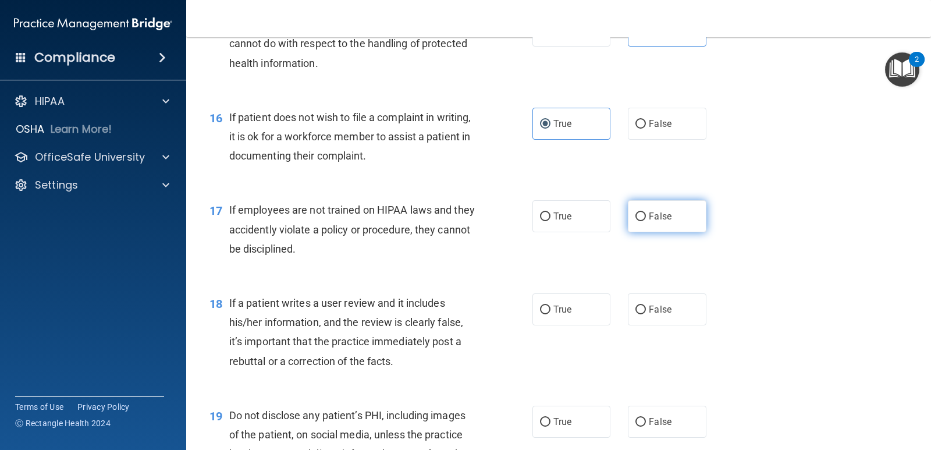
click at [601, 229] on label "False" at bounding box center [667, 216] width 78 height 32
click at [601, 221] on input "False" at bounding box center [640, 216] width 10 height 9
radio input "true"
click at [601, 305] on label "False" at bounding box center [667, 309] width 78 height 32
click at [601, 305] on input "False" at bounding box center [640, 309] width 10 height 9
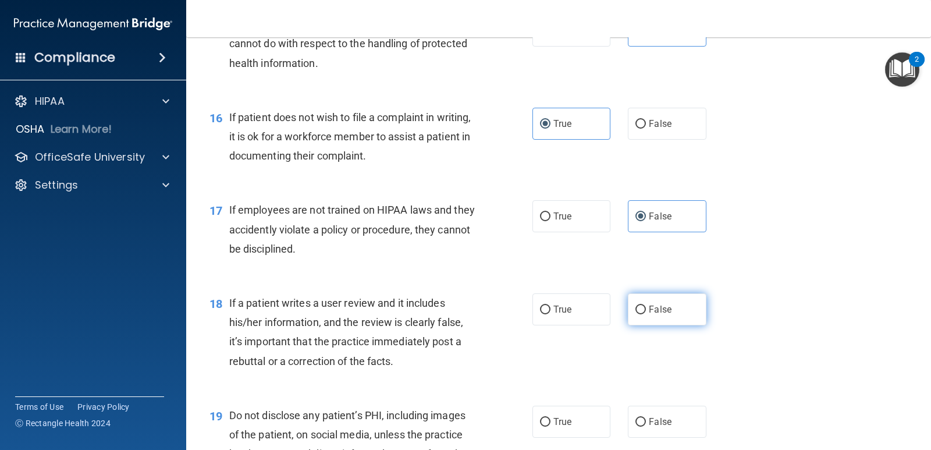
radio input "true"
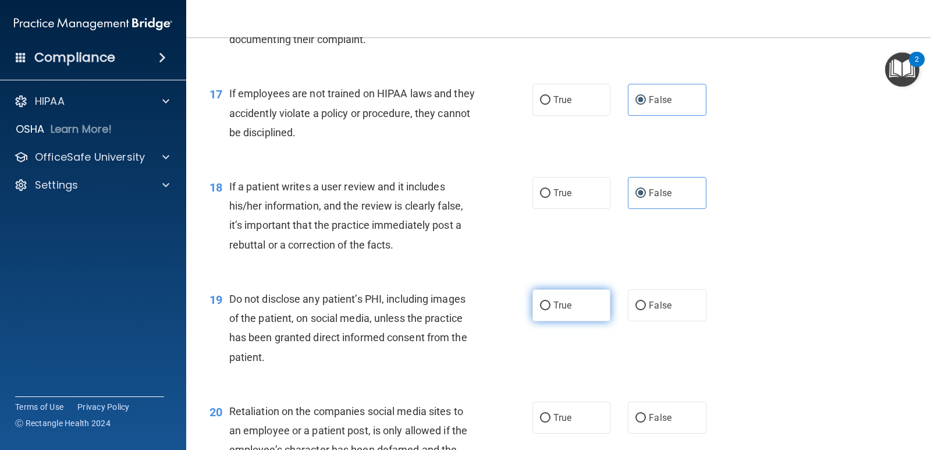
click at [571, 304] on label "True" at bounding box center [571, 305] width 78 height 32
click at [550, 304] on input "True" at bounding box center [545, 305] width 10 height 9
radio input "true"
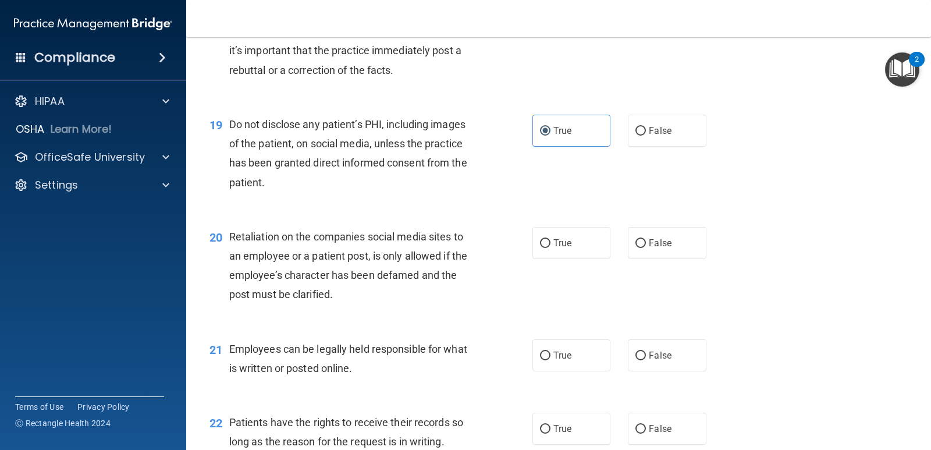
scroll to position [2036, 0]
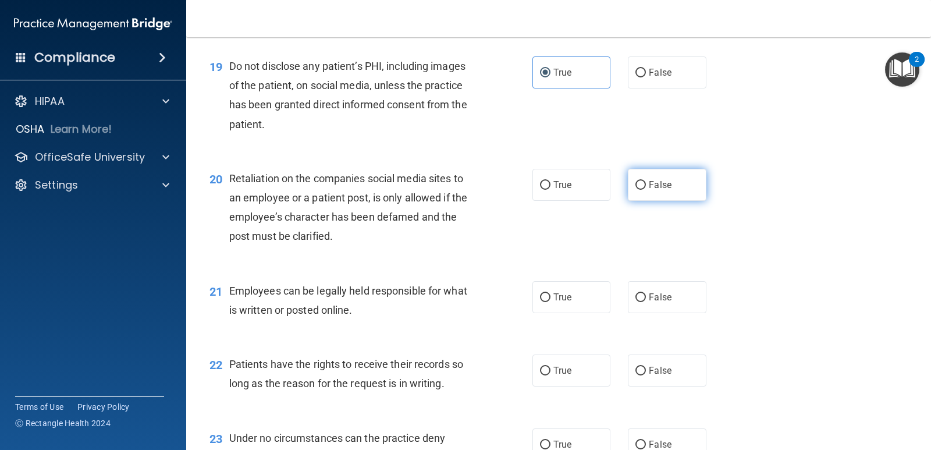
click at [601, 196] on label "False" at bounding box center [667, 185] width 78 height 32
click at [601, 190] on input "False" at bounding box center [640, 185] width 10 height 9
radio input "true"
click at [585, 298] on label "True" at bounding box center [571, 297] width 78 height 32
click at [550, 298] on input "True" at bounding box center [545, 297] width 10 height 9
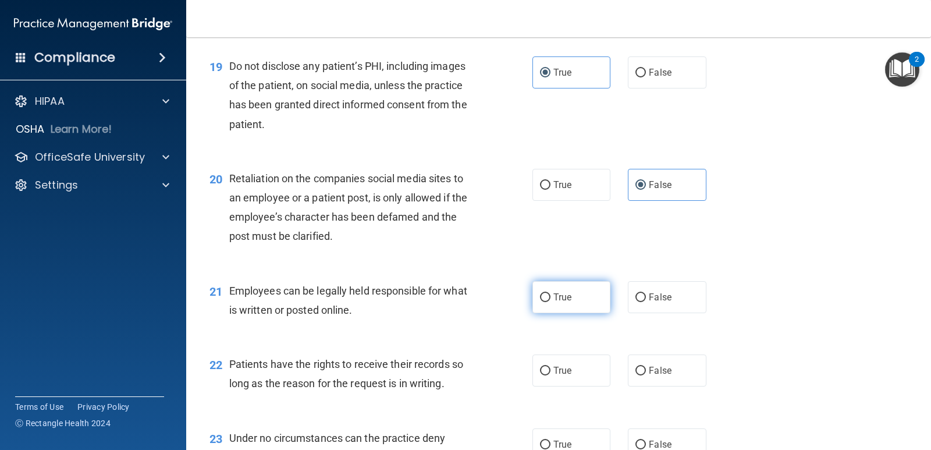
radio input "true"
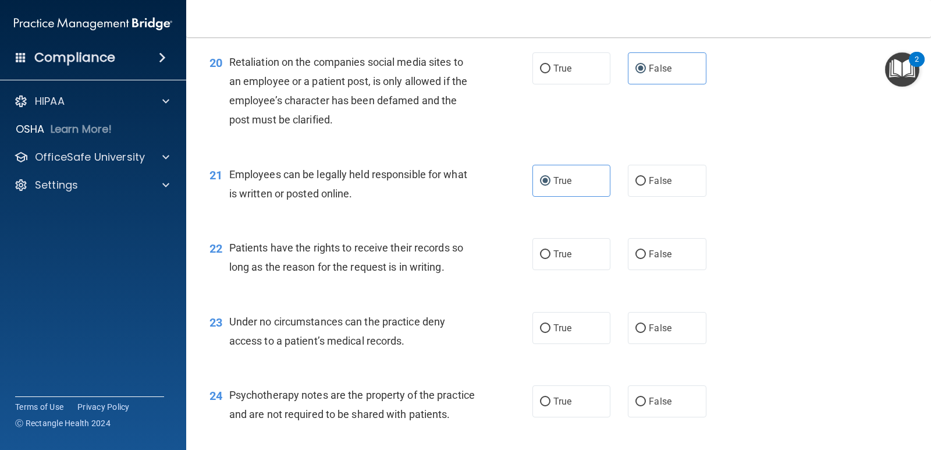
scroll to position [2211, 0]
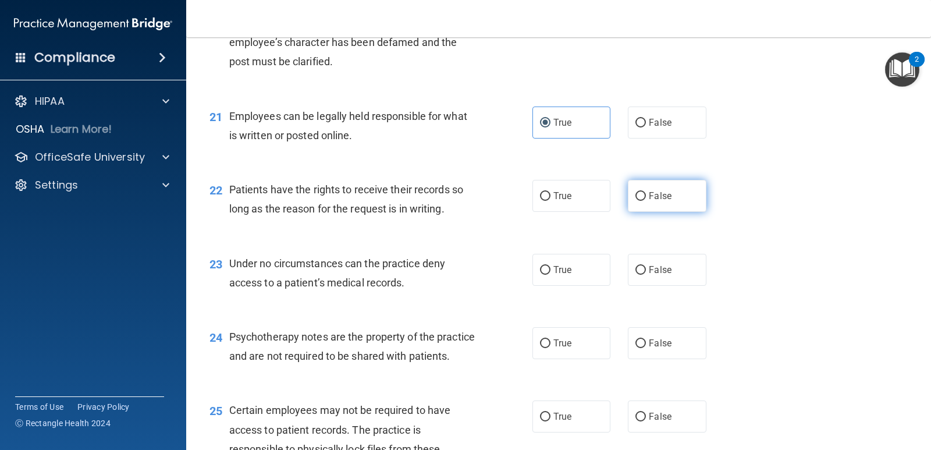
click at [601, 204] on label "False" at bounding box center [667, 196] width 78 height 32
click at [601, 201] on input "False" at bounding box center [640, 196] width 10 height 9
radio input "true"
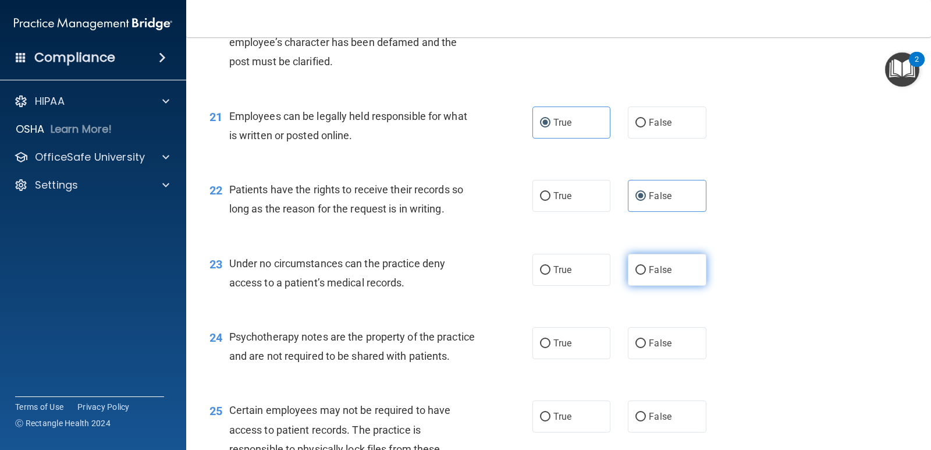
click at [601, 266] on span "False" at bounding box center [660, 269] width 23 height 11
click at [601, 266] on input "False" at bounding box center [640, 270] width 10 height 9
radio input "true"
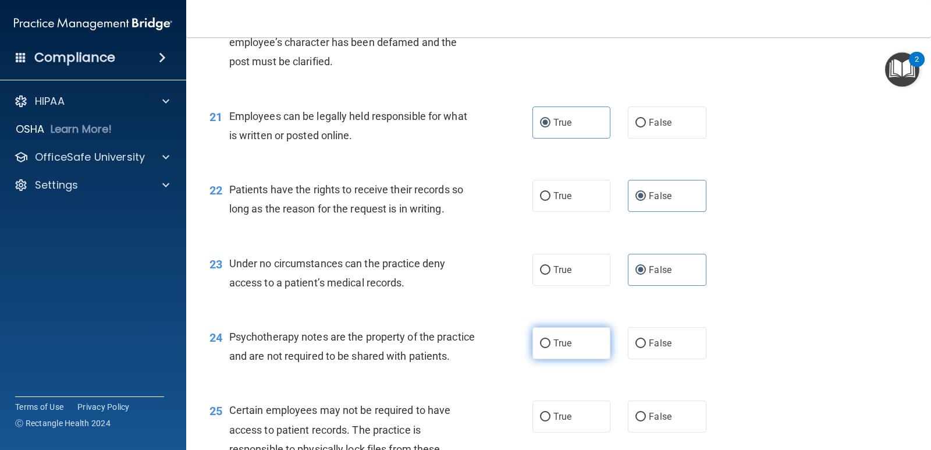
click at [583, 336] on label "True" at bounding box center [571, 343] width 78 height 32
click at [550, 339] on input "True" at bounding box center [545, 343] width 10 height 9
radio input "true"
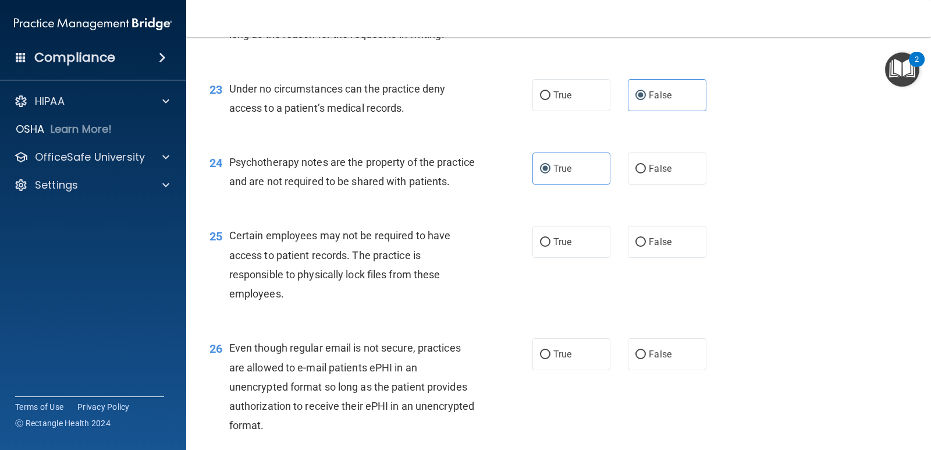
scroll to position [2443, 0]
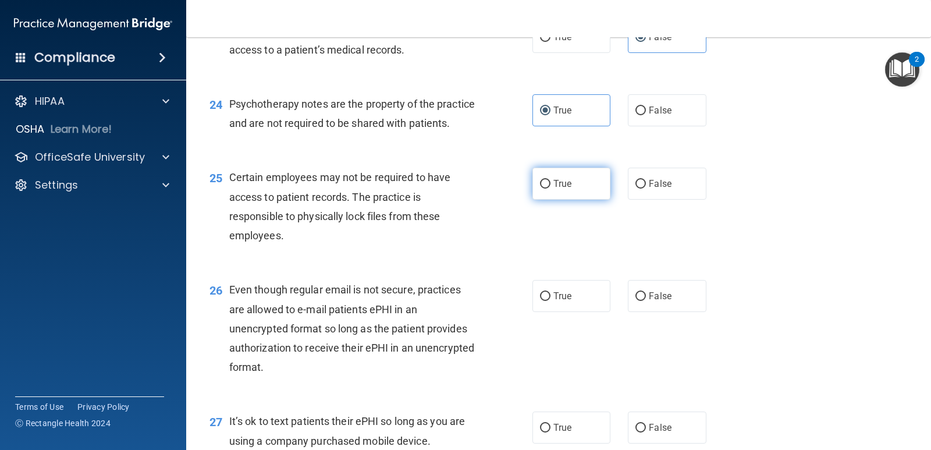
click at [563, 200] on label "True" at bounding box center [571, 184] width 78 height 32
click at [550, 188] on input "True" at bounding box center [545, 184] width 10 height 9
radio input "true"
click at [561, 301] on span "True" at bounding box center [562, 295] width 18 height 11
click at [550, 301] on input "True" at bounding box center [545, 296] width 10 height 9
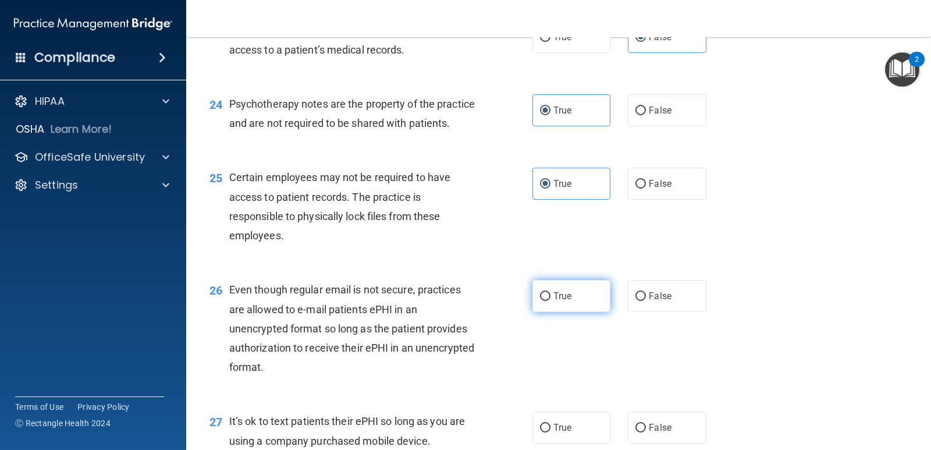
radio input "true"
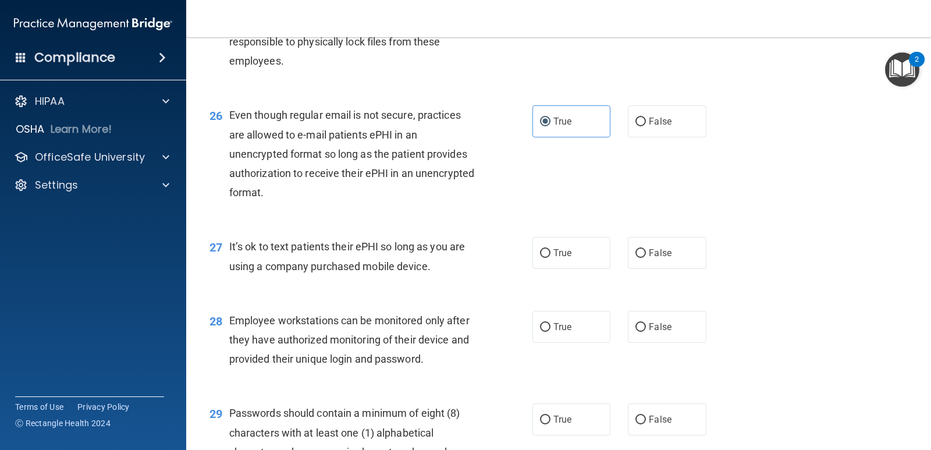
scroll to position [2560, 0]
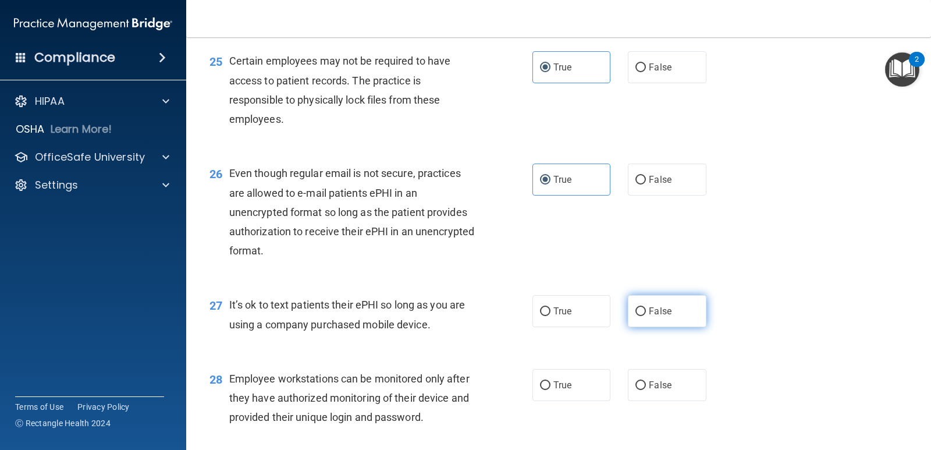
click at [601, 316] on span "False" at bounding box center [660, 310] width 23 height 11
click at [601, 316] on input "False" at bounding box center [640, 311] width 10 height 9
radio input "true"
click at [601, 395] on label "False" at bounding box center [667, 385] width 78 height 32
click at [601, 390] on input "False" at bounding box center [640, 385] width 10 height 9
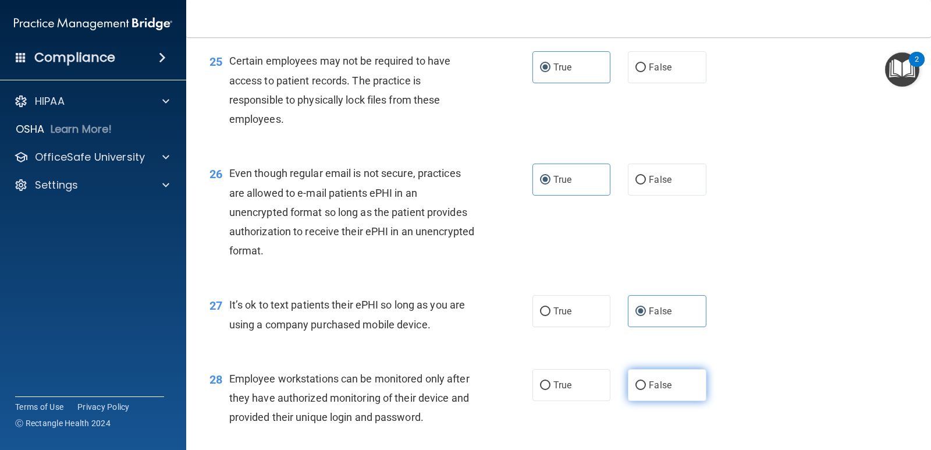
radio input "true"
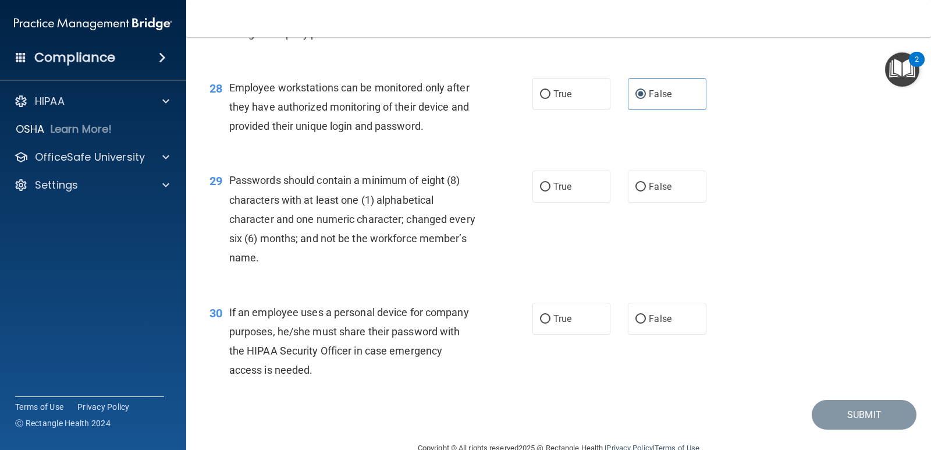
scroll to position [2896, 0]
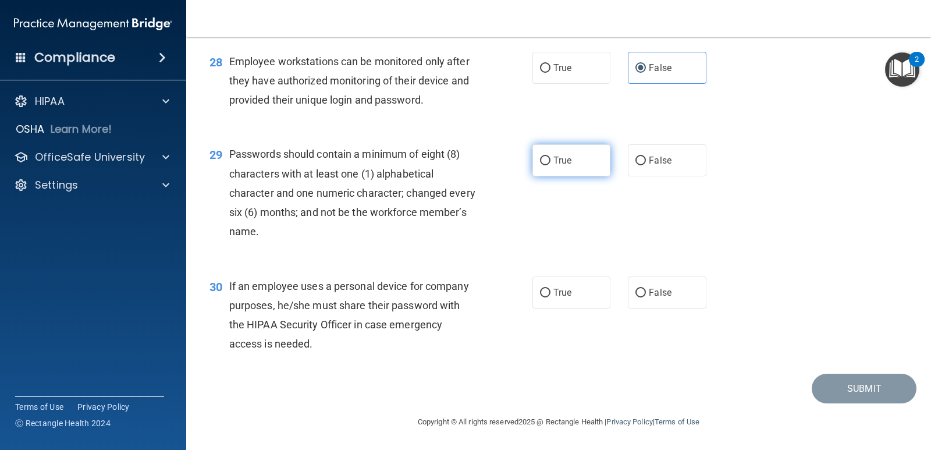
click at [549, 175] on label "True" at bounding box center [571, 160] width 78 height 32
click at [549, 165] on input "True" at bounding box center [545, 160] width 10 height 9
radio input "true"
click at [601, 289] on span "False" at bounding box center [660, 292] width 23 height 11
click at [601, 289] on input "False" at bounding box center [640, 293] width 10 height 9
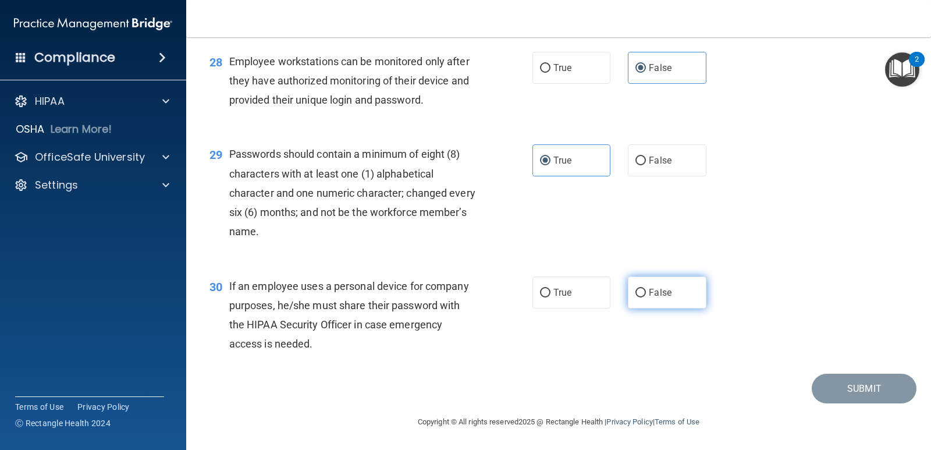
radio input "true"
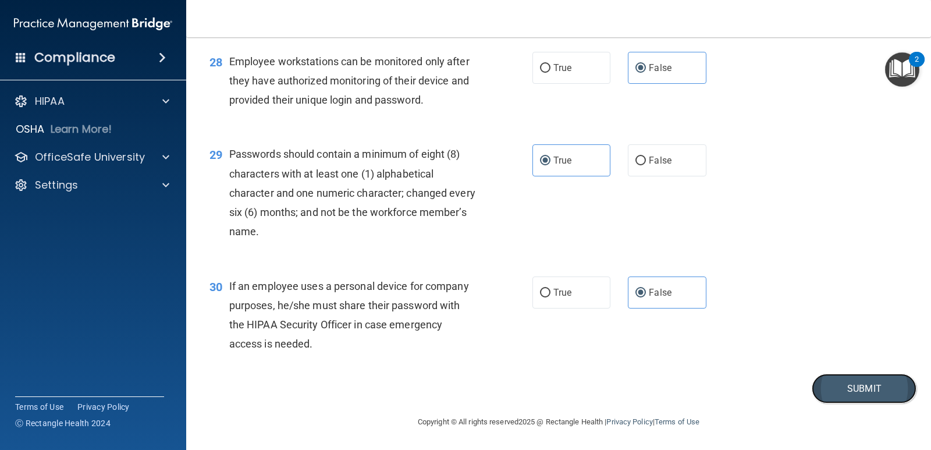
click at [601, 389] on button "Submit" at bounding box center [864, 388] width 105 height 30
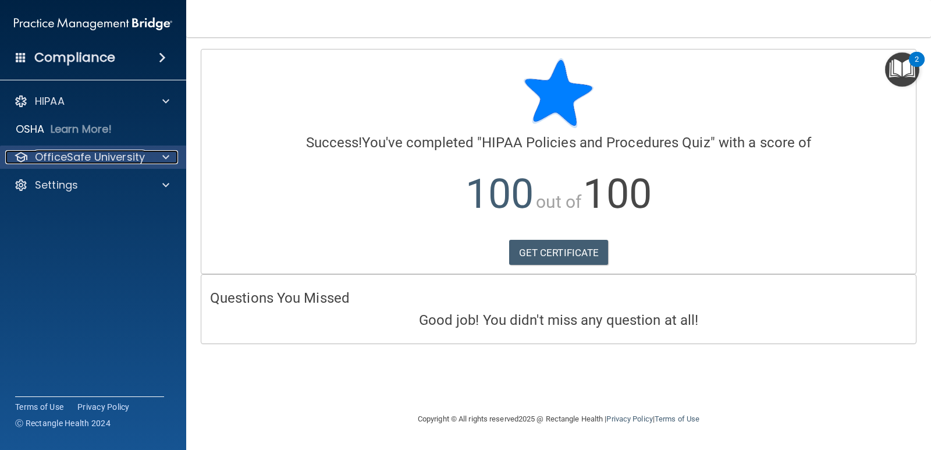
click at [165, 158] on span at bounding box center [165, 157] width 7 height 14
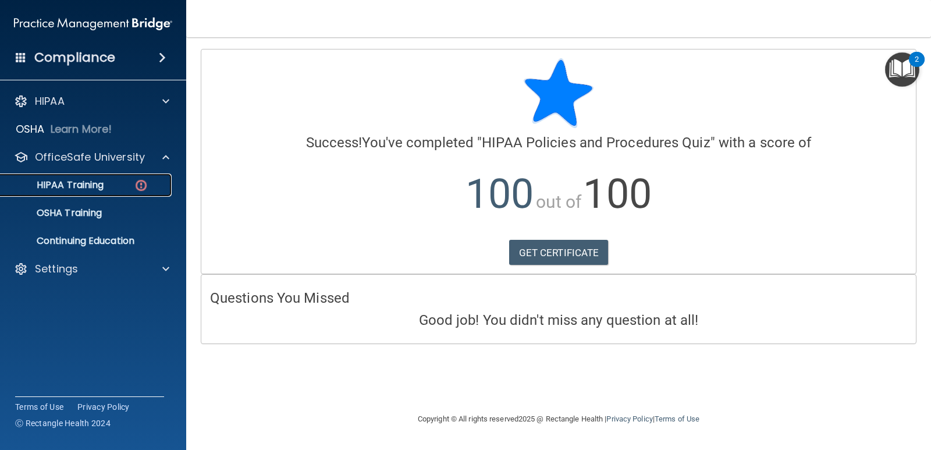
click at [78, 181] on p "HIPAA Training" at bounding box center [56, 185] width 96 height 12
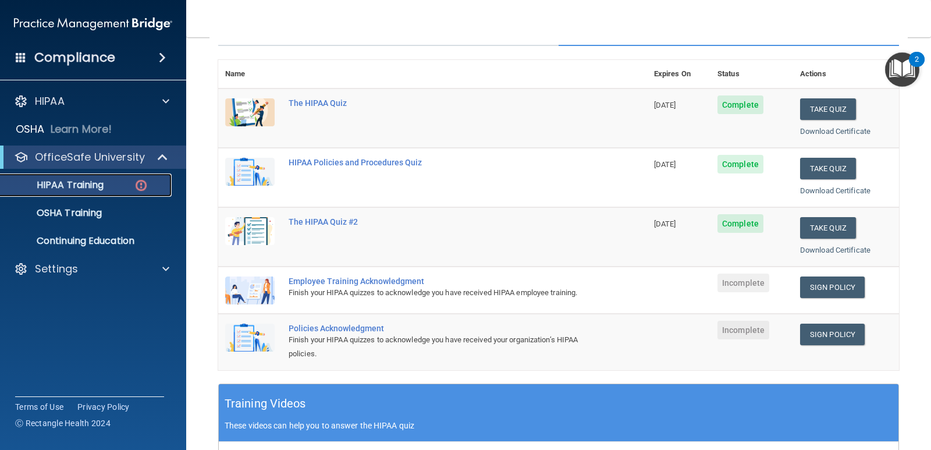
scroll to position [58, 0]
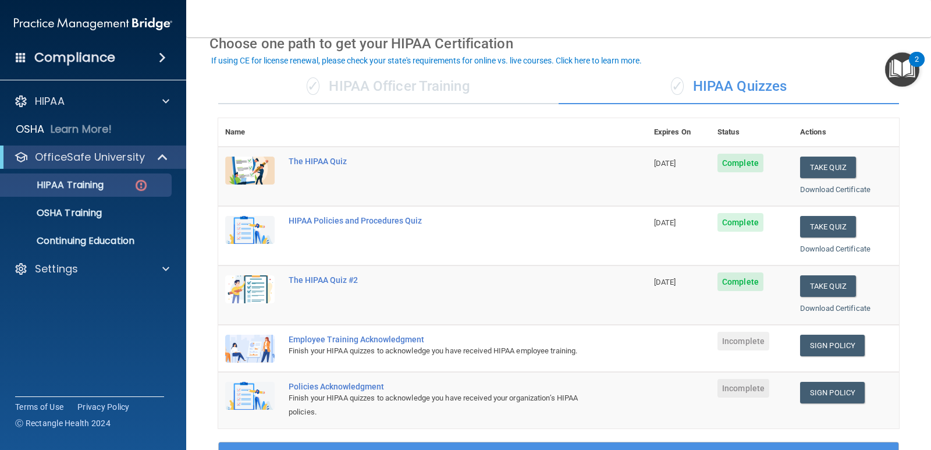
click at [371, 339] on div "Employee Training Acknowledgment" at bounding box center [439, 339] width 300 height 9
click at [601, 347] on link "Sign Policy" at bounding box center [832, 346] width 65 height 22
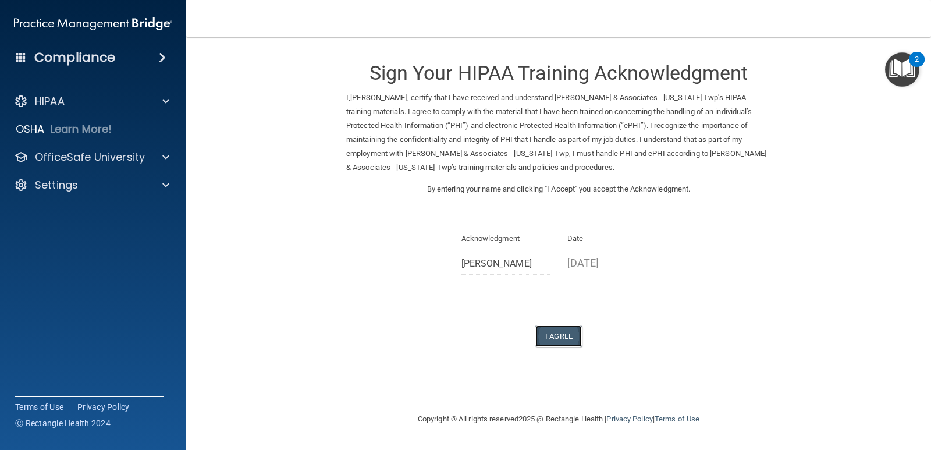
click at [568, 334] on button "I Agree" at bounding box center [558, 336] width 47 height 22
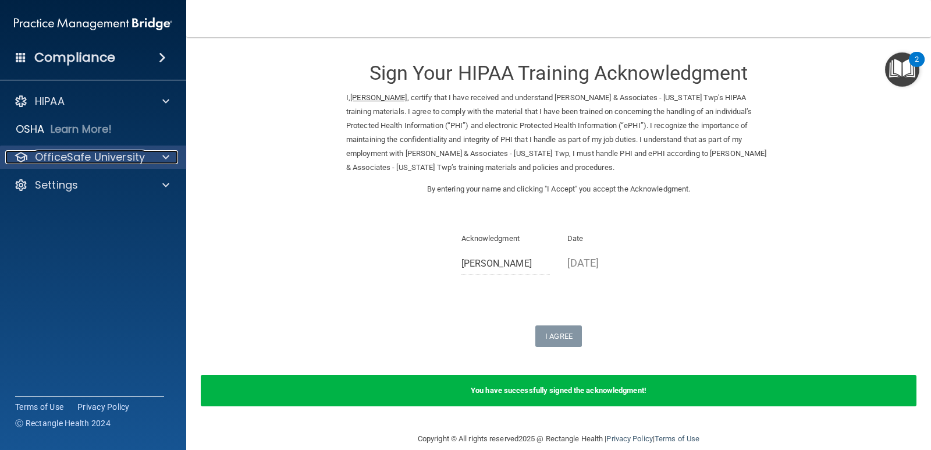
click at [164, 157] on span at bounding box center [165, 157] width 7 height 14
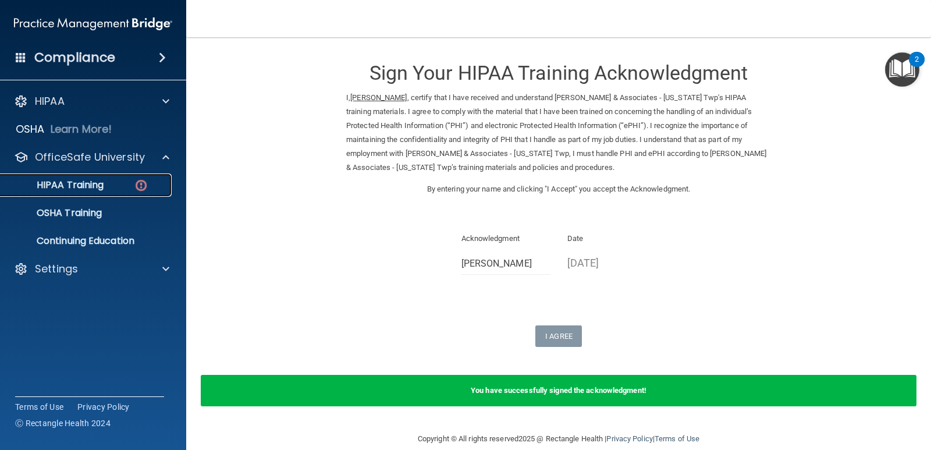
click at [80, 190] on p "HIPAA Training" at bounding box center [56, 185] width 96 height 12
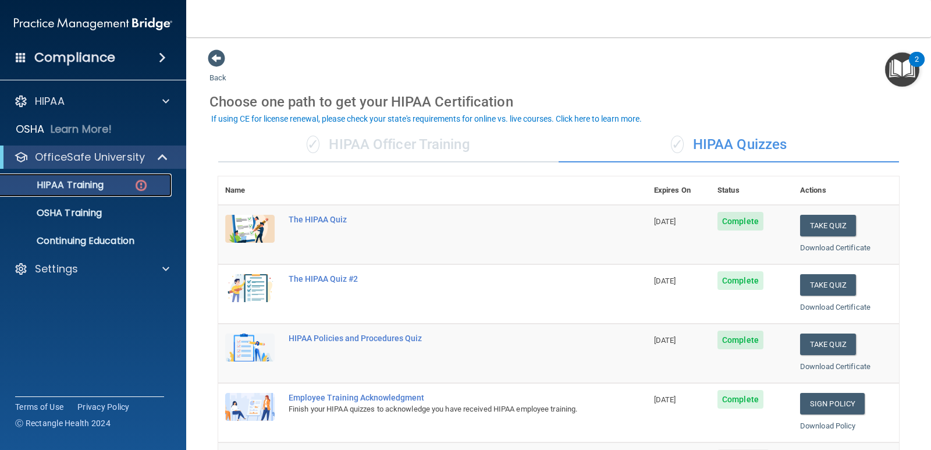
scroll to position [175, 0]
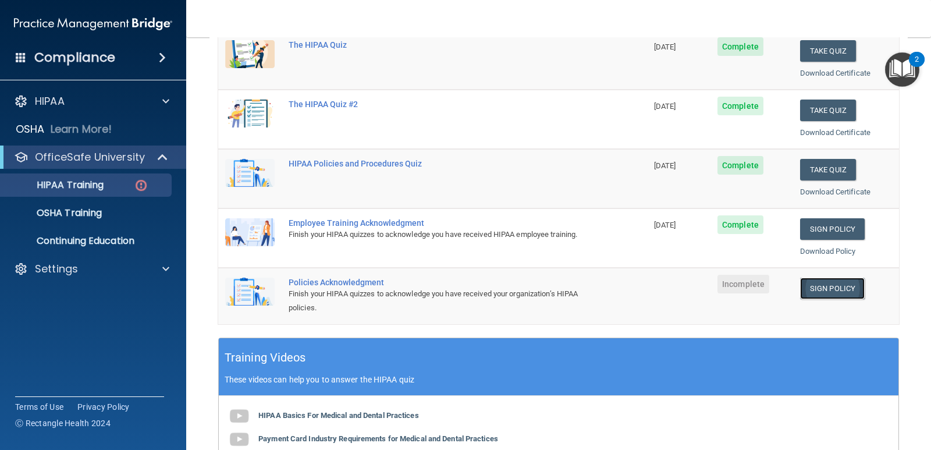
click at [826, 287] on link "Sign Policy" at bounding box center [832, 289] width 65 height 22
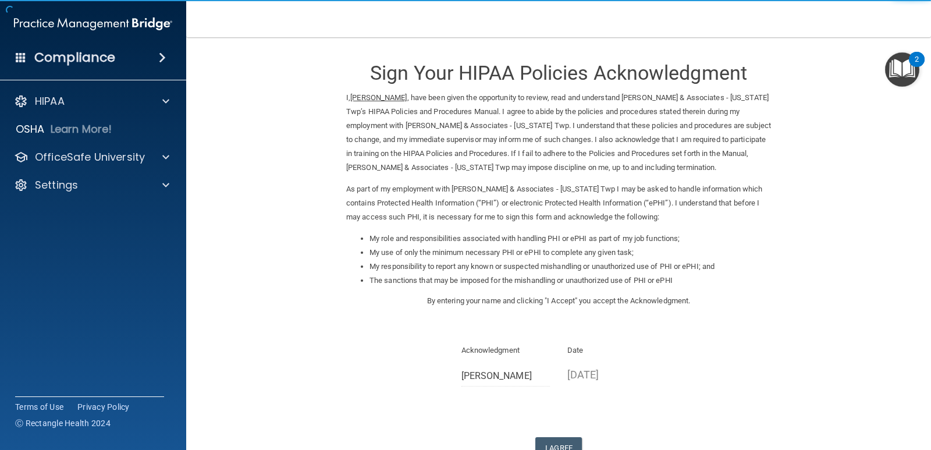
scroll to position [83, 0]
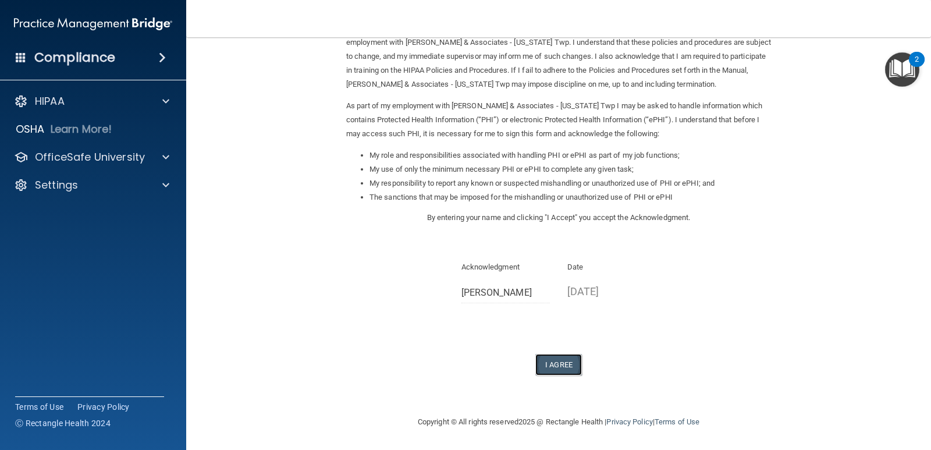
click at [555, 365] on button "I Agree" at bounding box center [558, 365] width 47 height 22
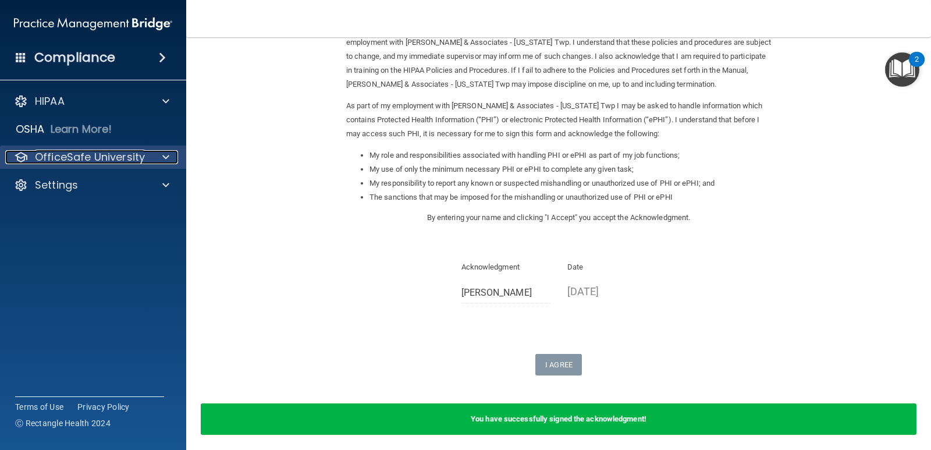
click at [160, 155] on div at bounding box center [164, 157] width 29 height 14
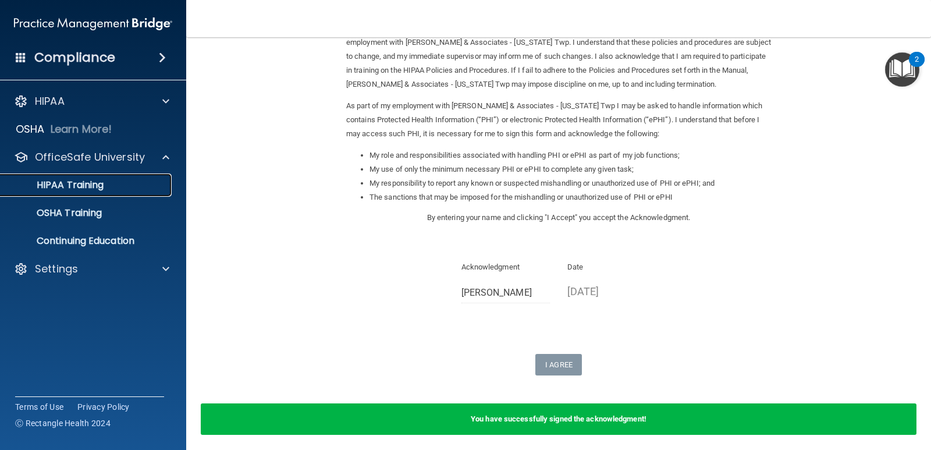
click at [100, 184] on p "HIPAA Training" at bounding box center [56, 185] width 96 height 12
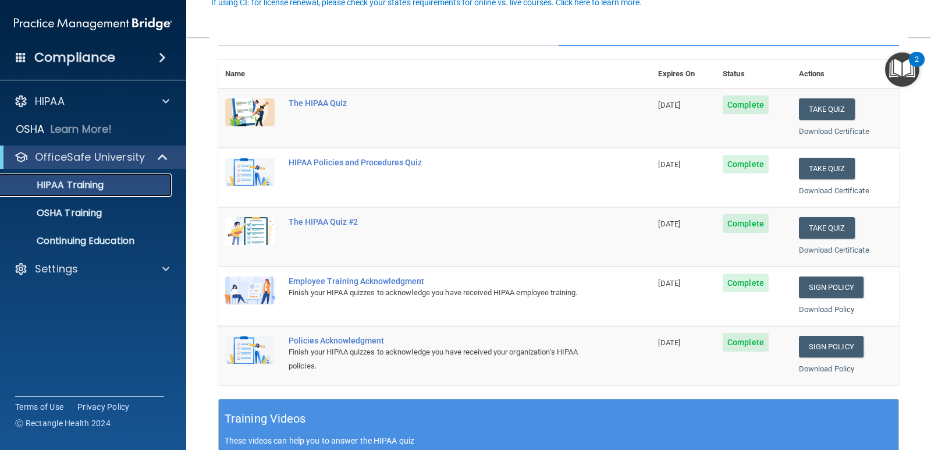
scroll to position [58, 0]
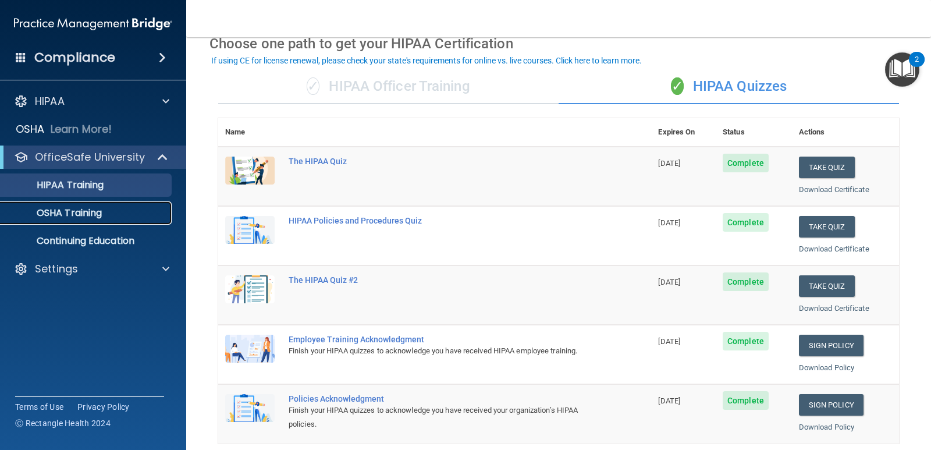
click at [76, 212] on p "OSHA Training" at bounding box center [55, 213] width 94 height 12
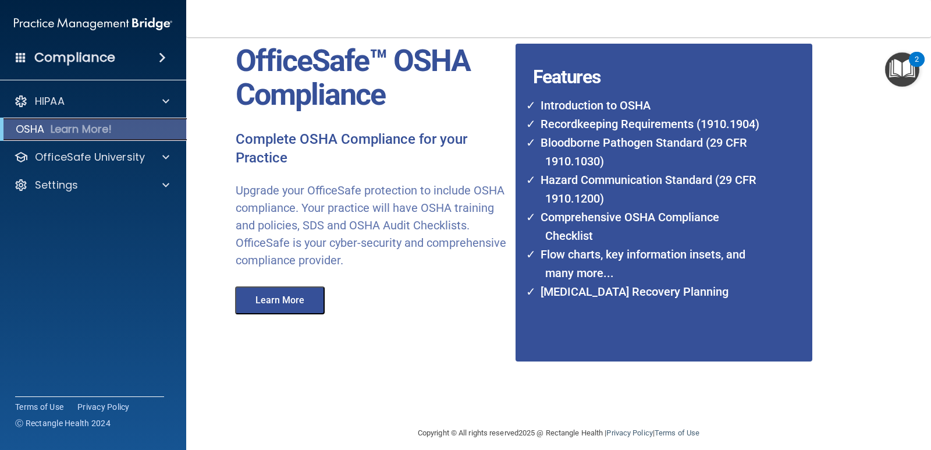
click at [47, 125] on div "OSHA Learn More!" at bounding box center [93, 129] width 204 height 23
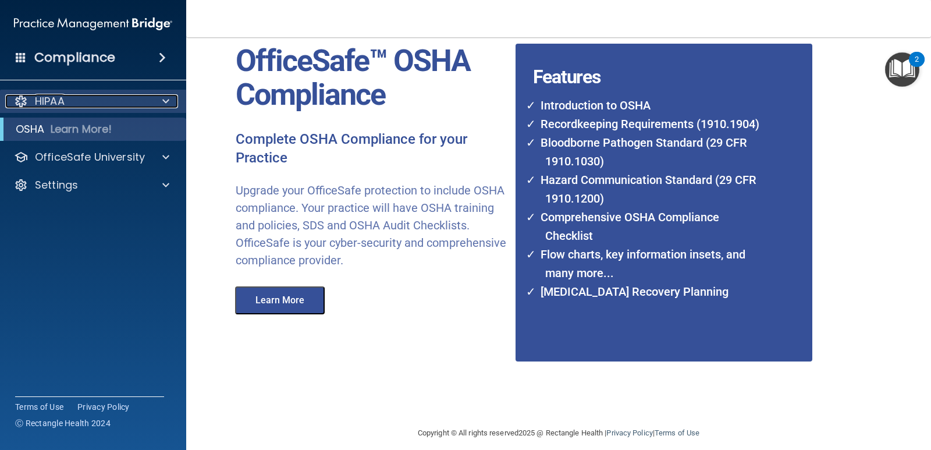
click at [156, 102] on div at bounding box center [164, 101] width 29 height 14
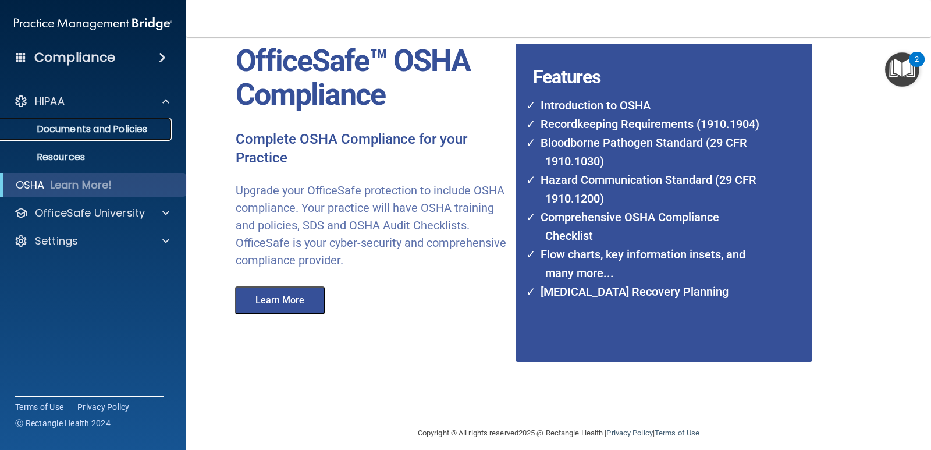
click at [101, 129] on p "Documents and Policies" at bounding box center [87, 129] width 159 height 12
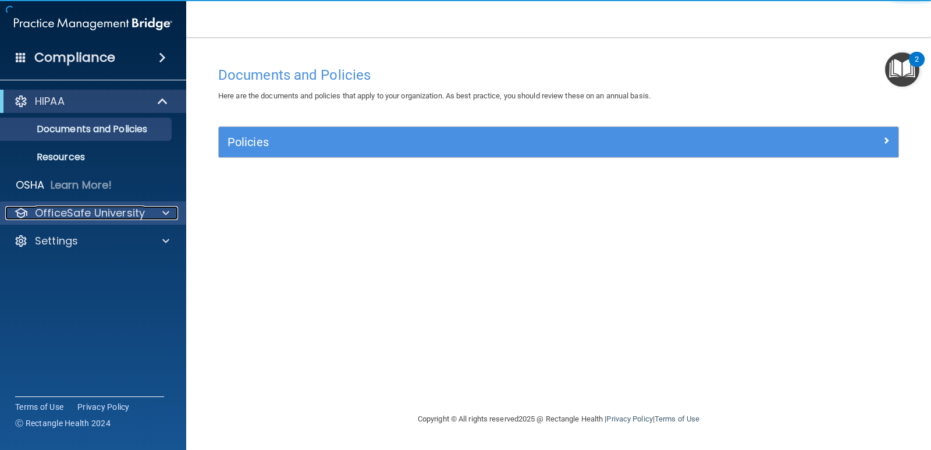
click at [166, 210] on span at bounding box center [165, 213] width 7 height 14
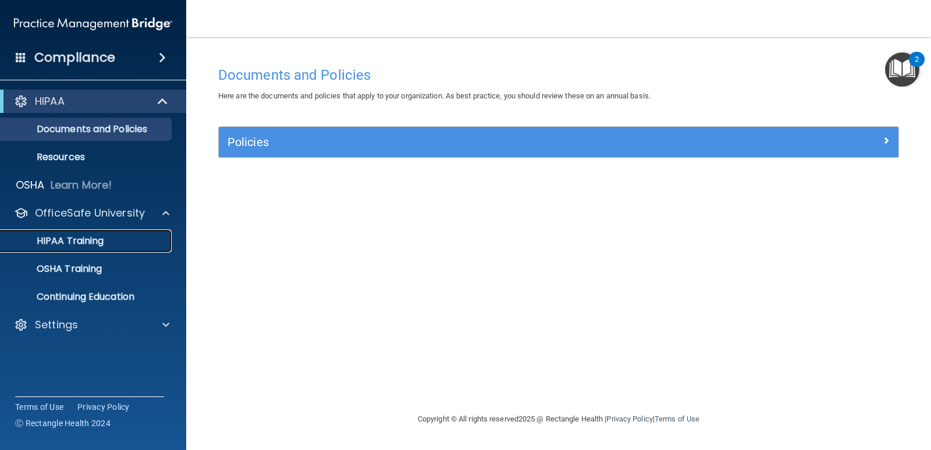
click at [97, 243] on p "HIPAA Training" at bounding box center [56, 241] width 96 height 12
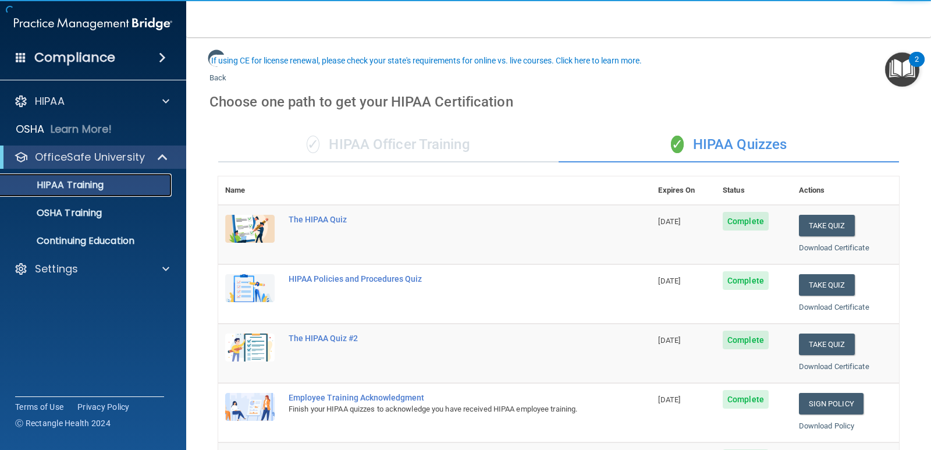
scroll to position [58, 0]
